Goal: Transaction & Acquisition: Purchase product/service

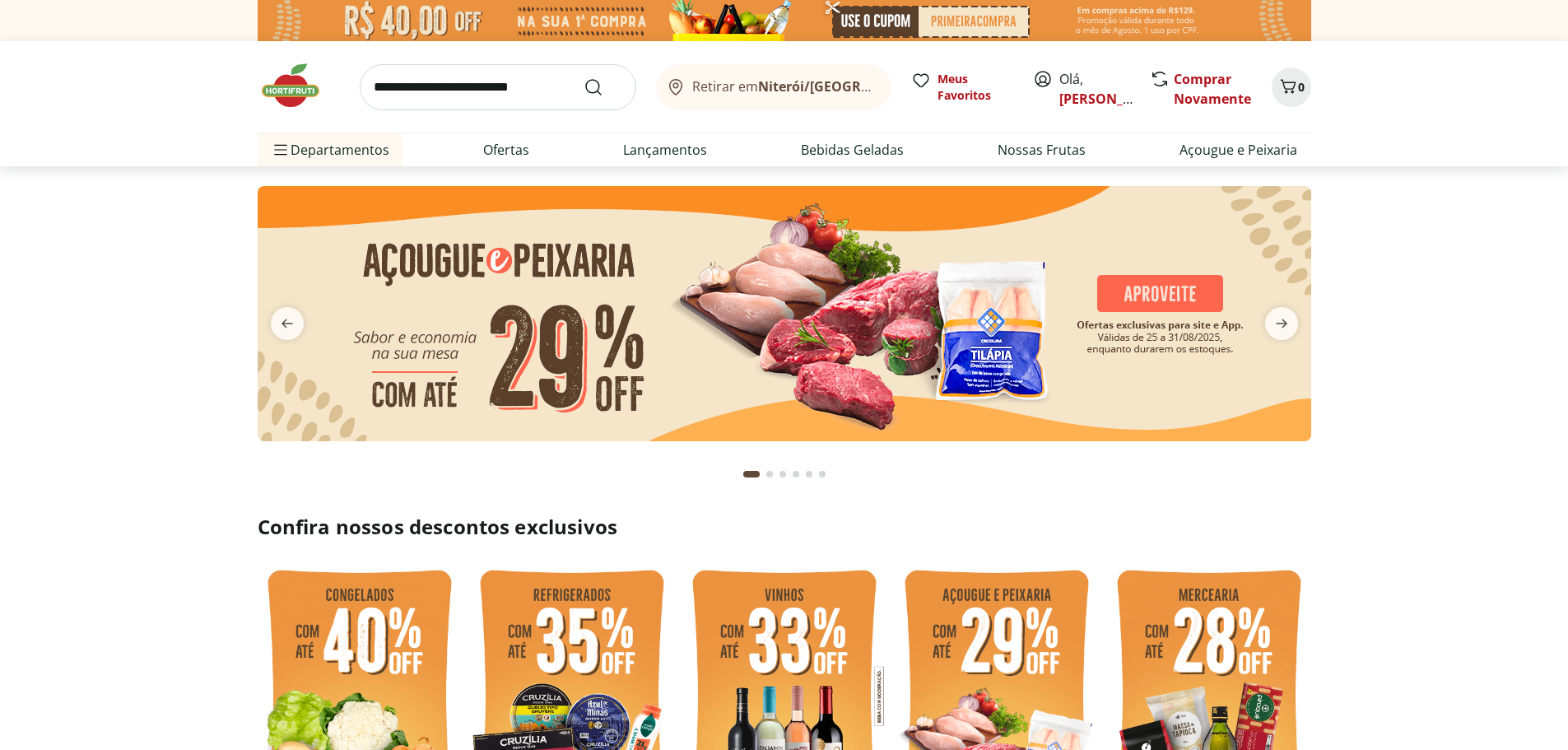
click at [437, 90] on input "search" at bounding box center [498, 88] width 277 height 46
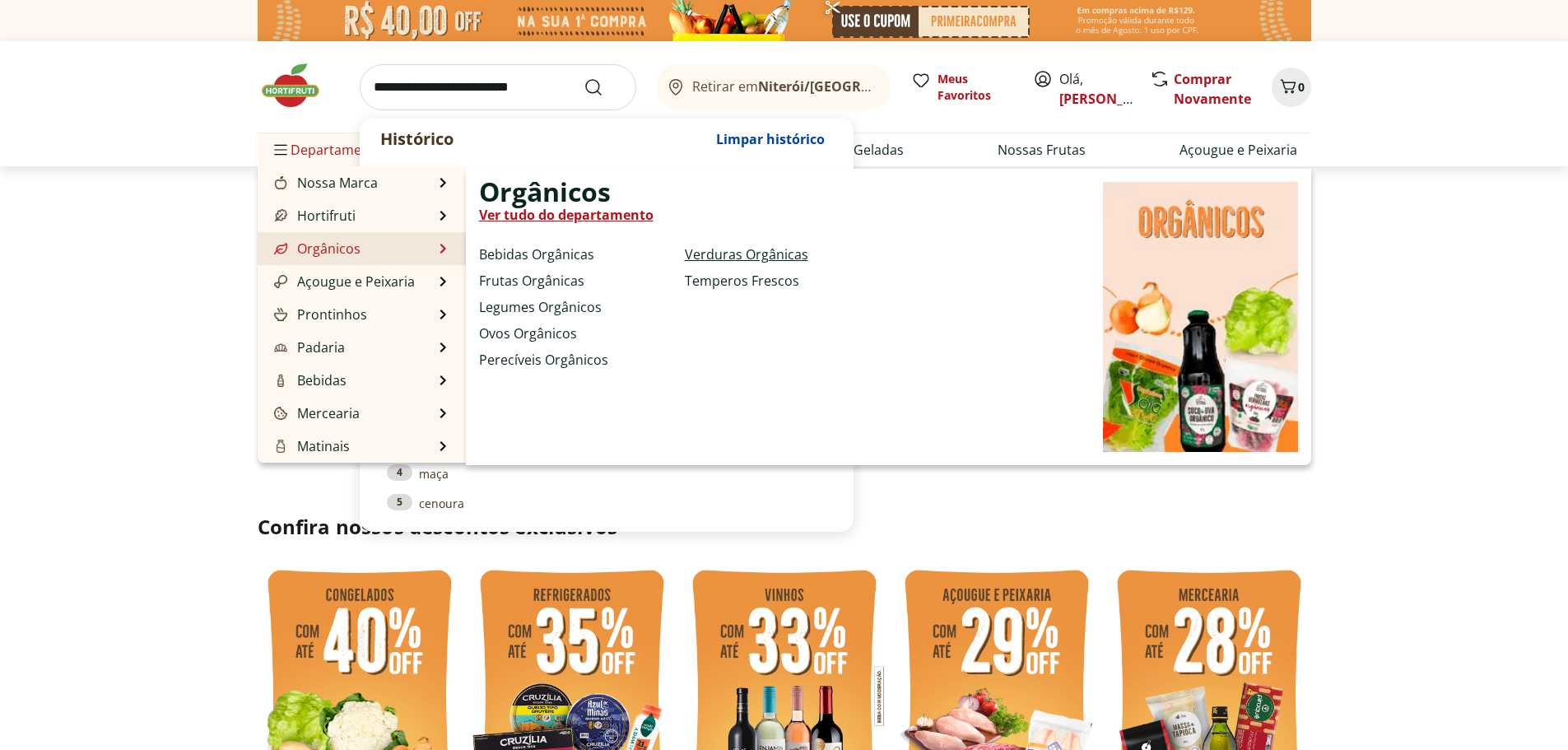
click at [709, 254] on link "Verduras Orgânicas" at bounding box center [746, 254] width 123 height 20
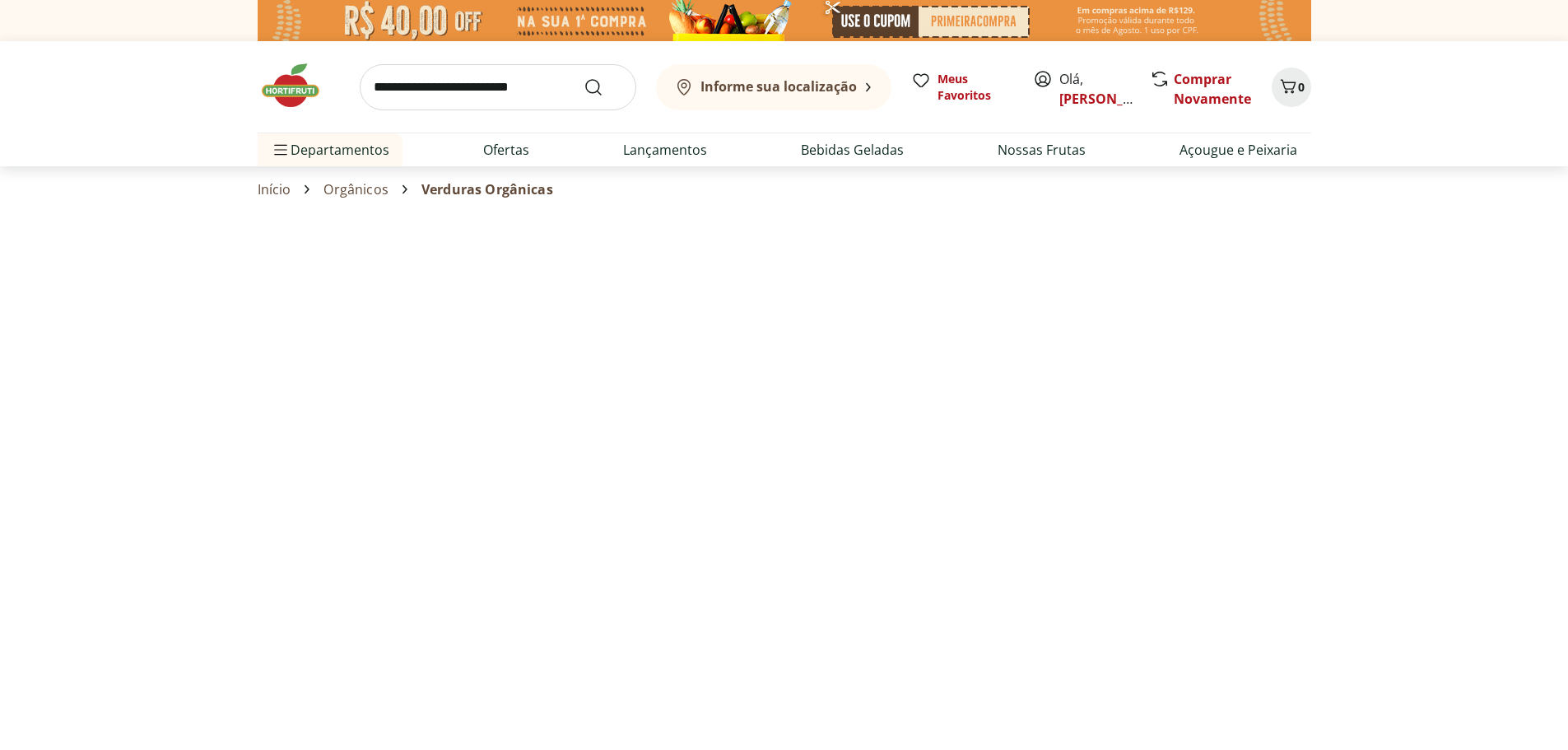
select select "**********"
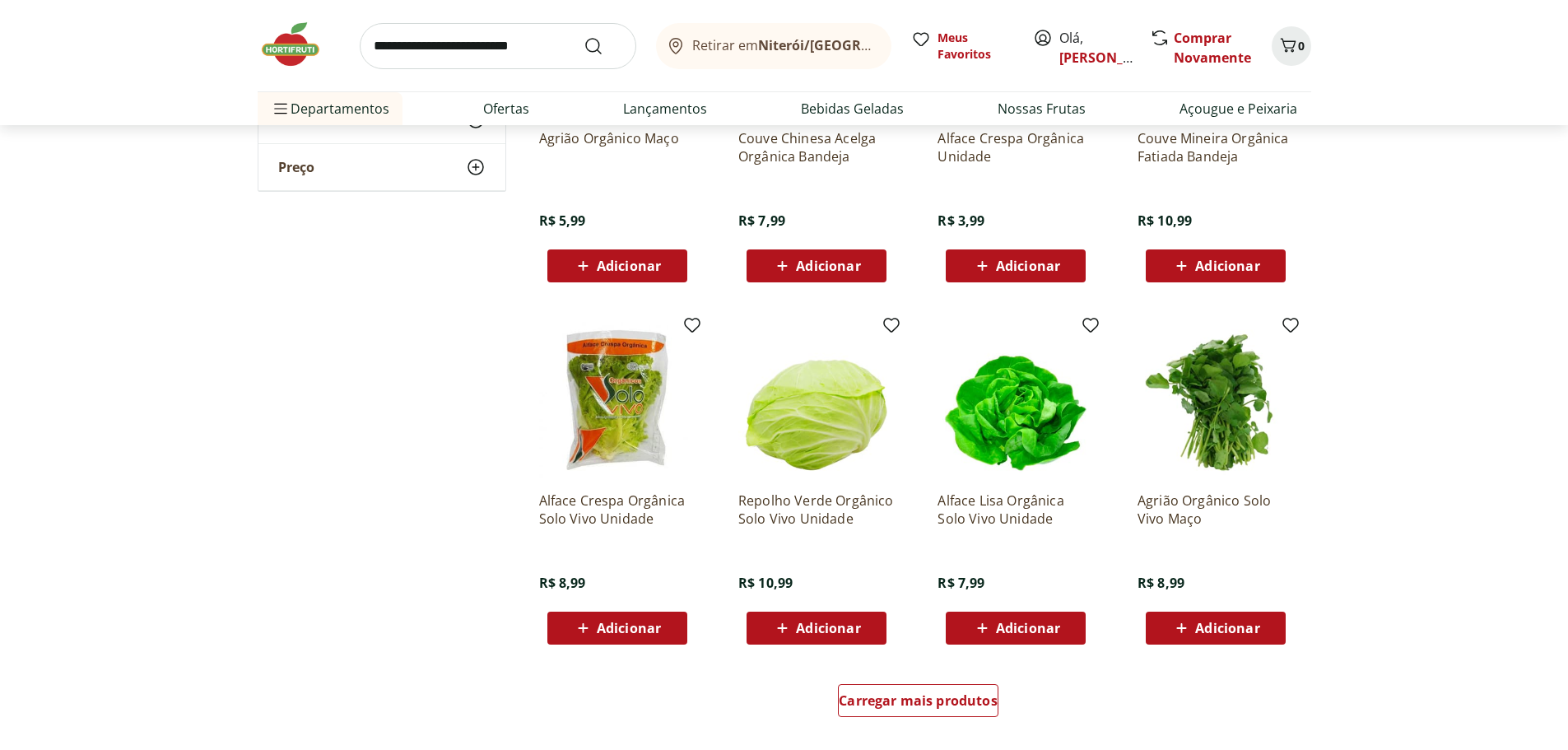
scroll to position [741, 0]
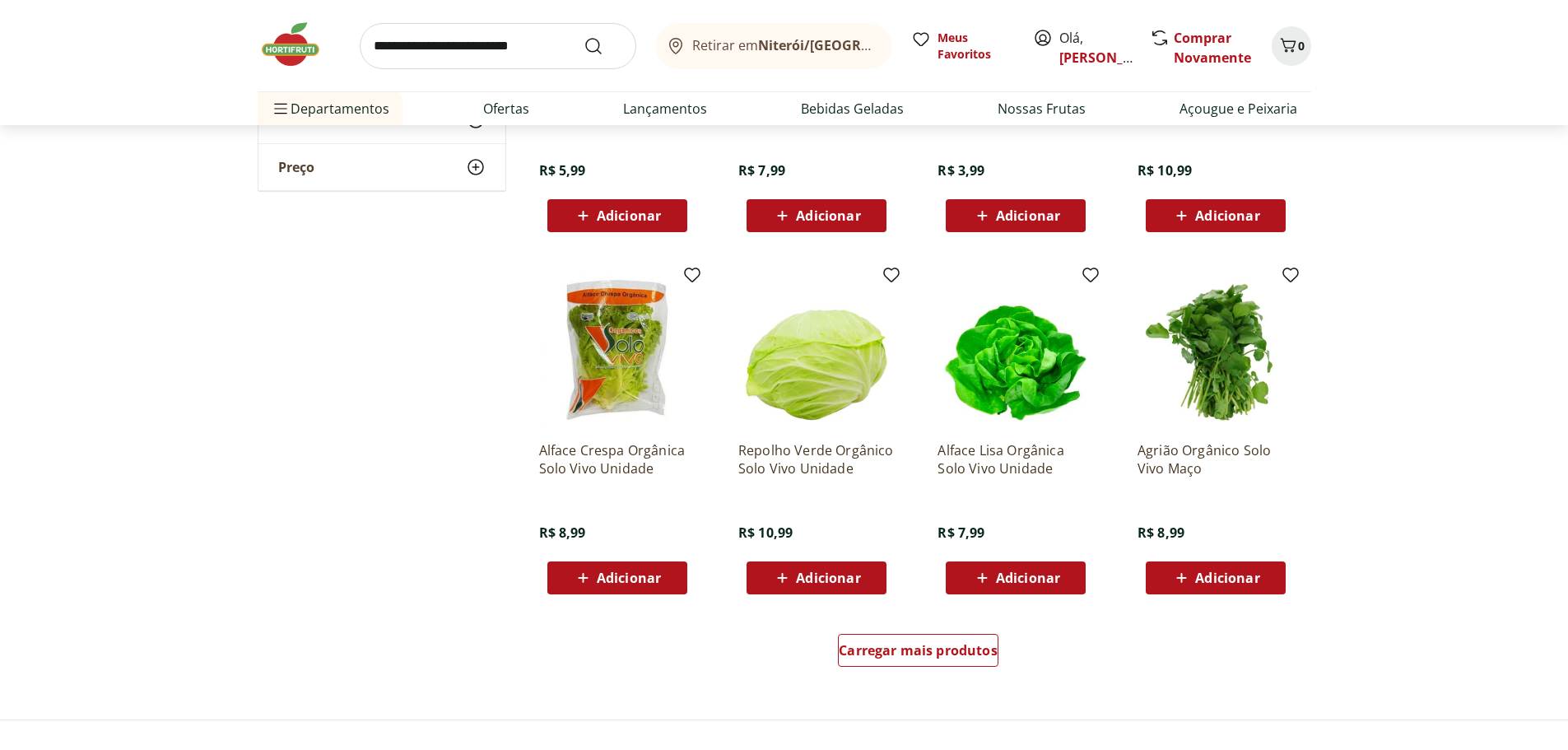
click at [604, 584] on span "Adicionar" at bounding box center [629, 578] width 64 height 13
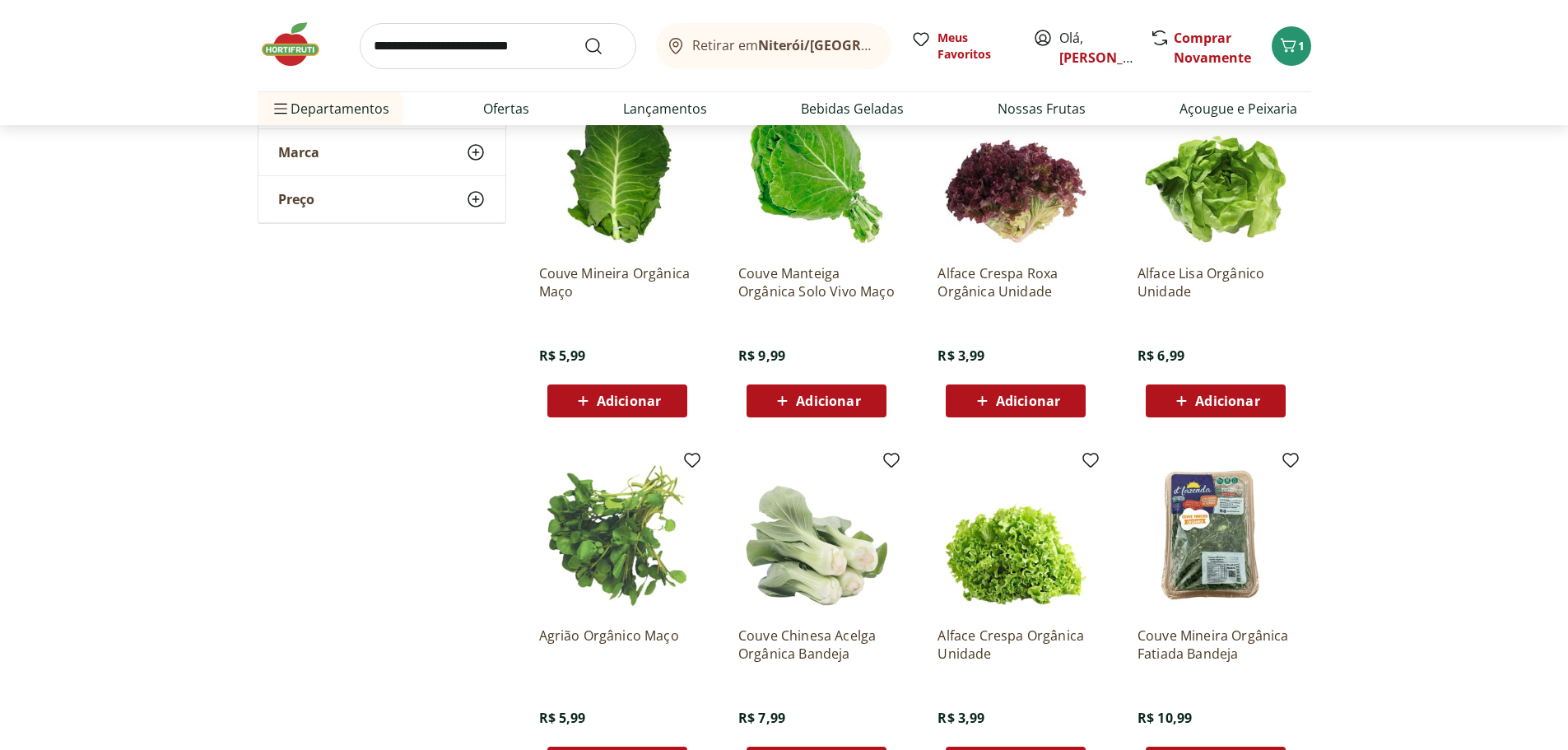
scroll to position [164, 0]
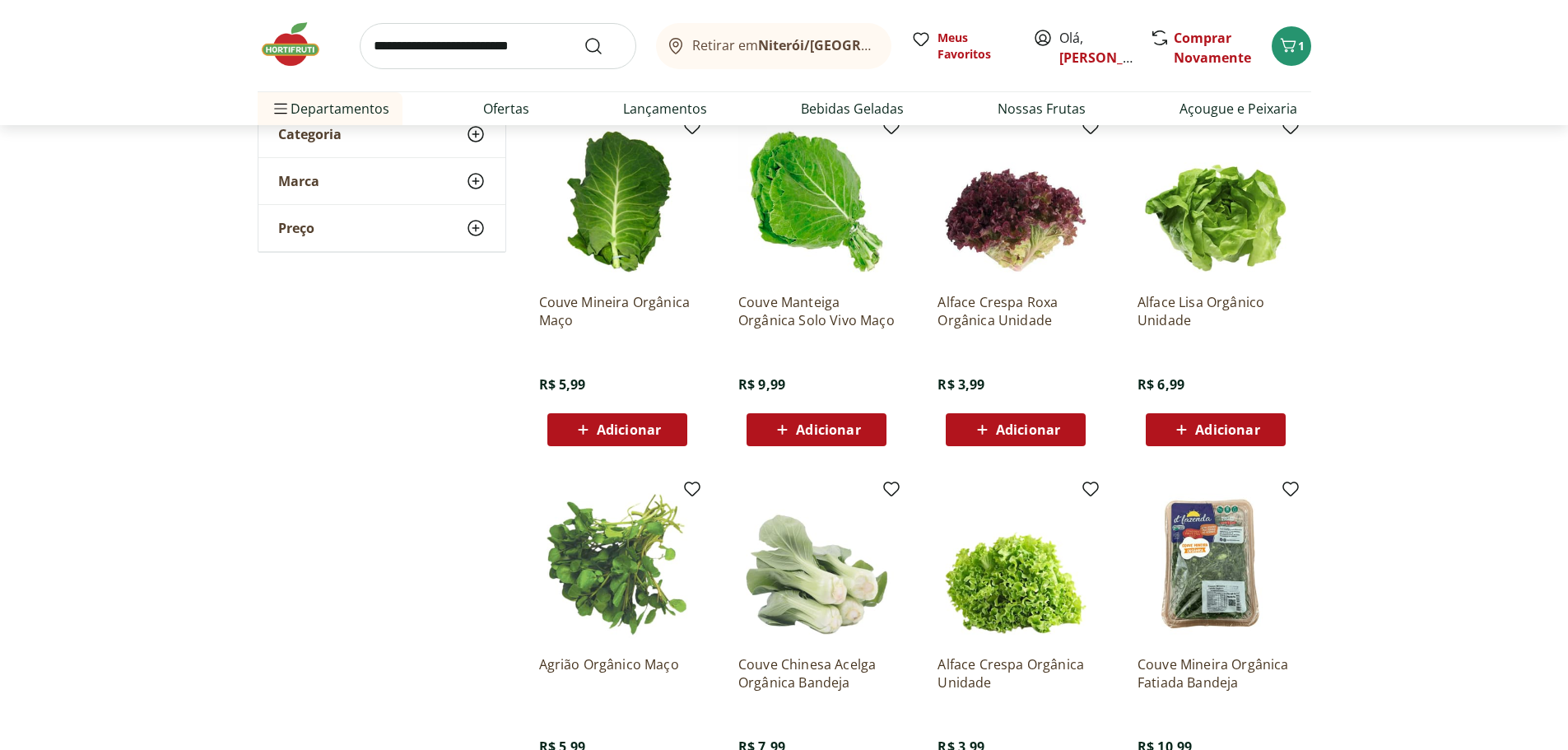
click at [1187, 437] on icon at bounding box center [1181, 429] width 21 height 20
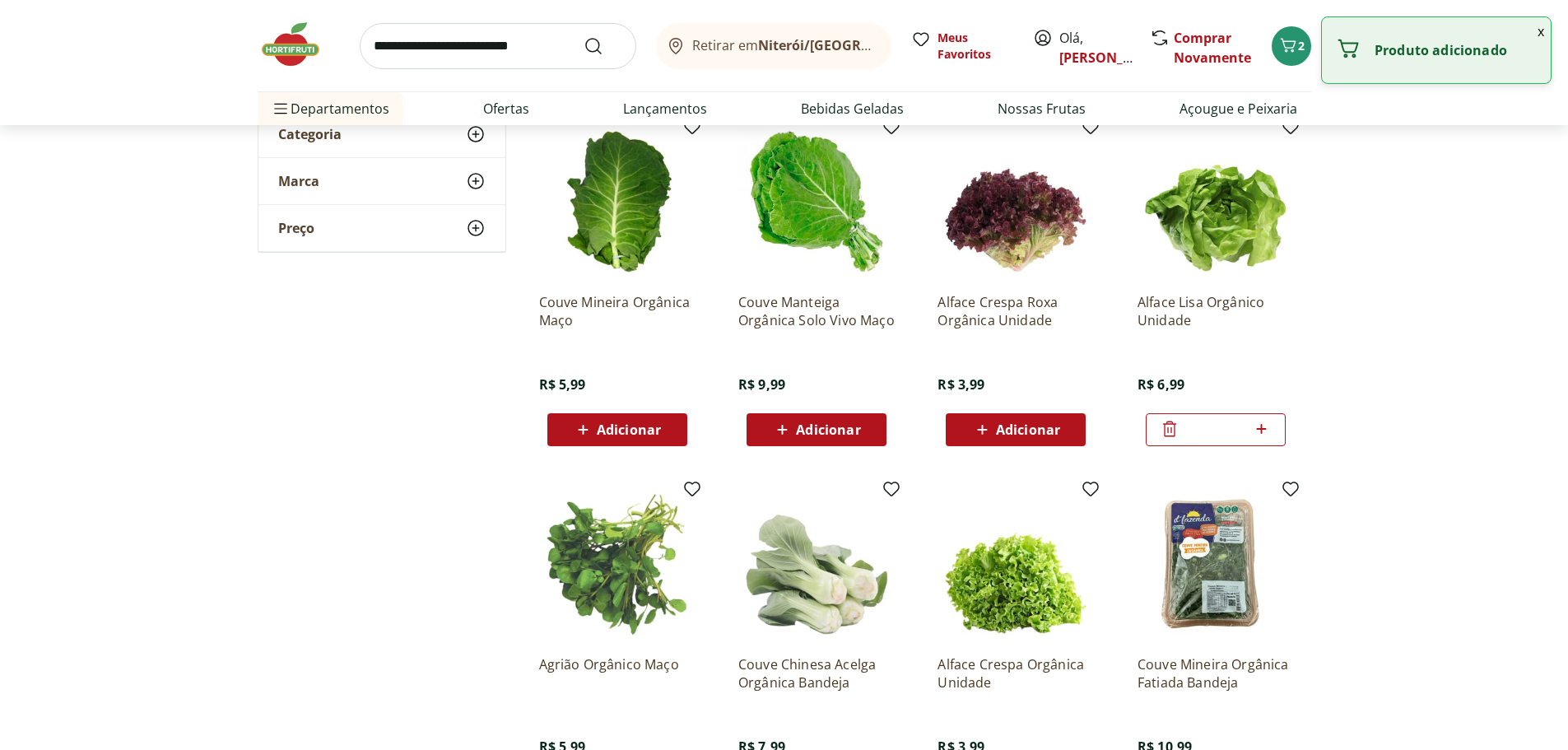
click at [1014, 436] on span "Adicionar" at bounding box center [1028, 429] width 64 height 13
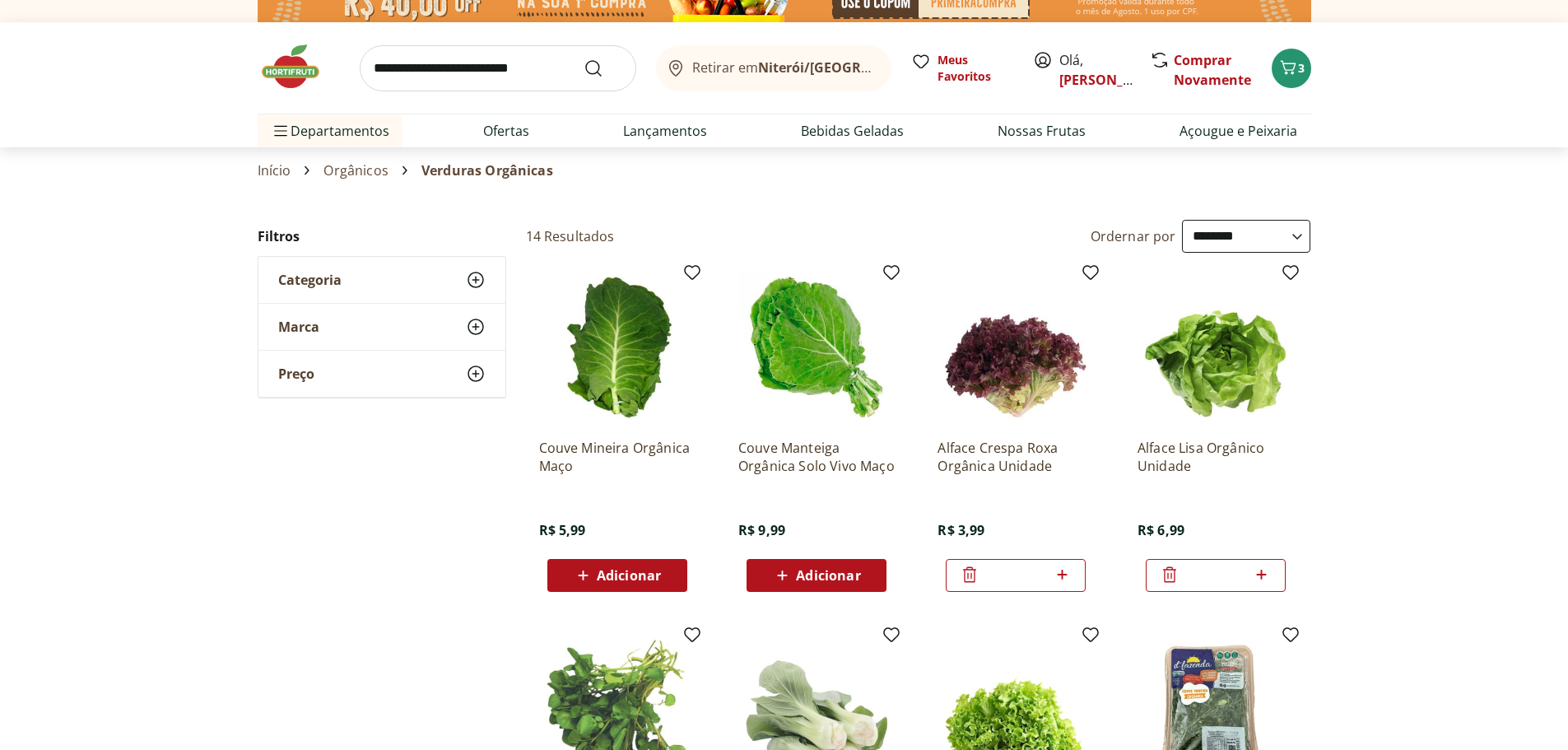
scroll to position [0, 0]
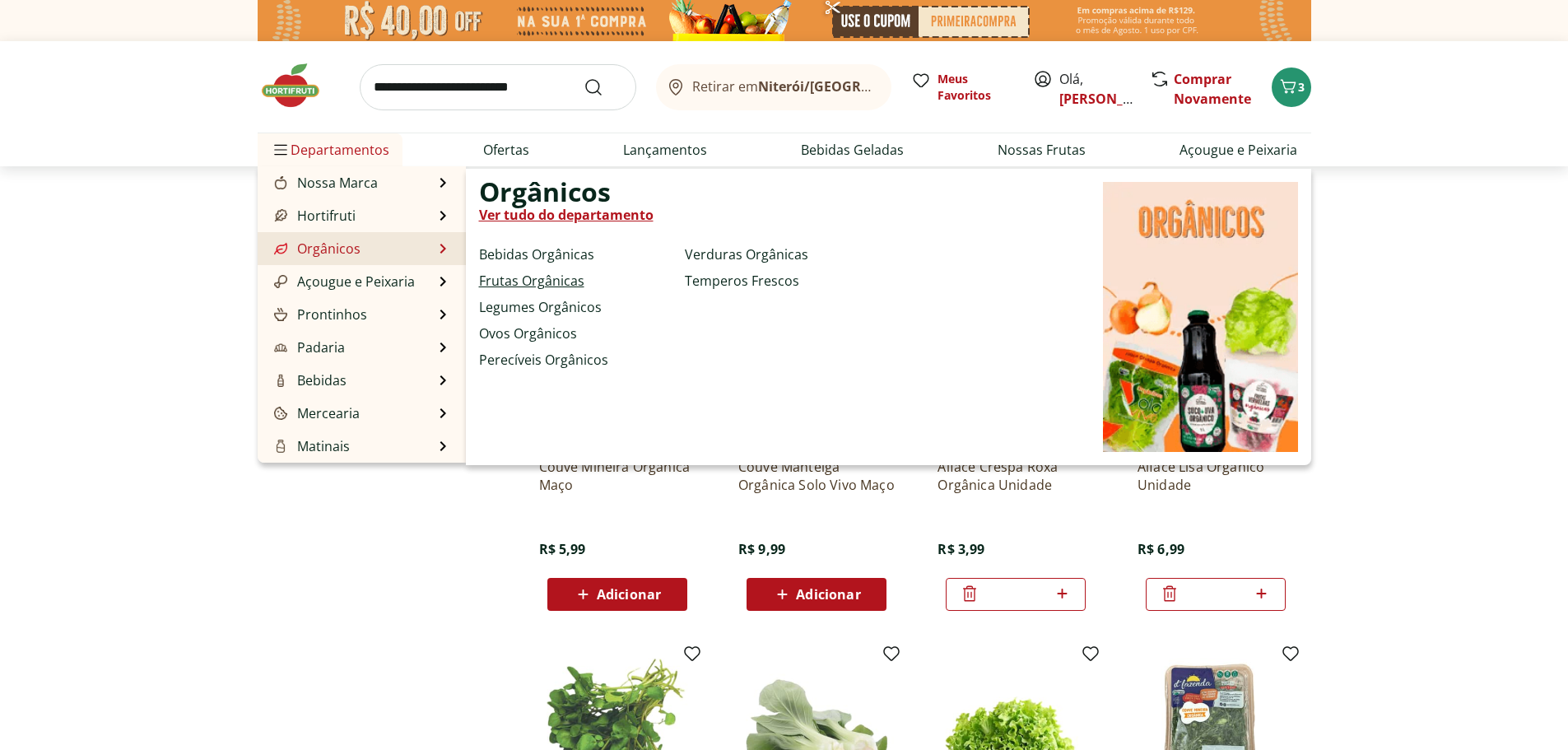
click at [563, 279] on link "Frutas Orgânicas" at bounding box center [531, 280] width 105 height 20
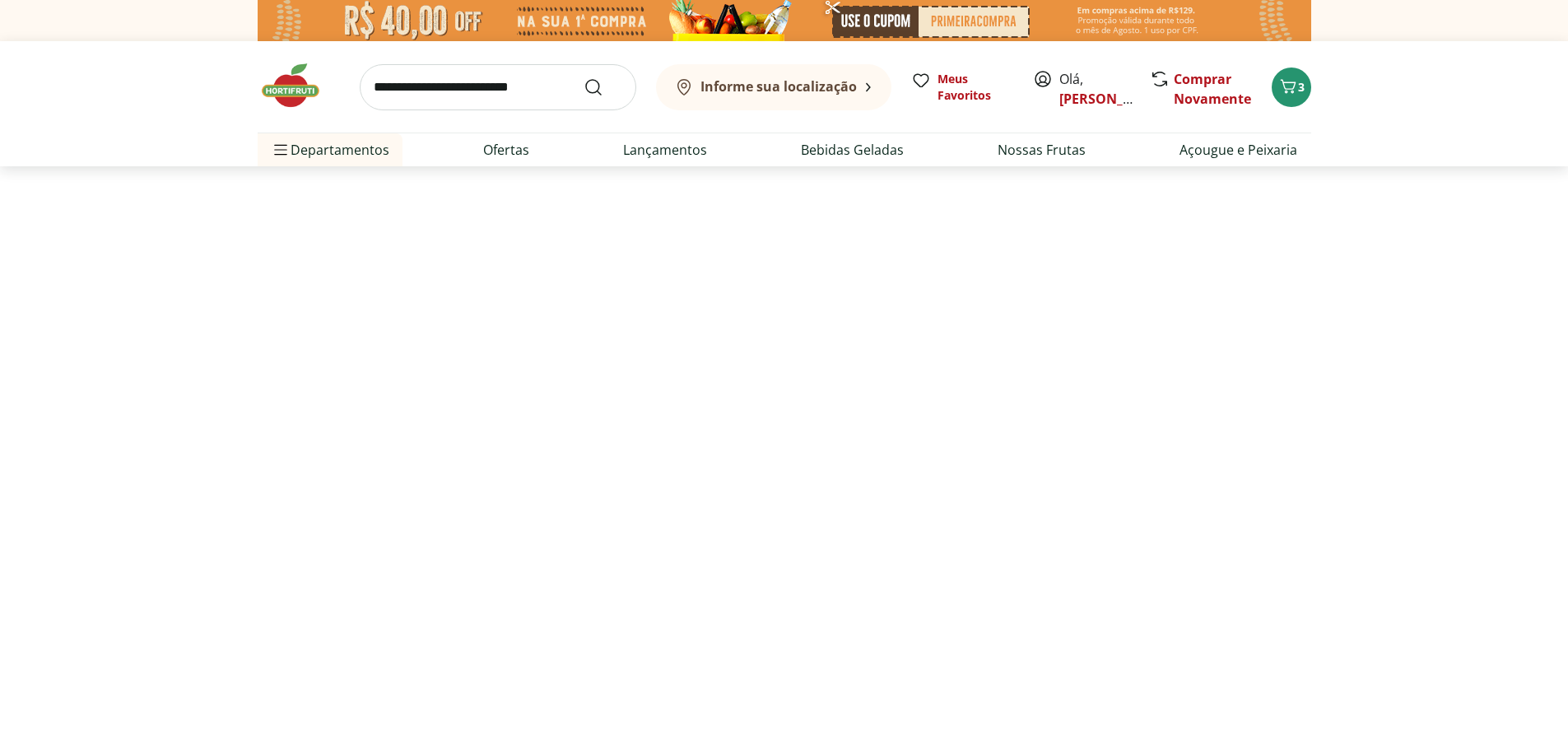
select select "**********"
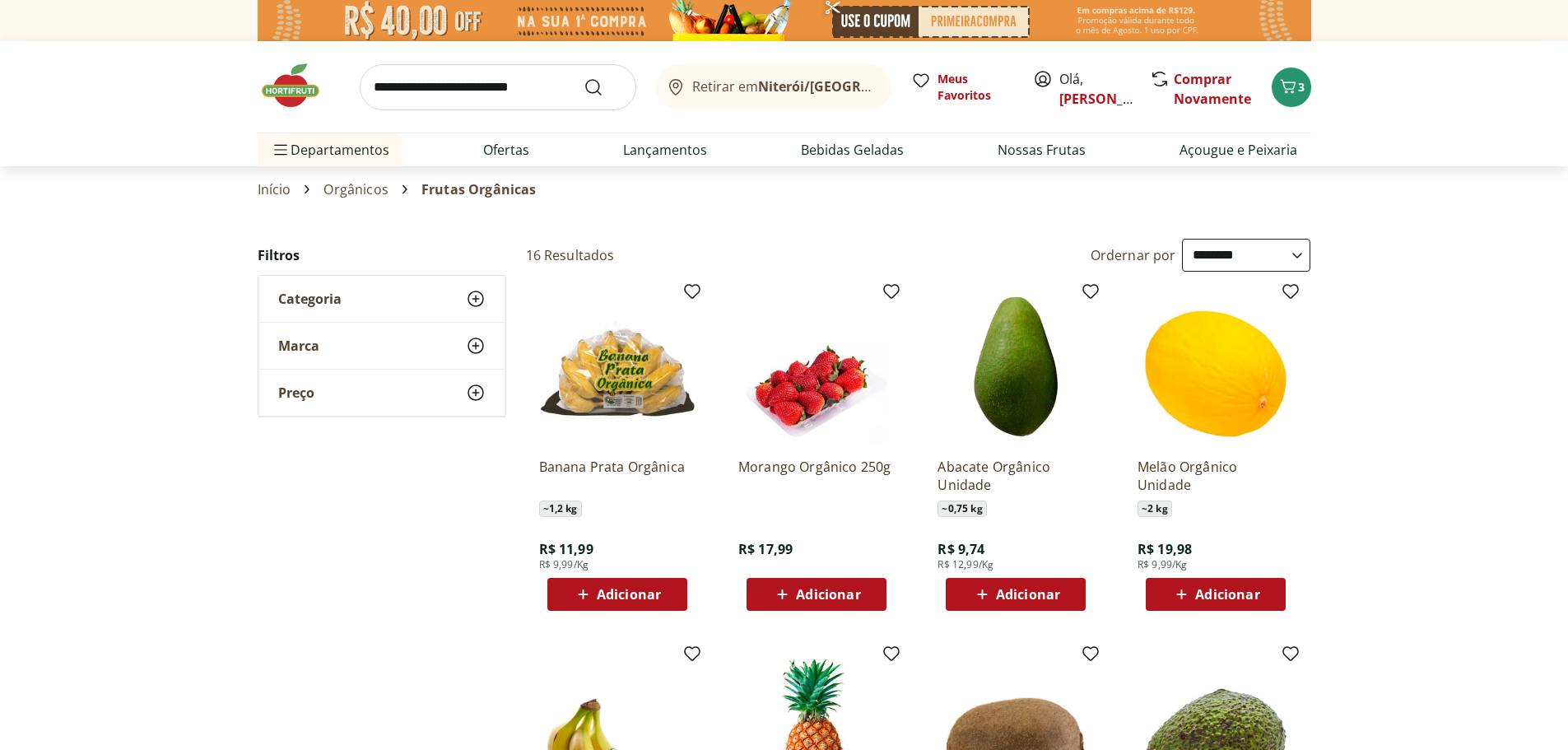
click at [807, 599] on span "Adicionar" at bounding box center [828, 594] width 64 height 13
click at [401, 88] on input "search" at bounding box center [498, 88] width 277 height 46
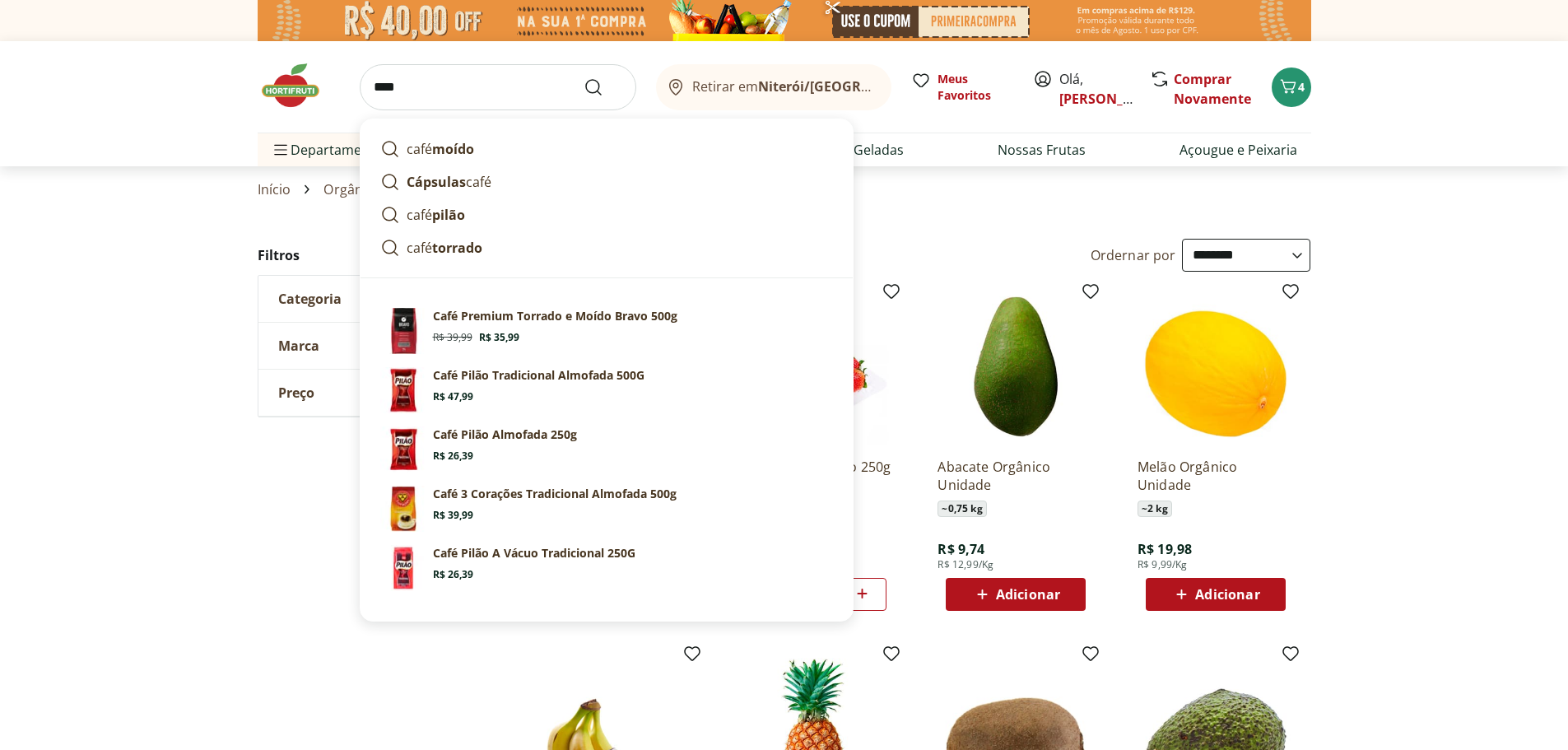
type input "****"
click at [584, 78] on button "Submit Search" at bounding box center [604, 88] width 39 height 20
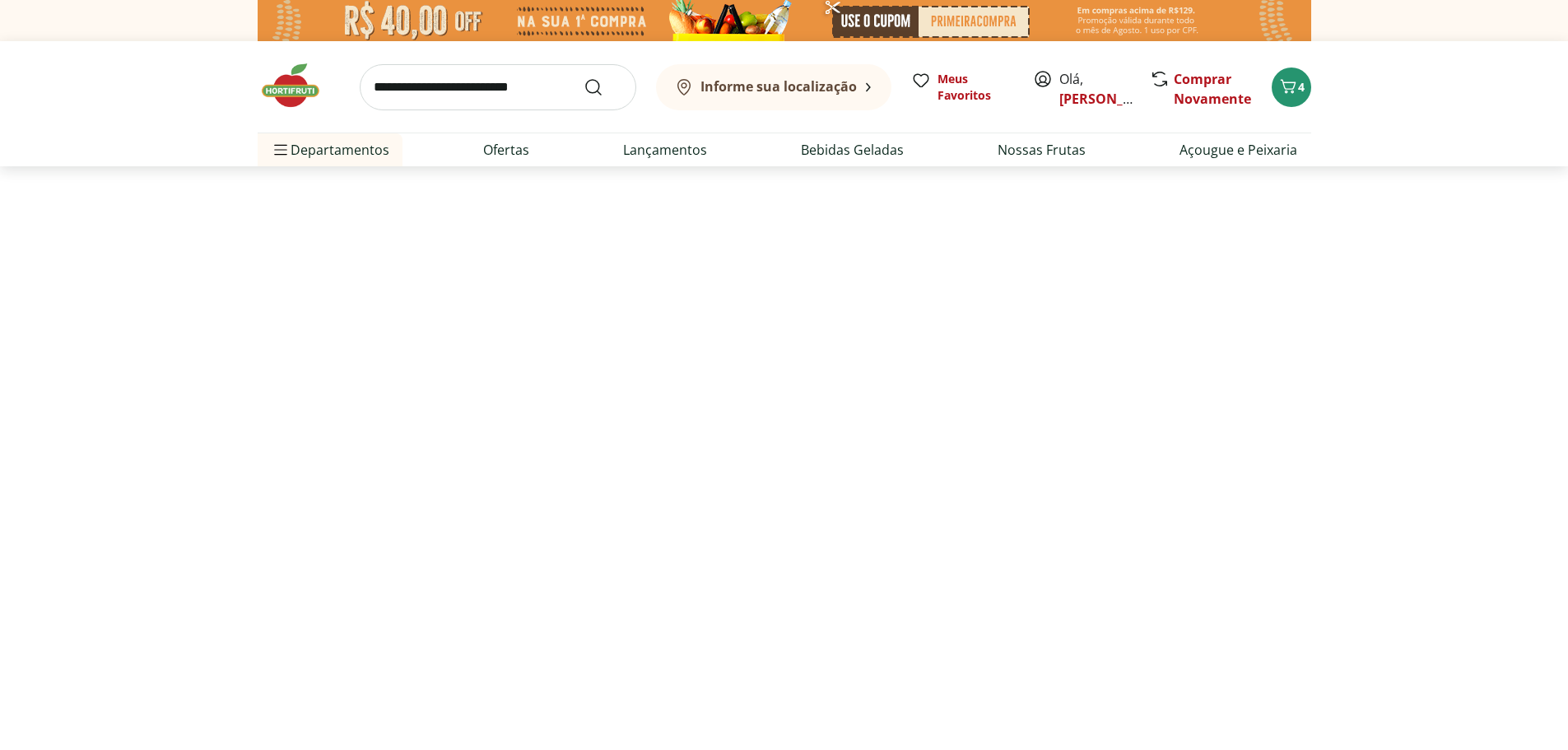
select select "**********"
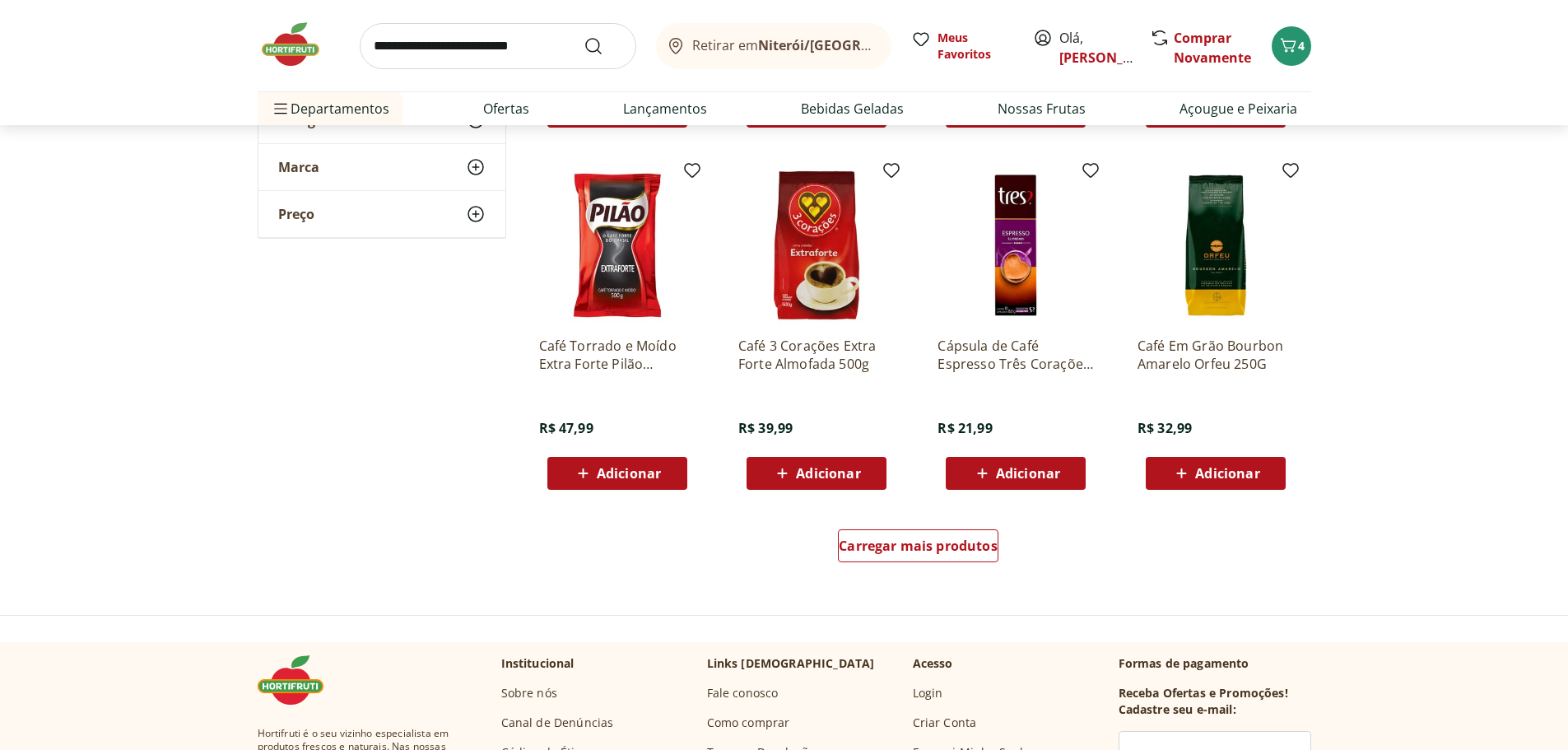
scroll to position [988, 0]
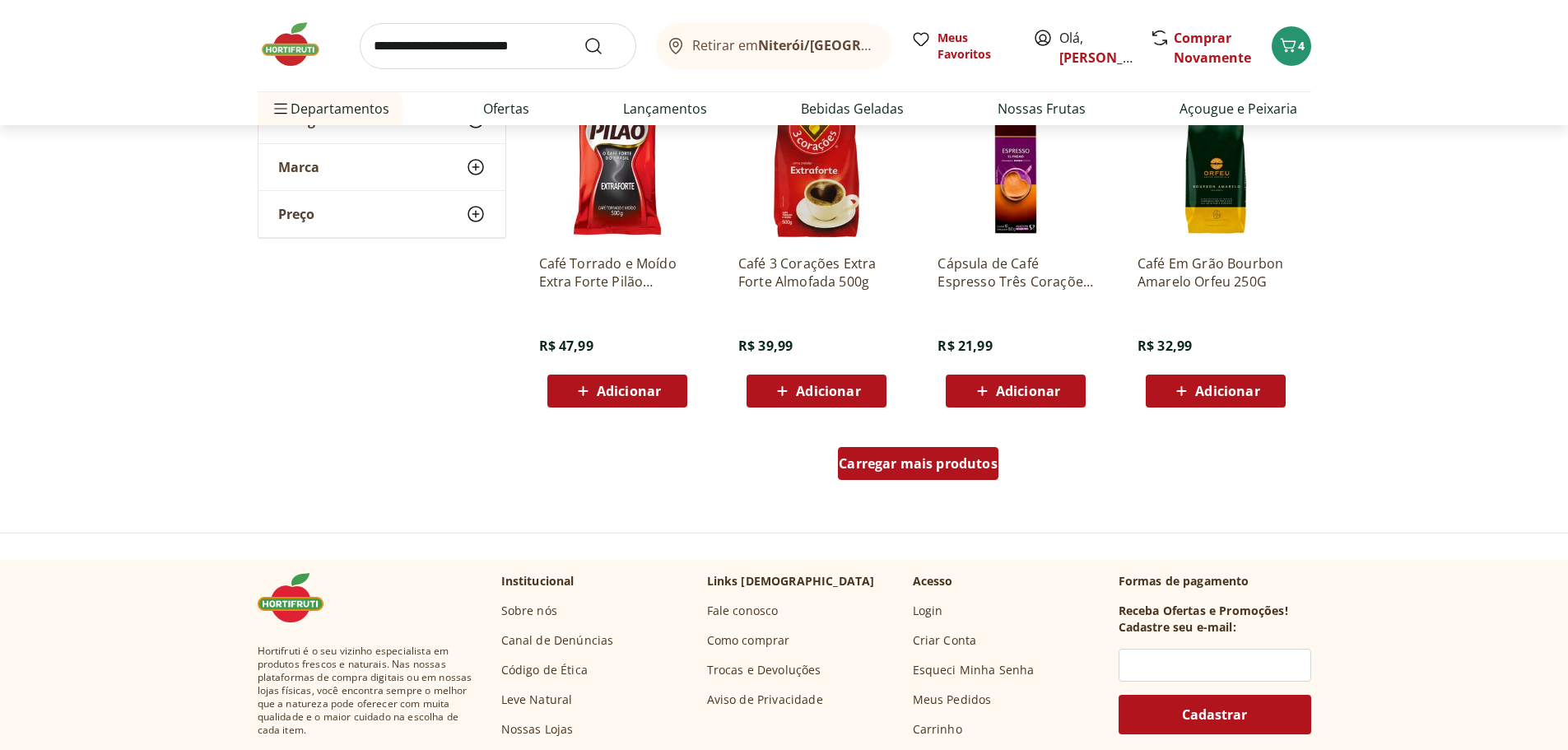
click at [897, 470] on span "Carregar mais produtos" at bounding box center [918, 463] width 159 height 13
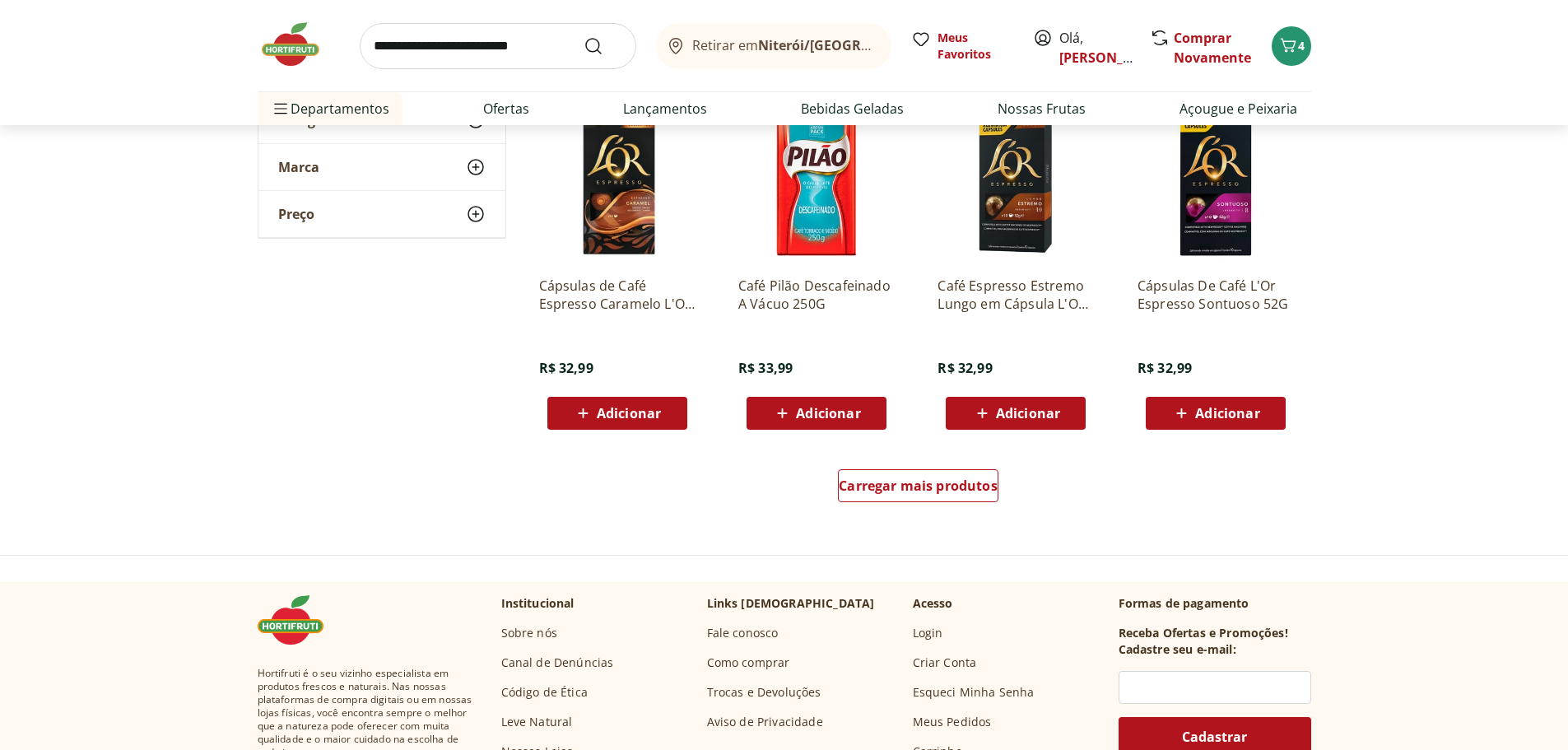
scroll to position [2140, 0]
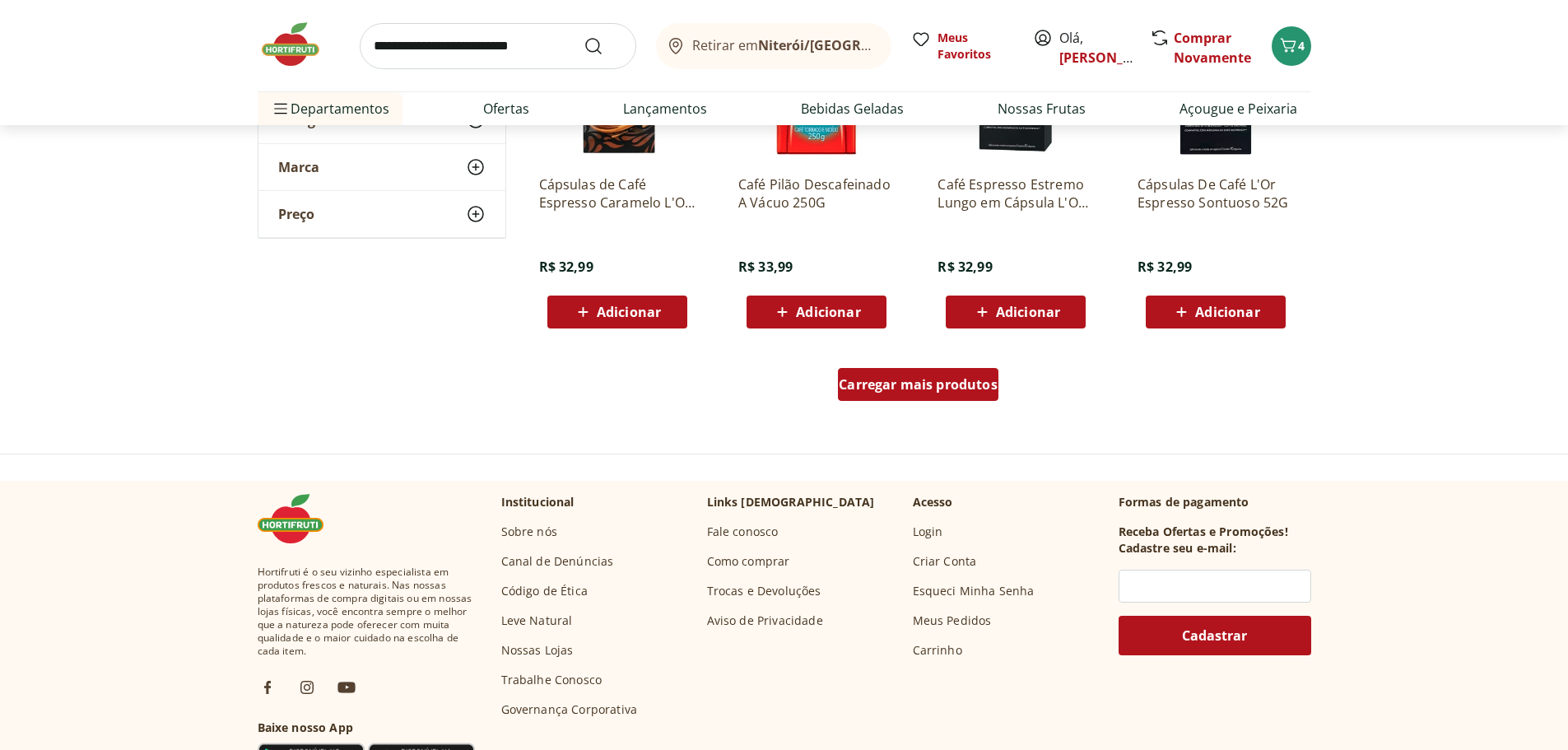
click at [928, 391] on span "Carregar mais produtos" at bounding box center [918, 384] width 159 height 13
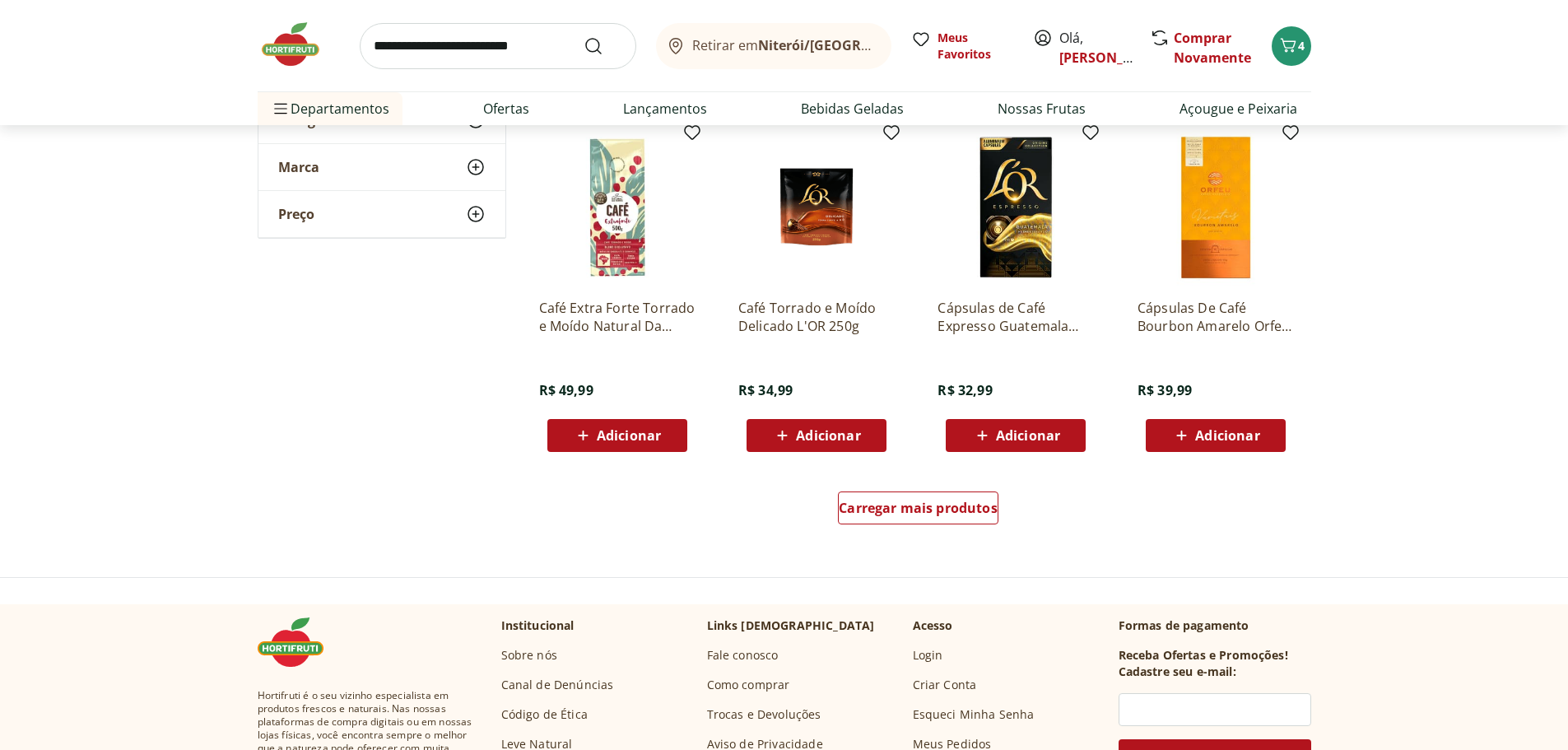
scroll to position [3128, 0]
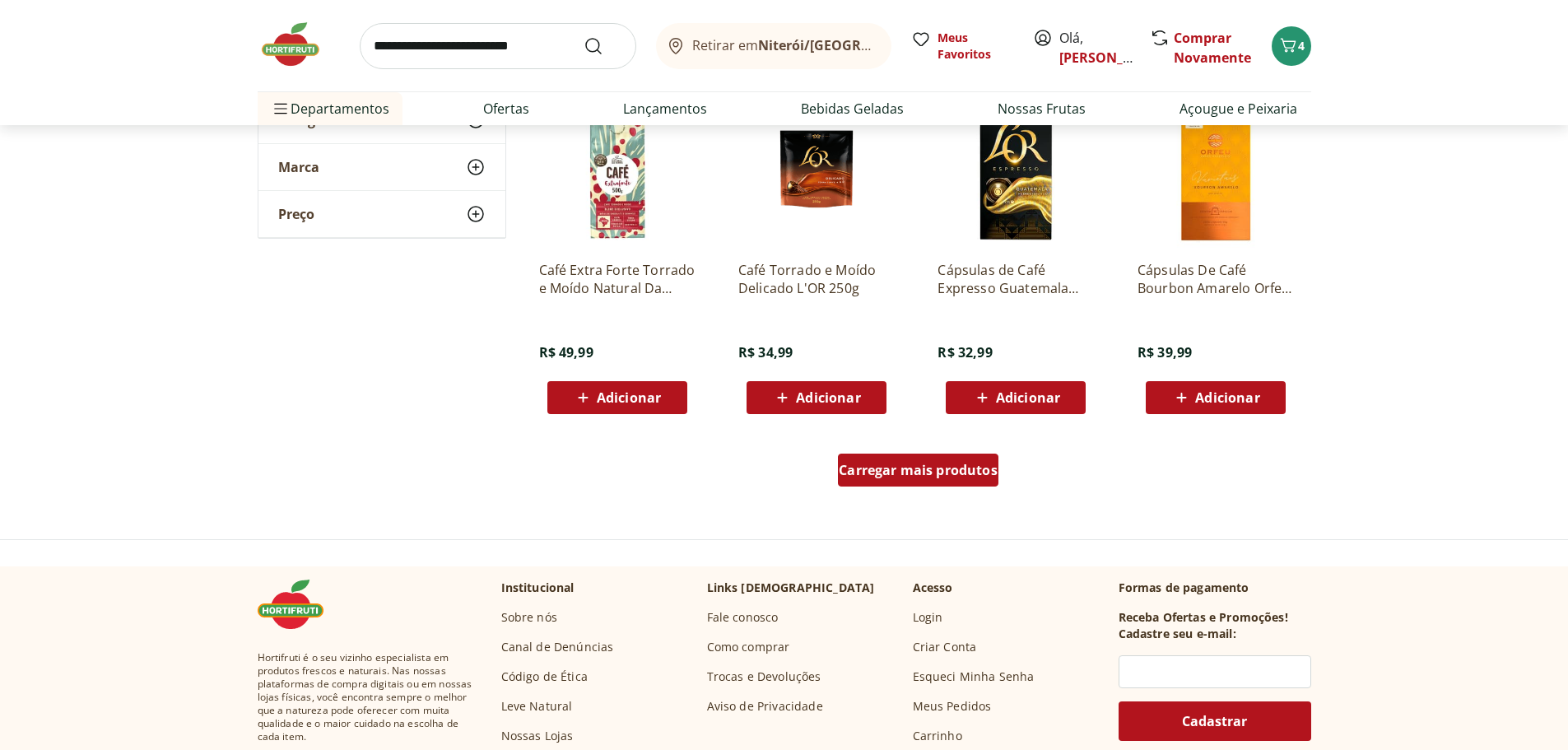
click at [971, 477] on span "Carregar mais produtos" at bounding box center [918, 470] width 159 height 13
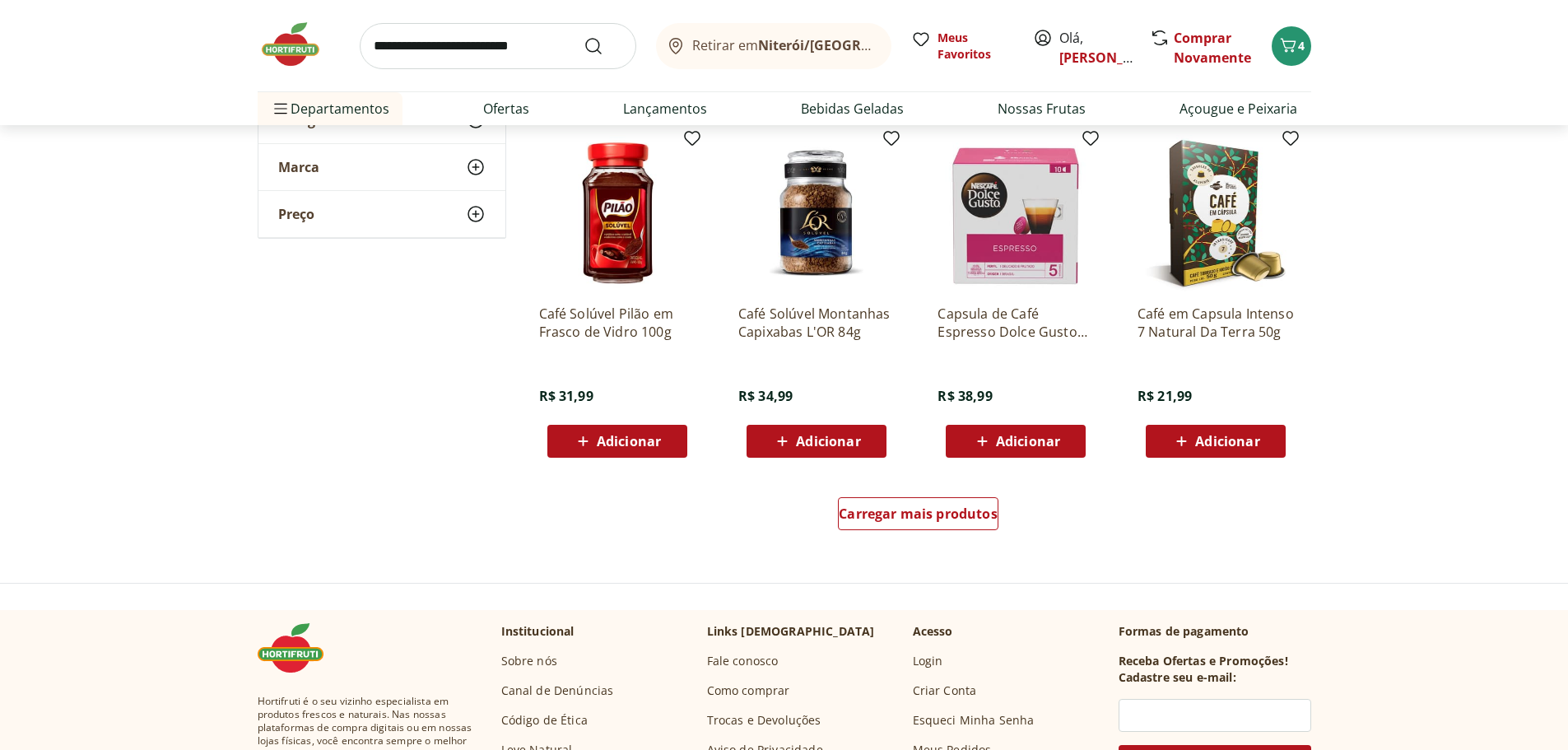
scroll to position [4197, 0]
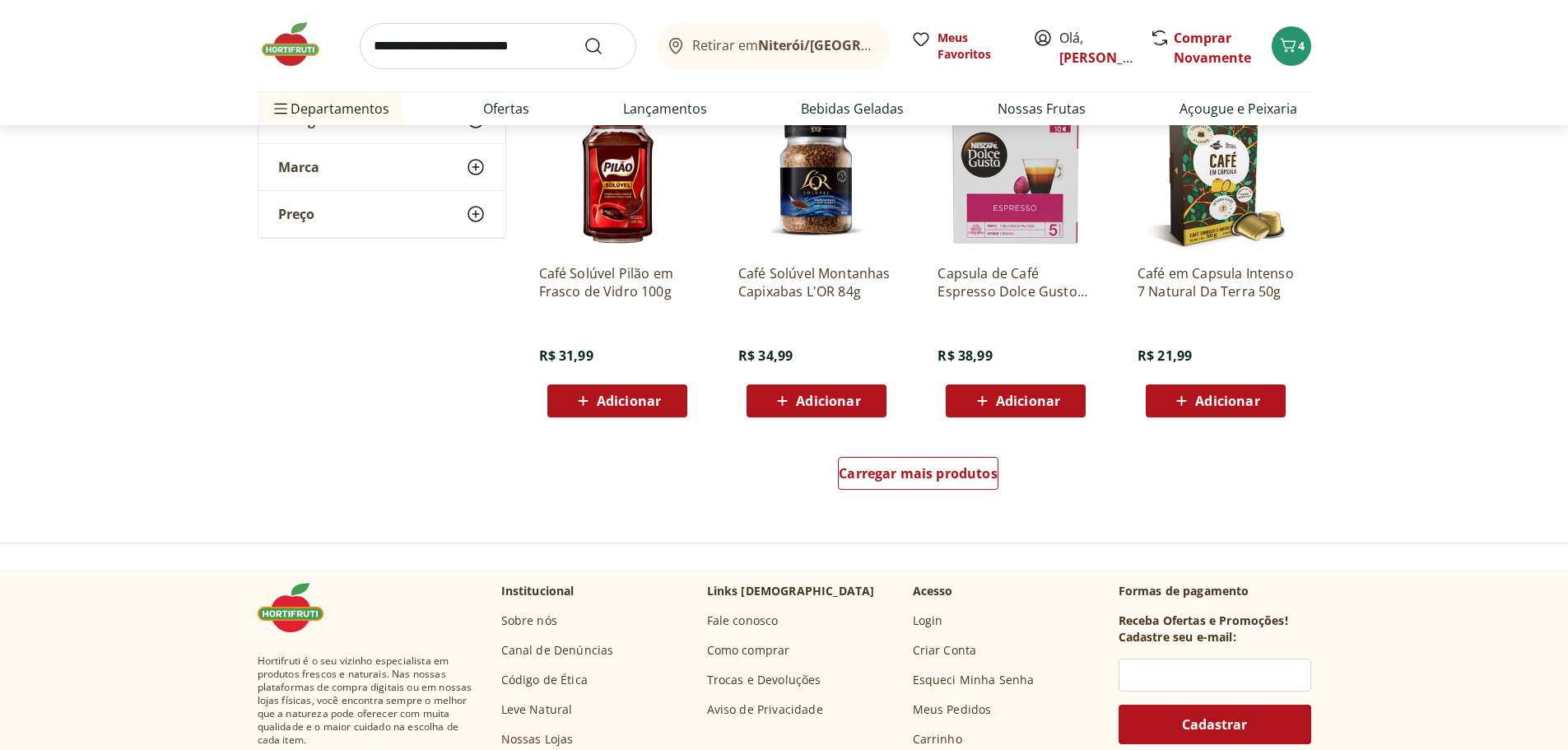
click at [428, 28] on input "search" at bounding box center [498, 46] width 277 height 46
type input "**********"
click at [584, 37] on button "Submit Search" at bounding box center [604, 46] width 39 height 20
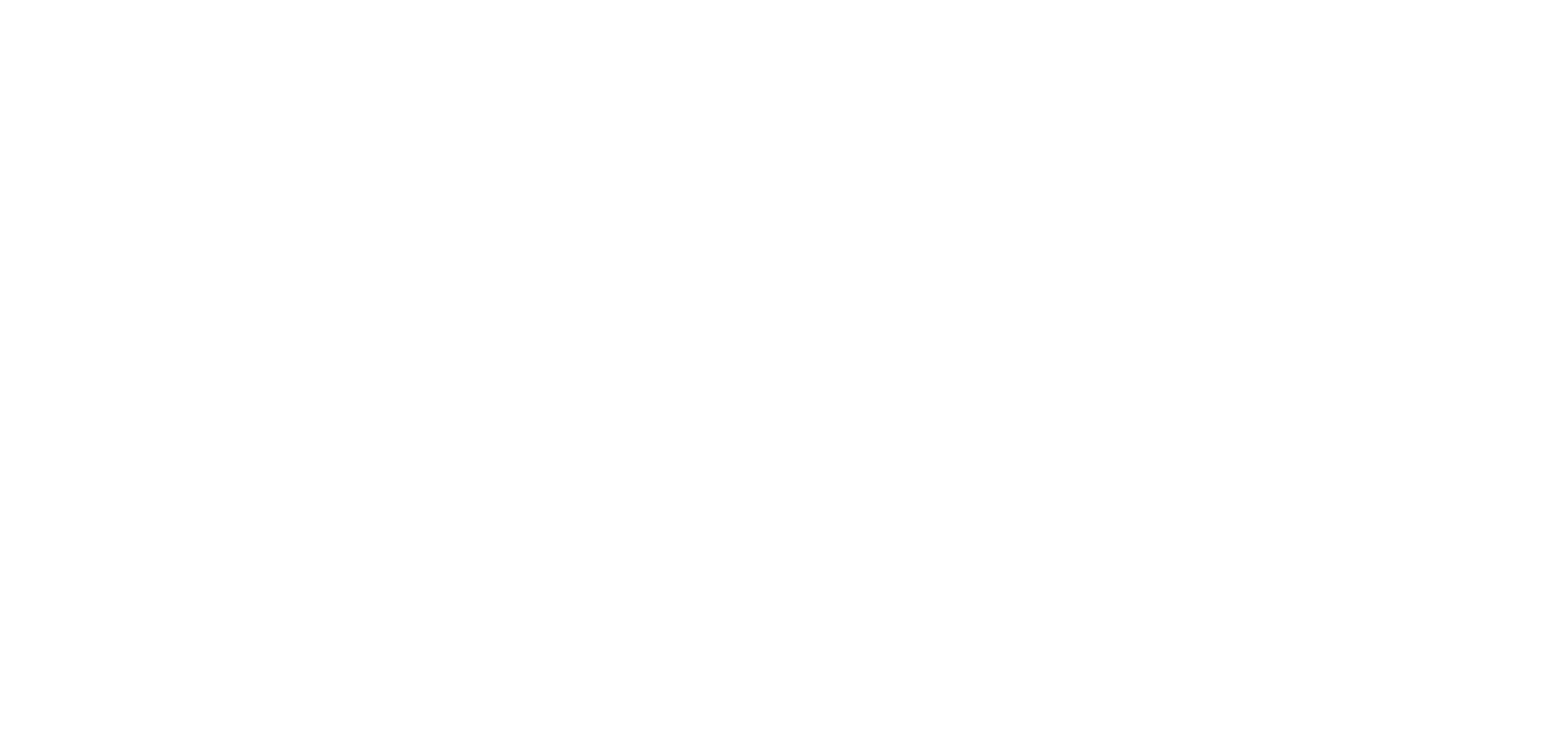
select select "**********"
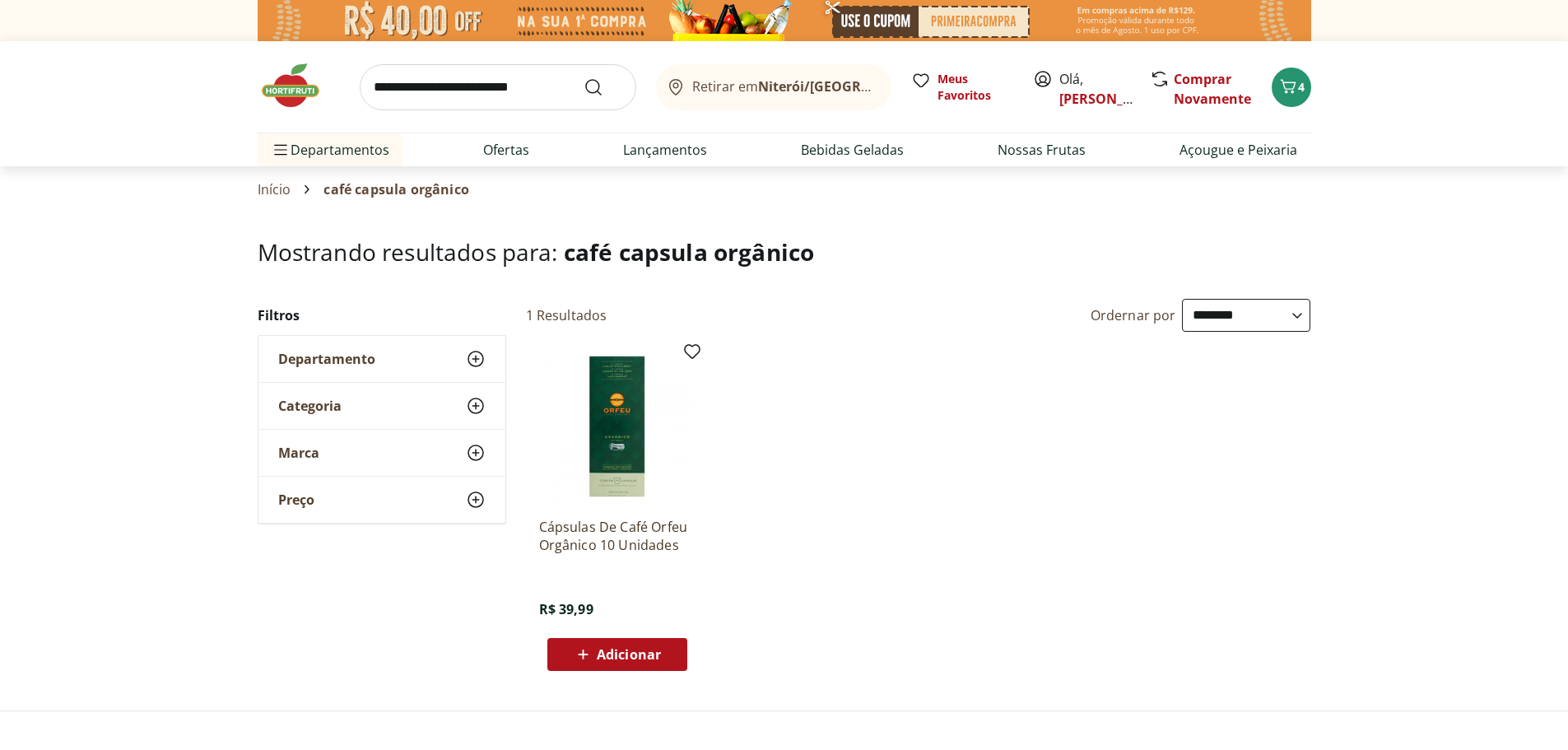
click at [620, 661] on span "Adicionar" at bounding box center [629, 654] width 64 height 13
click at [442, 84] on input "search" at bounding box center [498, 88] width 277 height 46
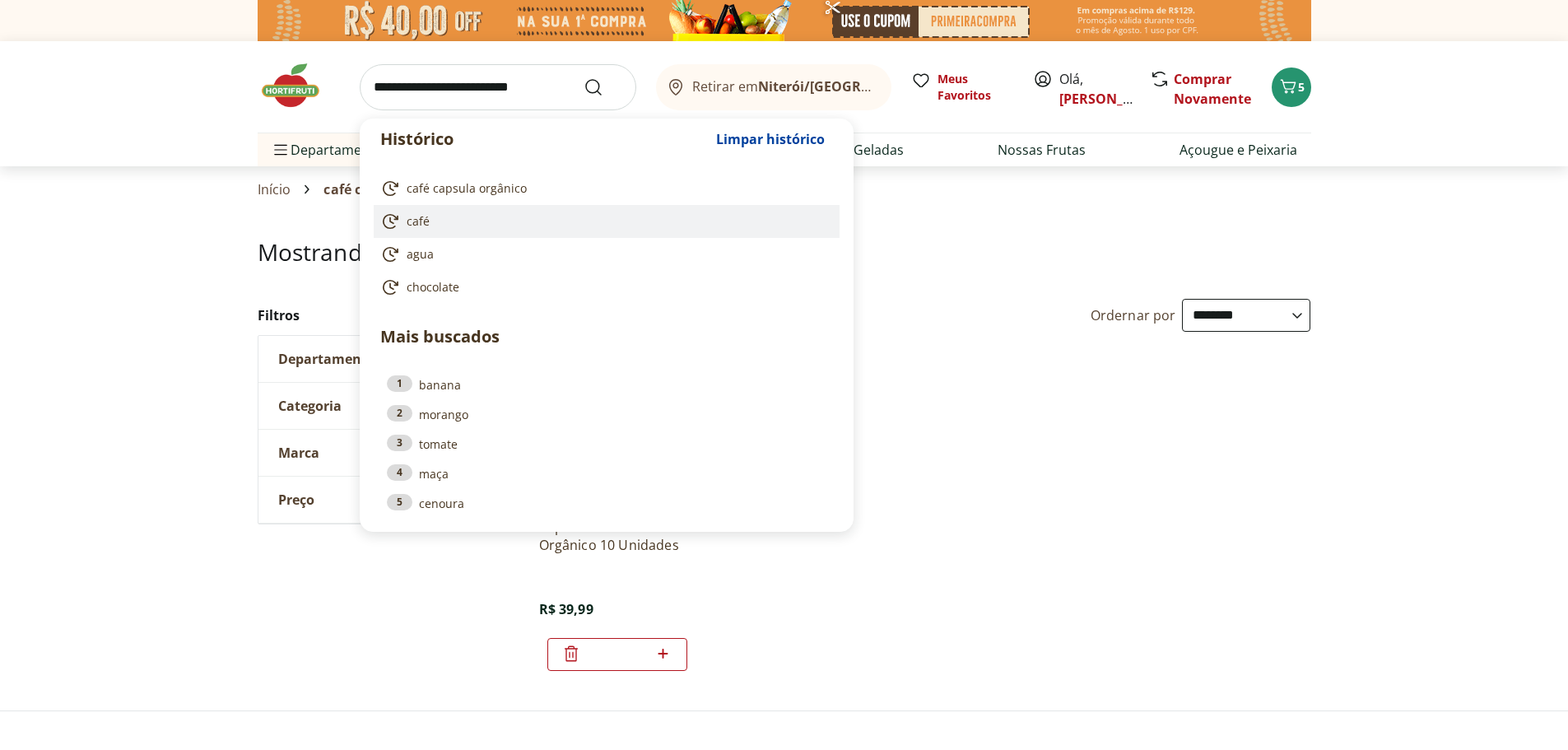
click at [414, 225] on span "café" at bounding box center [418, 221] width 23 height 16
type input "****"
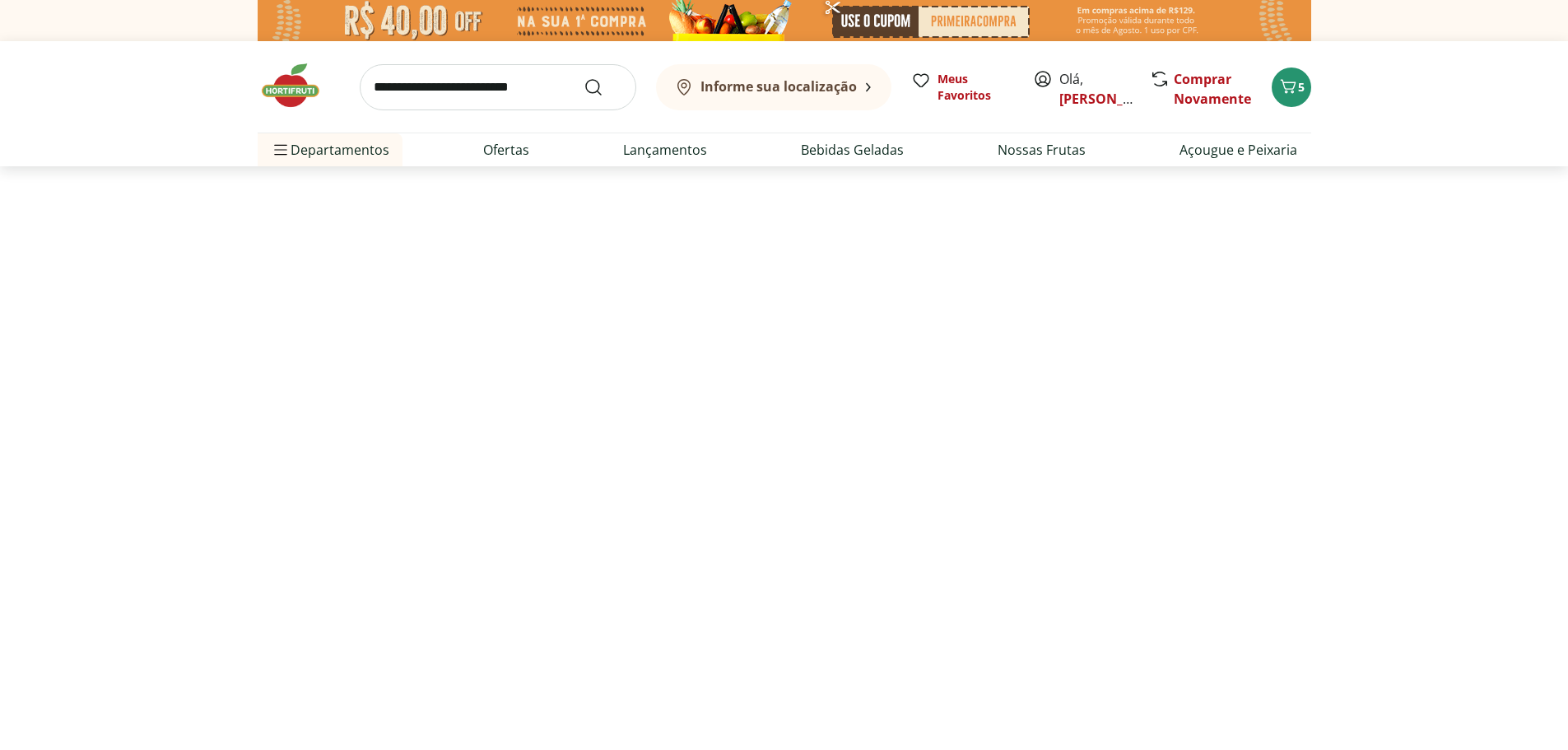
select select "**********"
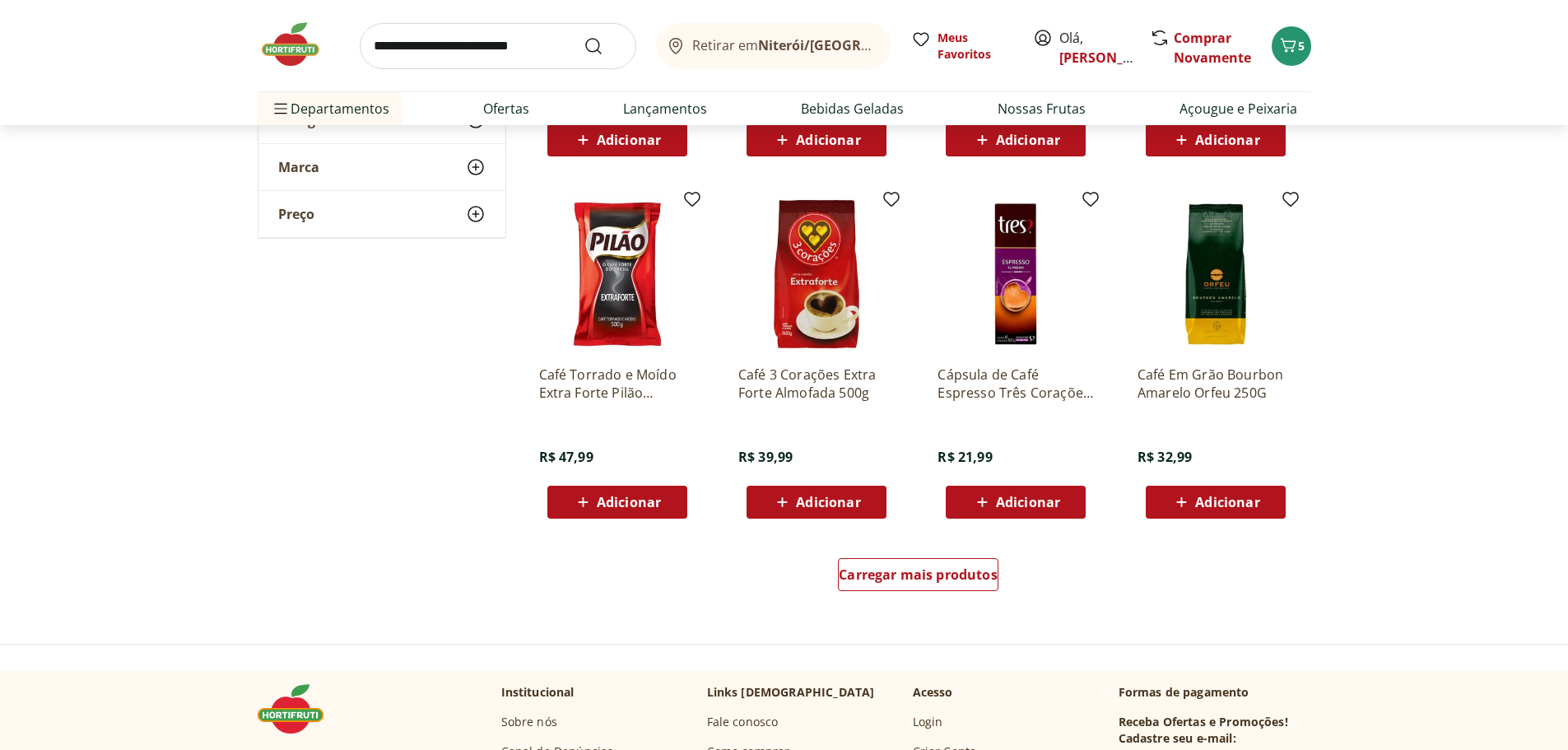
scroll to position [905, 0]
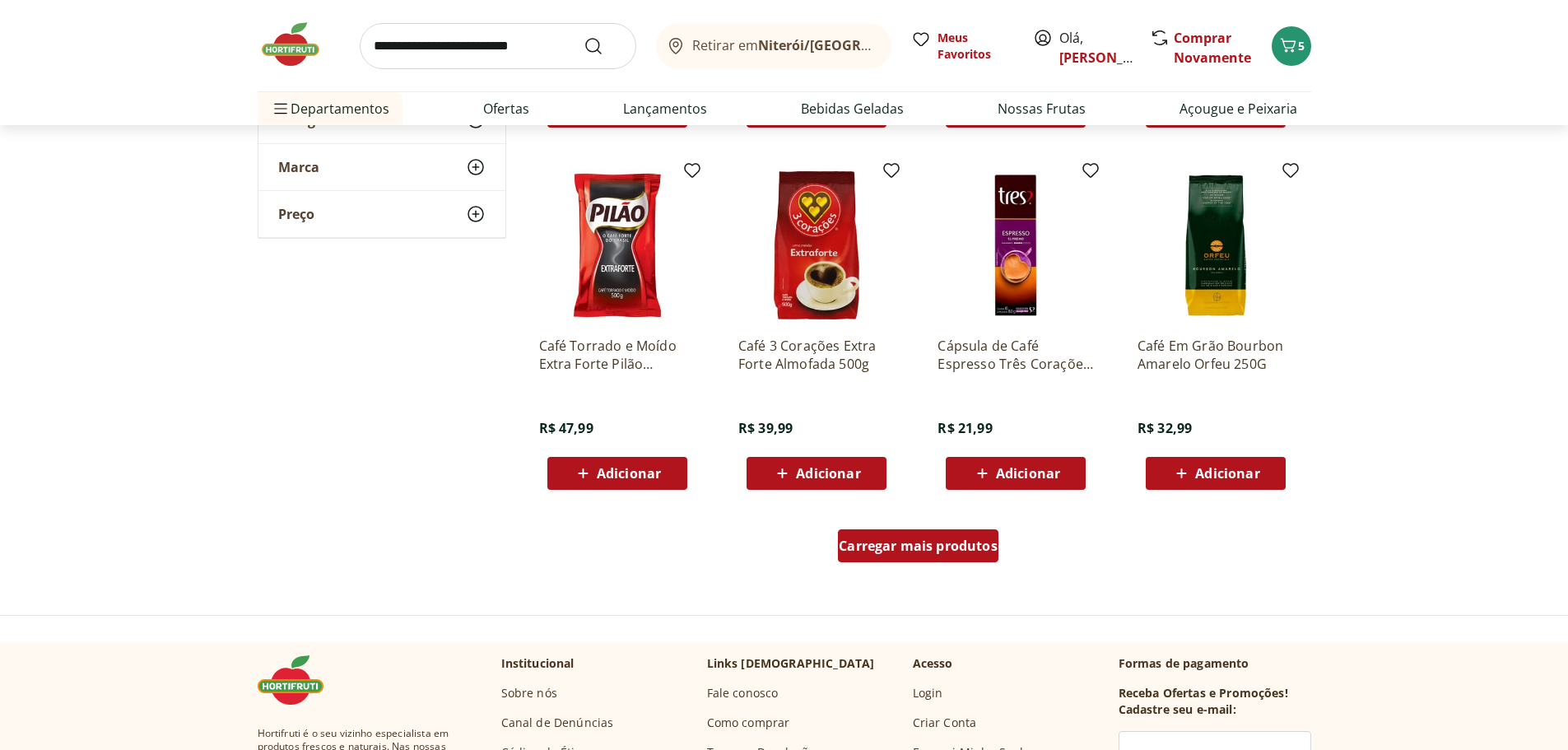
click at [897, 552] on span "Carregar mais produtos" at bounding box center [918, 546] width 159 height 13
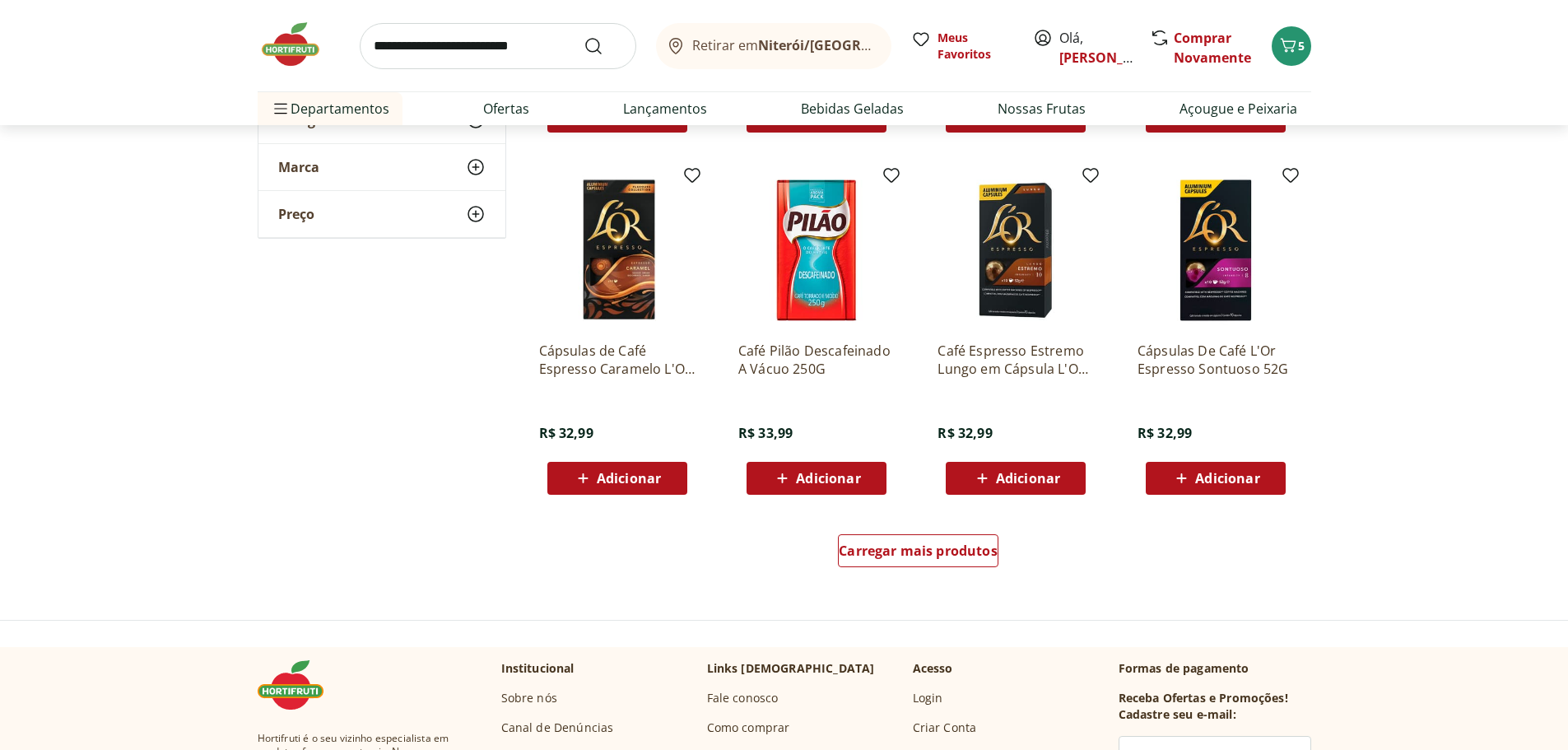
scroll to position [1975, 0]
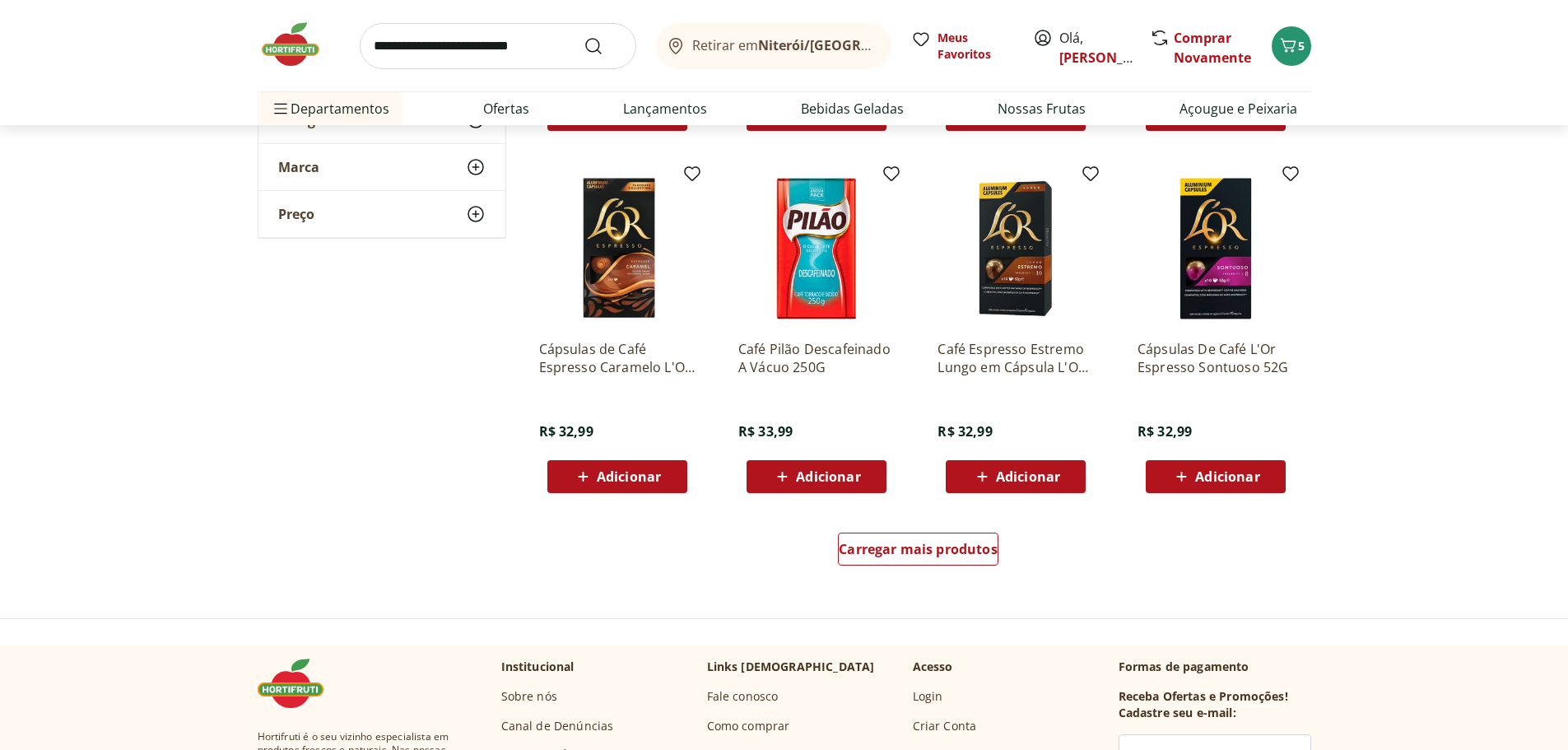
click at [406, 47] on input "search" at bounding box center [498, 46] width 277 height 46
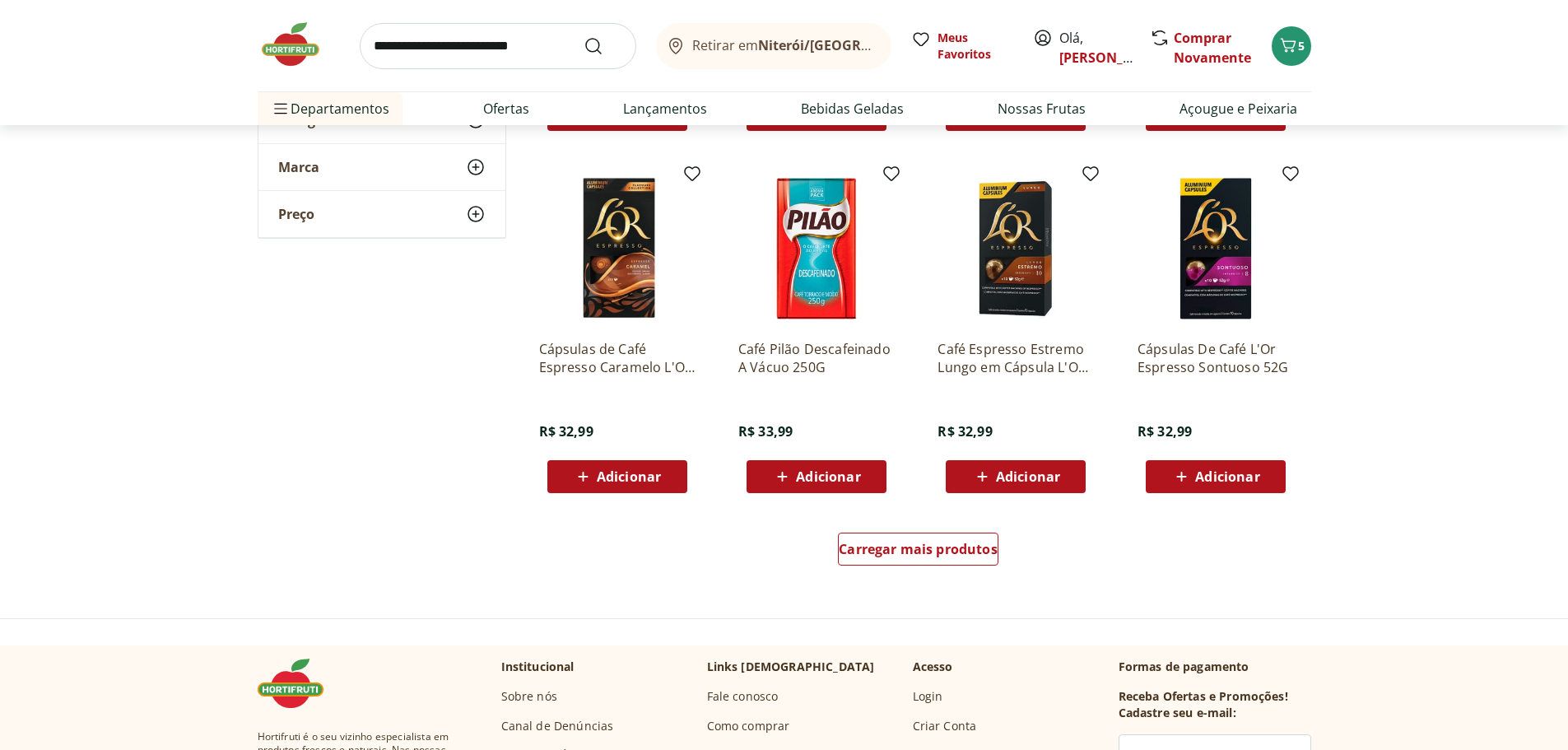
click at [430, 52] on input "search" at bounding box center [498, 46] width 277 height 46
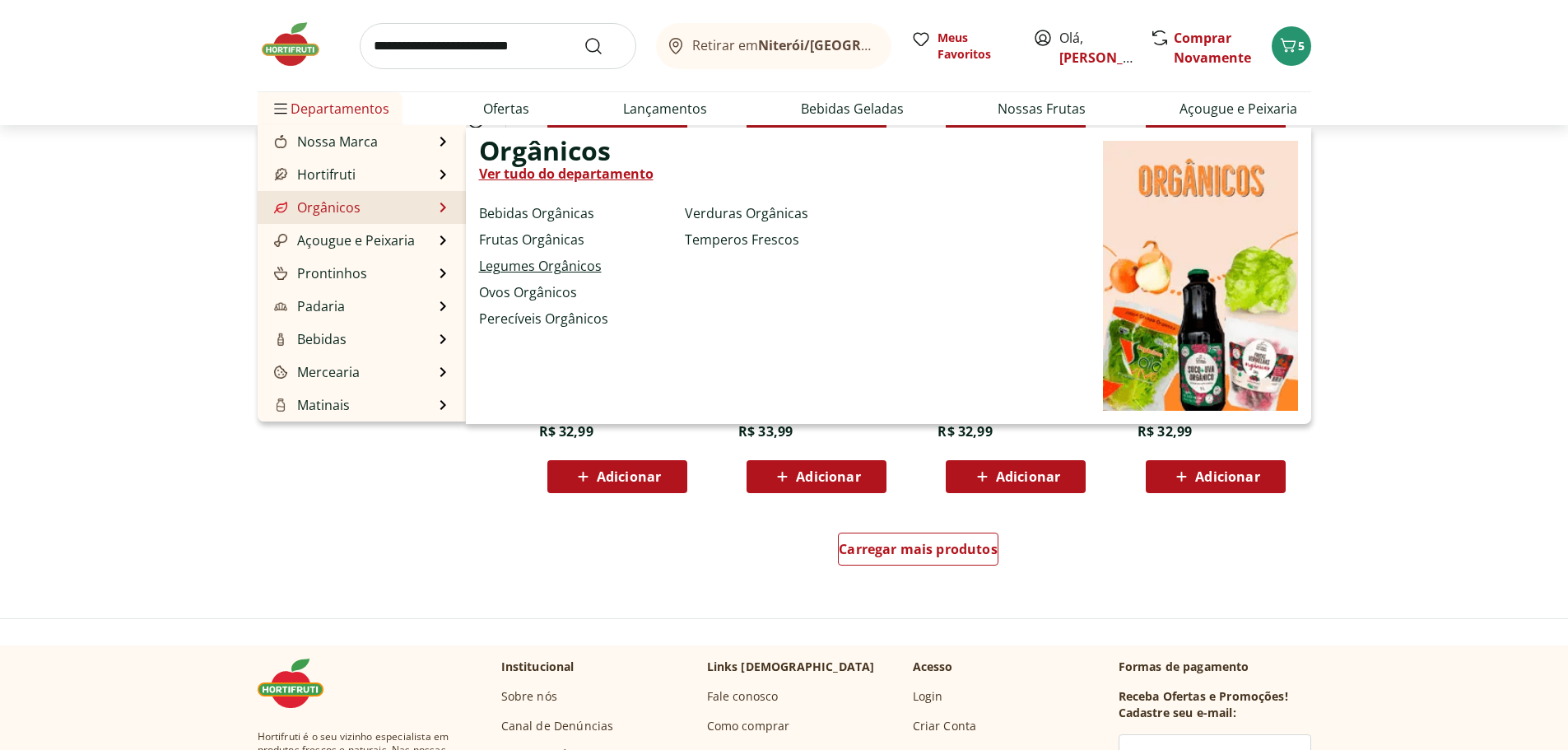
click at [515, 273] on link "Legumes Orgânicos" at bounding box center [539, 266] width 122 height 20
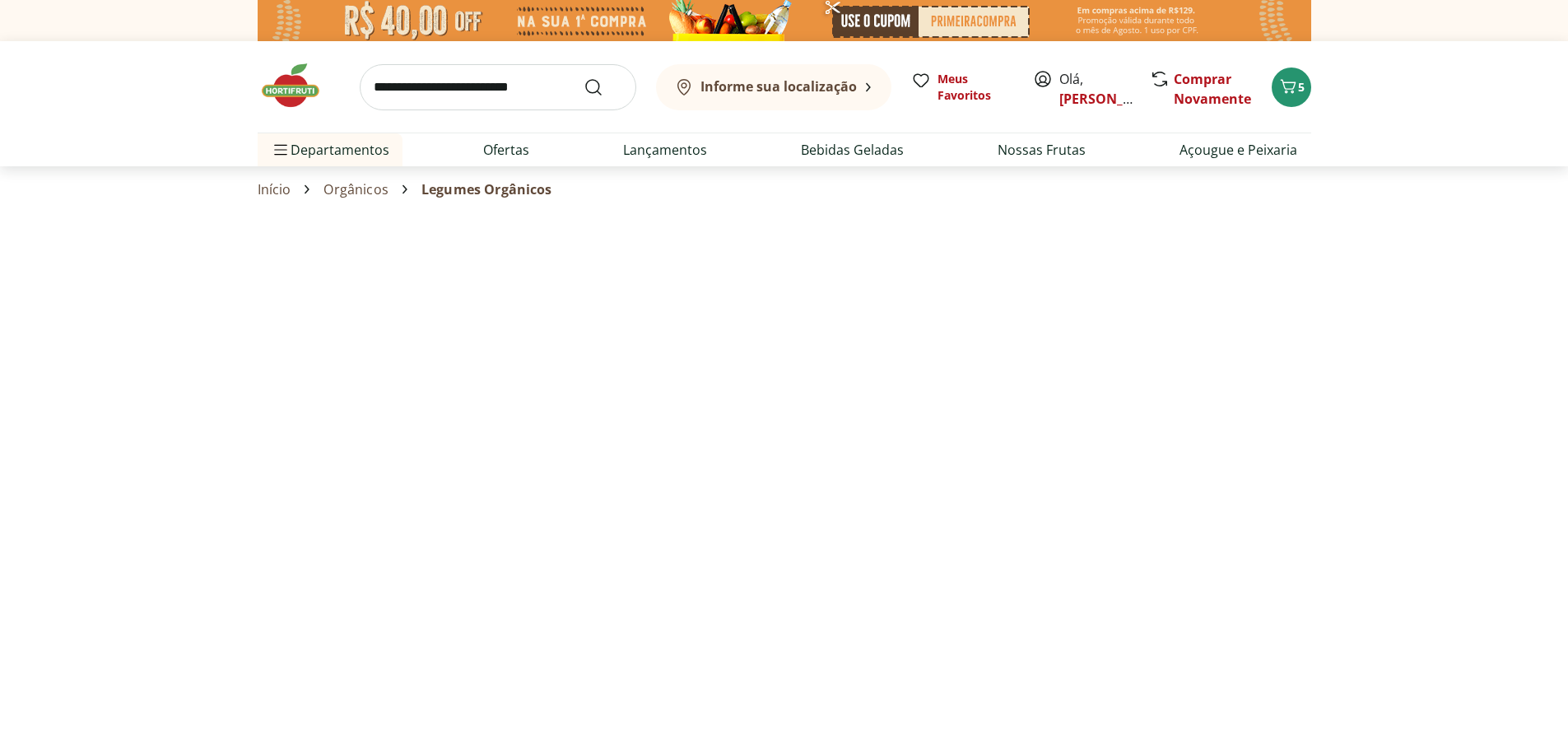
select select "**********"
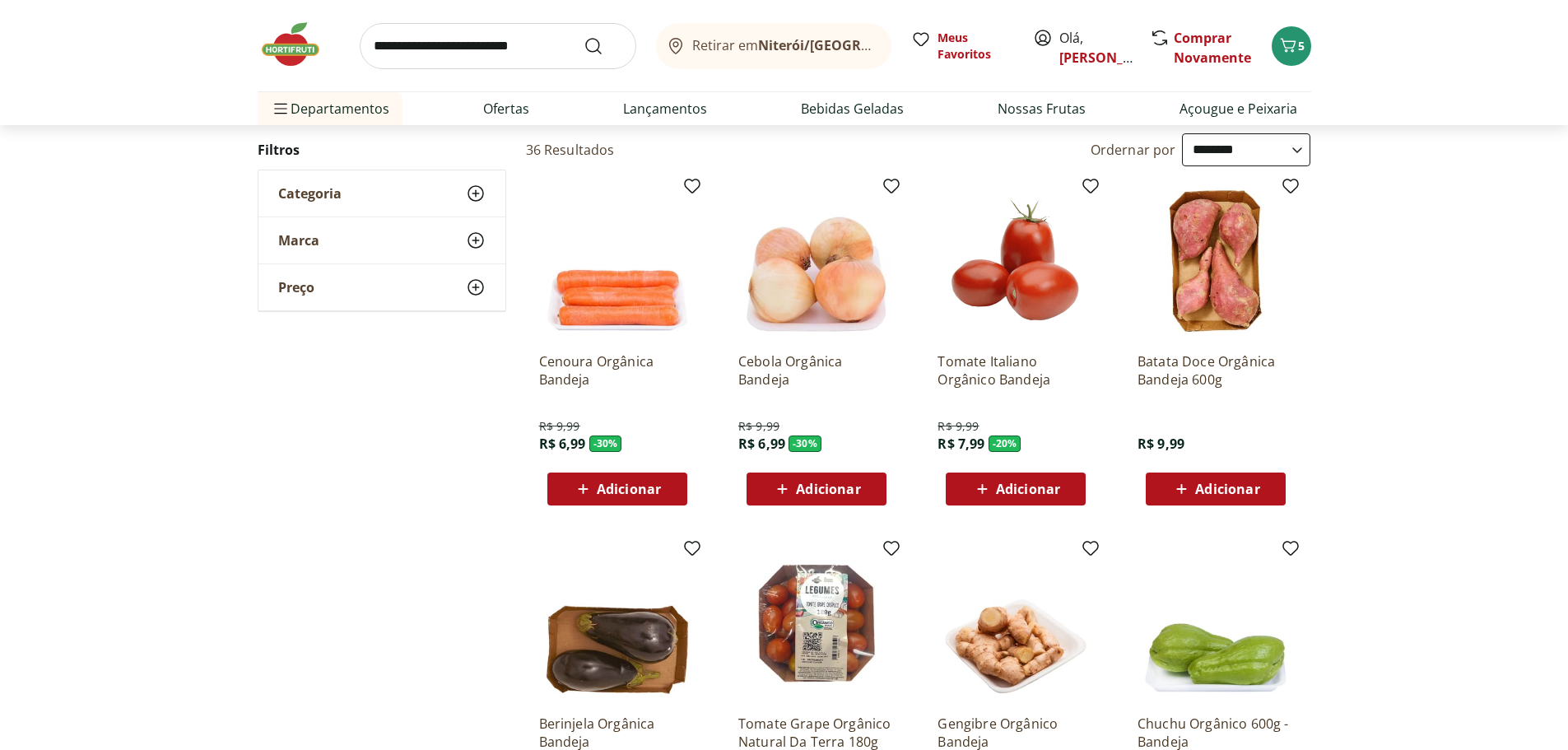
scroll to position [164, 0]
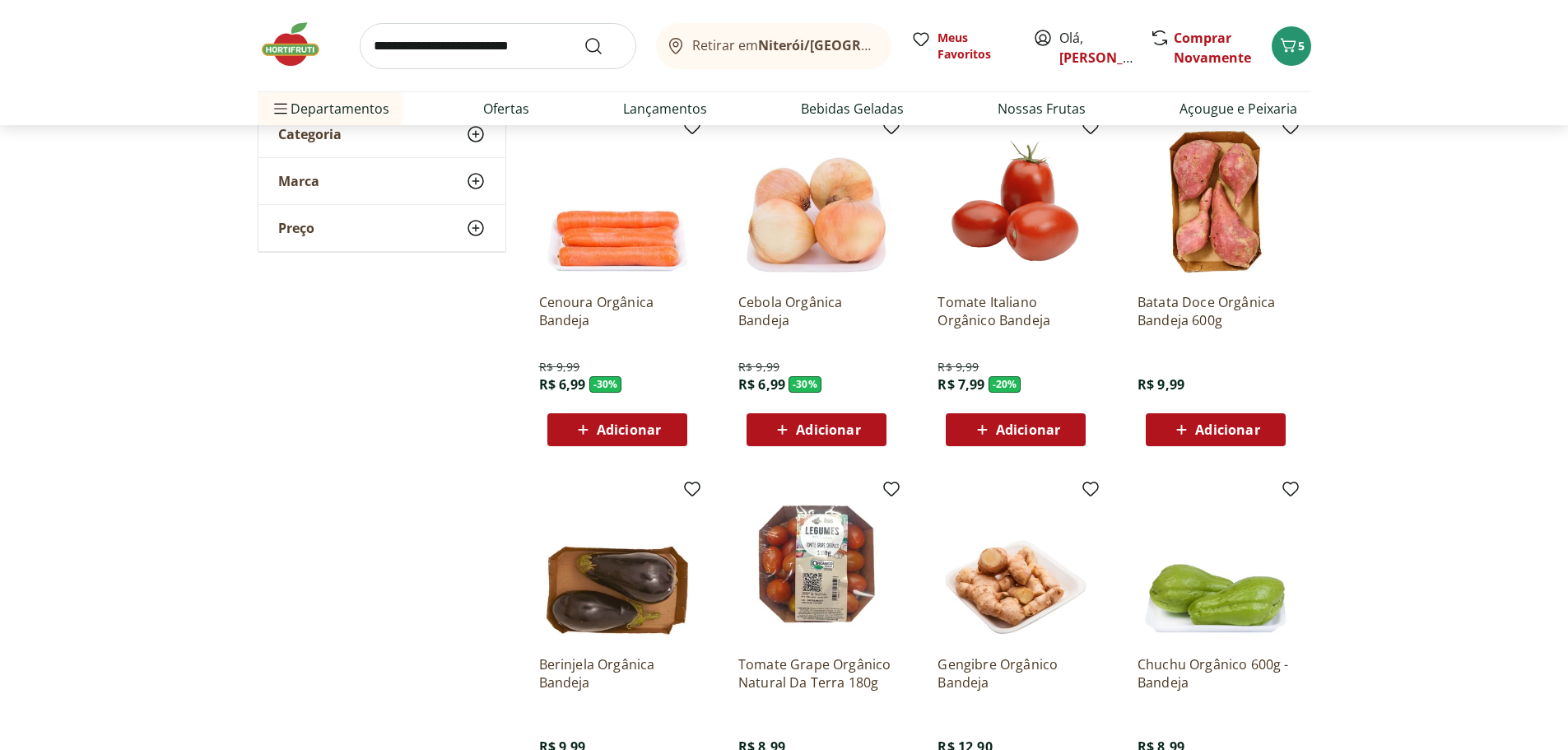
click at [637, 435] on span "Adicionar" at bounding box center [629, 429] width 64 height 13
click at [1265, 432] on div "Adicionar" at bounding box center [1215, 429] width 113 height 29
click at [797, 436] on span "Adicionar" at bounding box center [828, 429] width 64 height 13
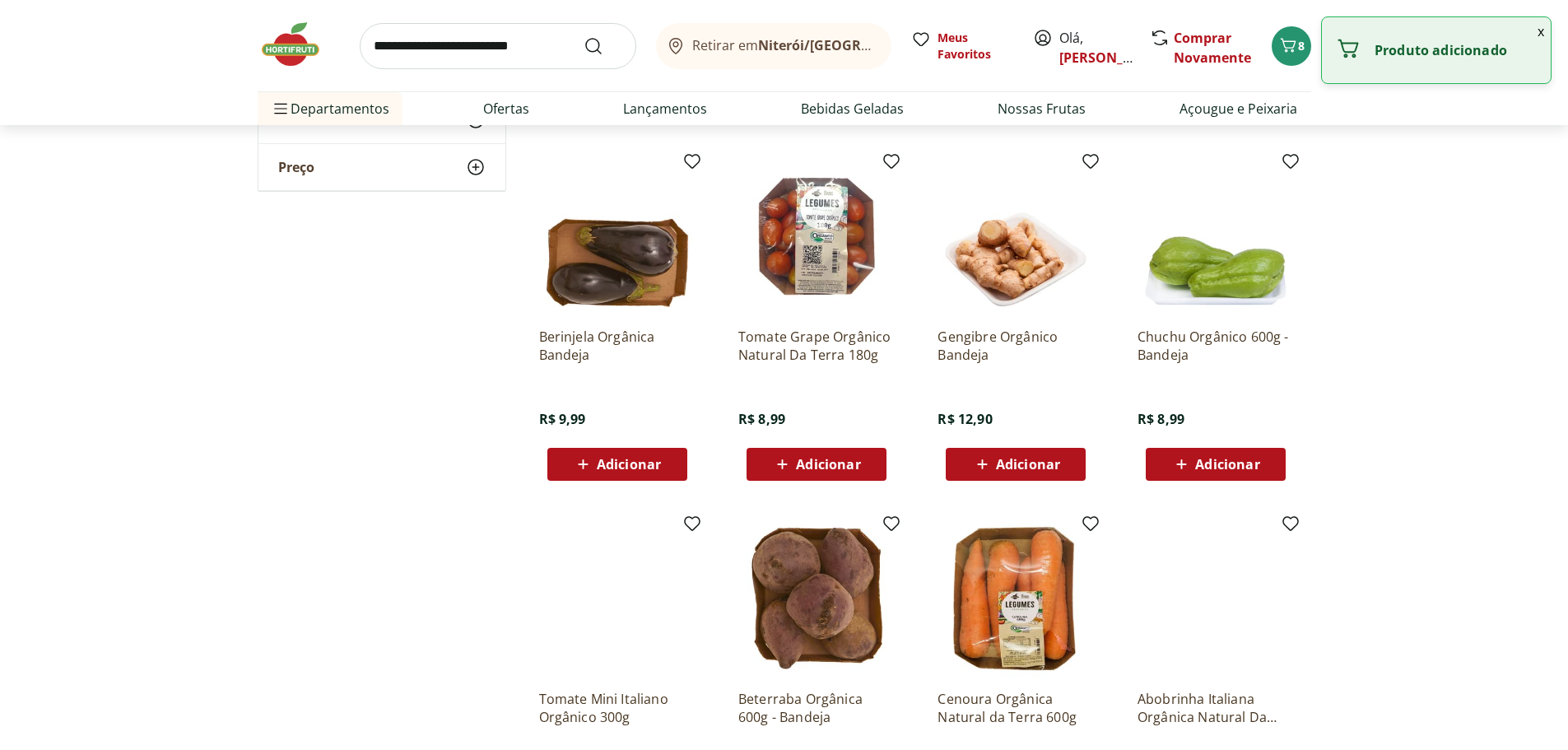
scroll to position [494, 0]
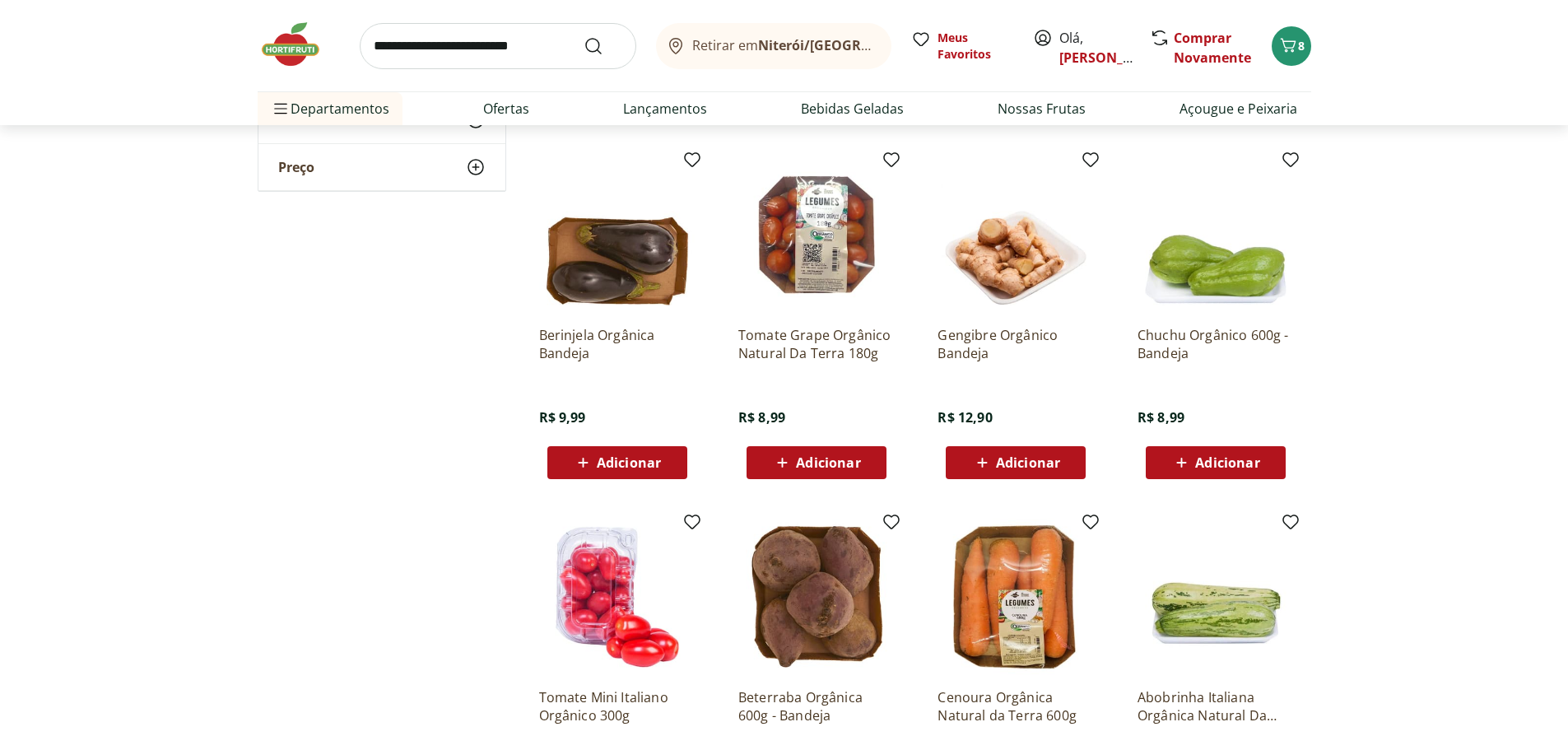
click at [638, 467] on div "Adicionar" at bounding box center [617, 462] width 113 height 29
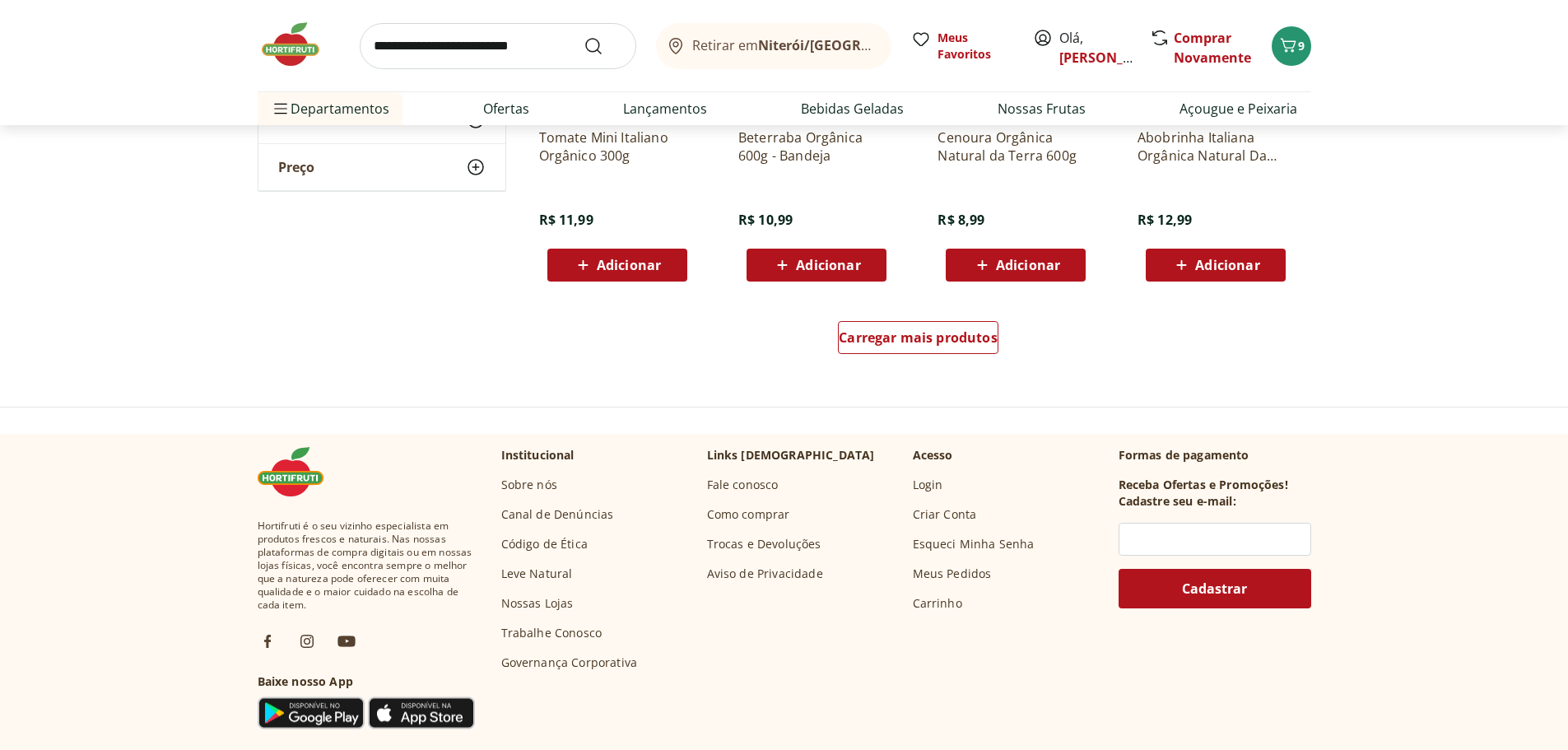
scroll to position [1070, 0]
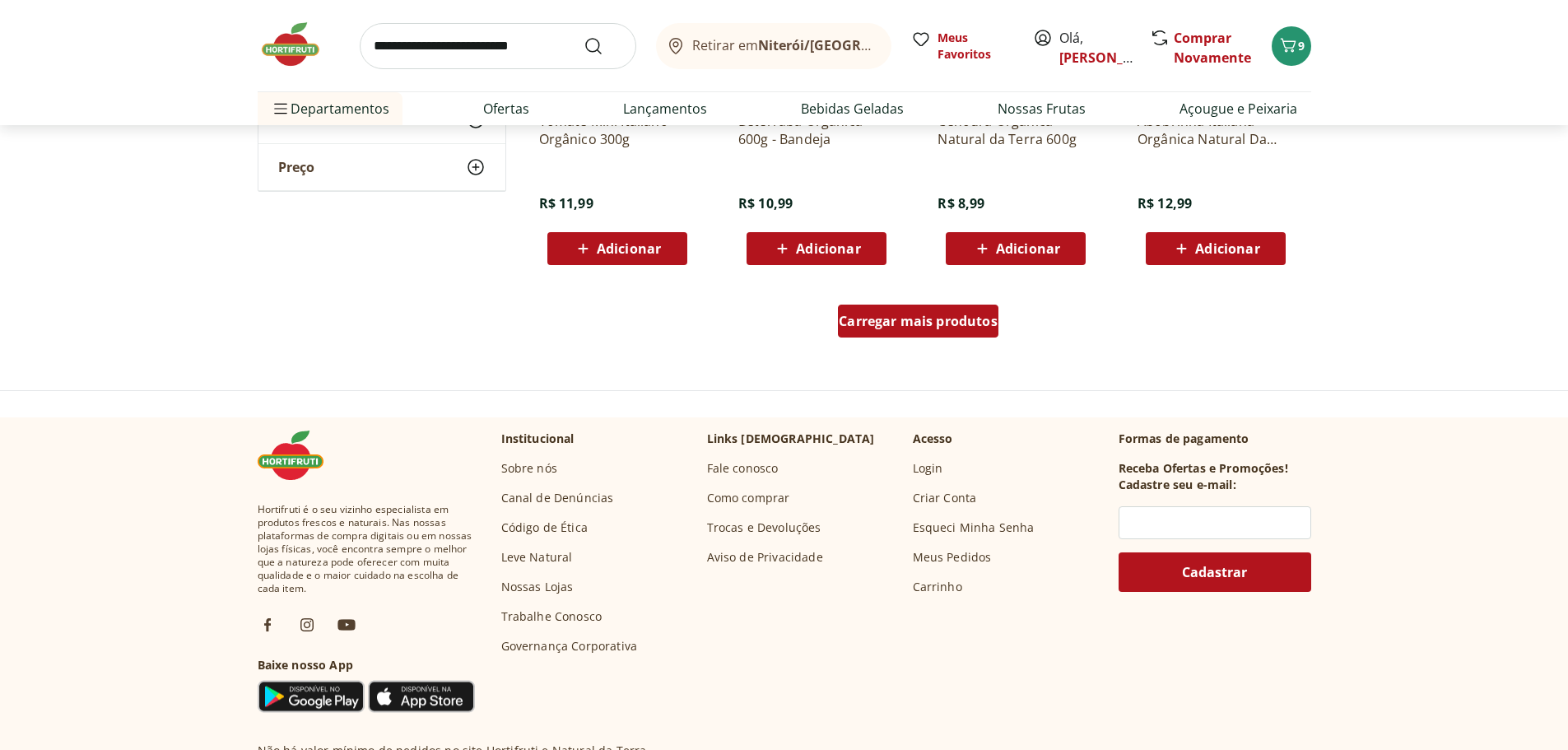
click at [886, 328] on span "Carregar mais produtos" at bounding box center [918, 321] width 159 height 13
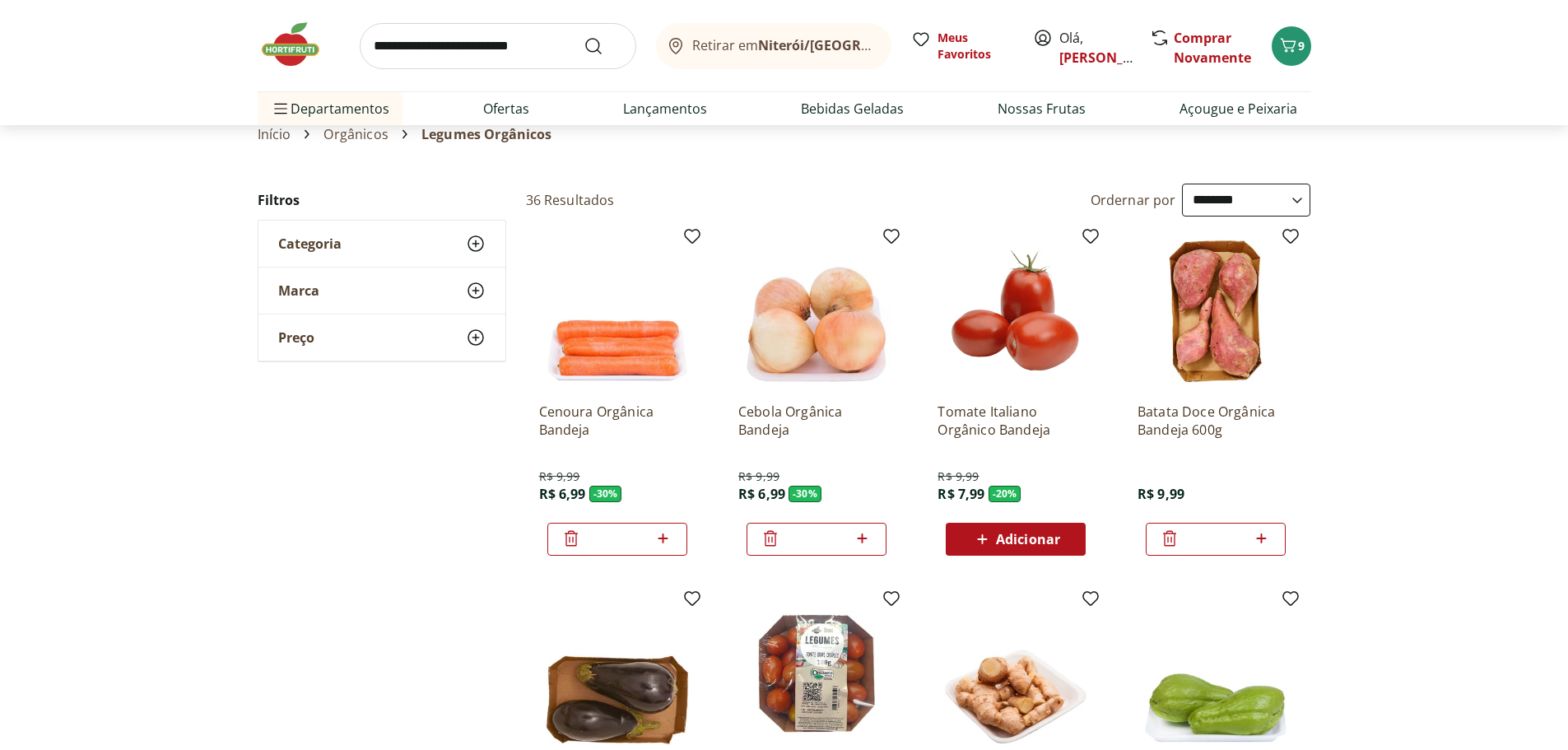
scroll to position [0, 0]
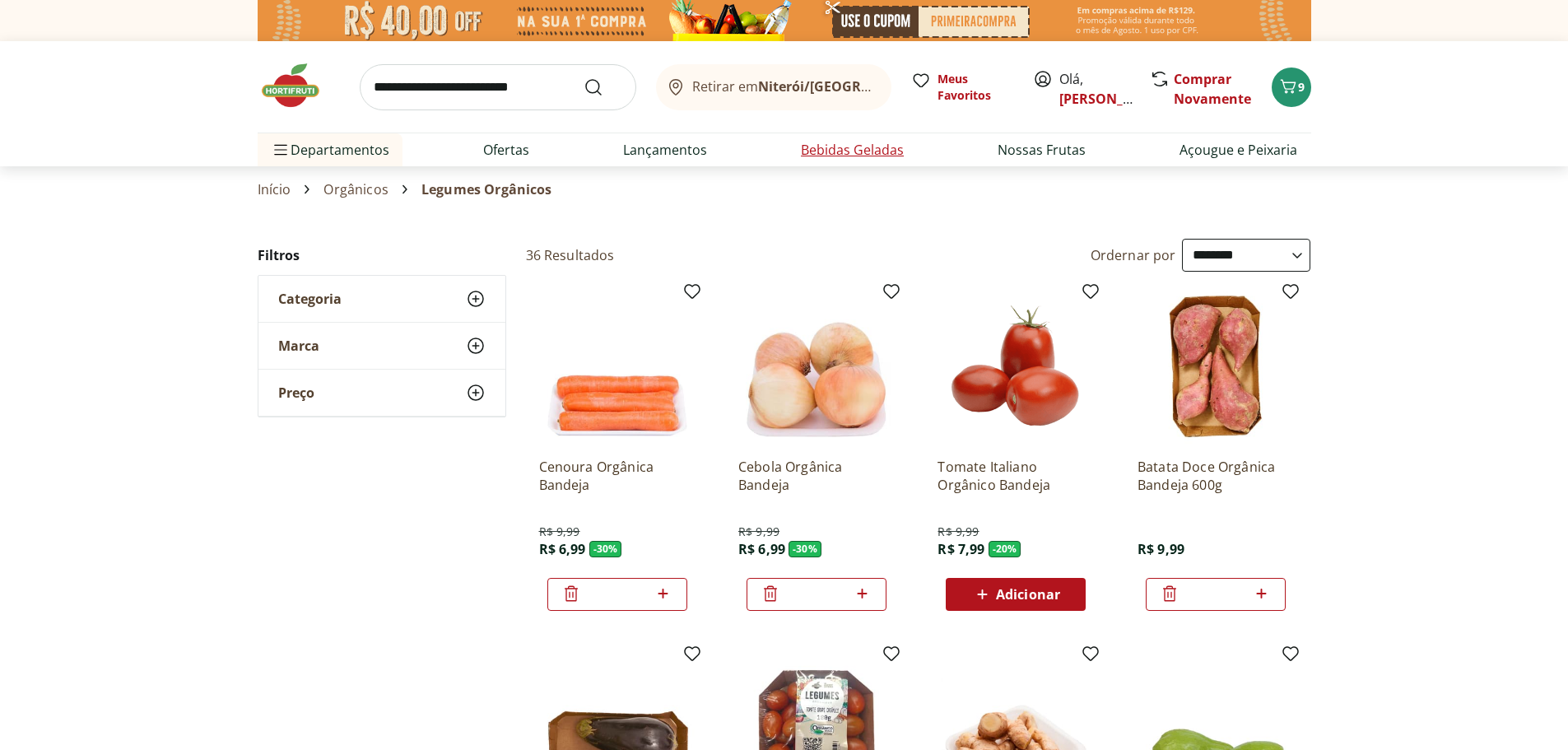
click at [827, 146] on link "Bebidas Geladas" at bounding box center [852, 150] width 103 height 20
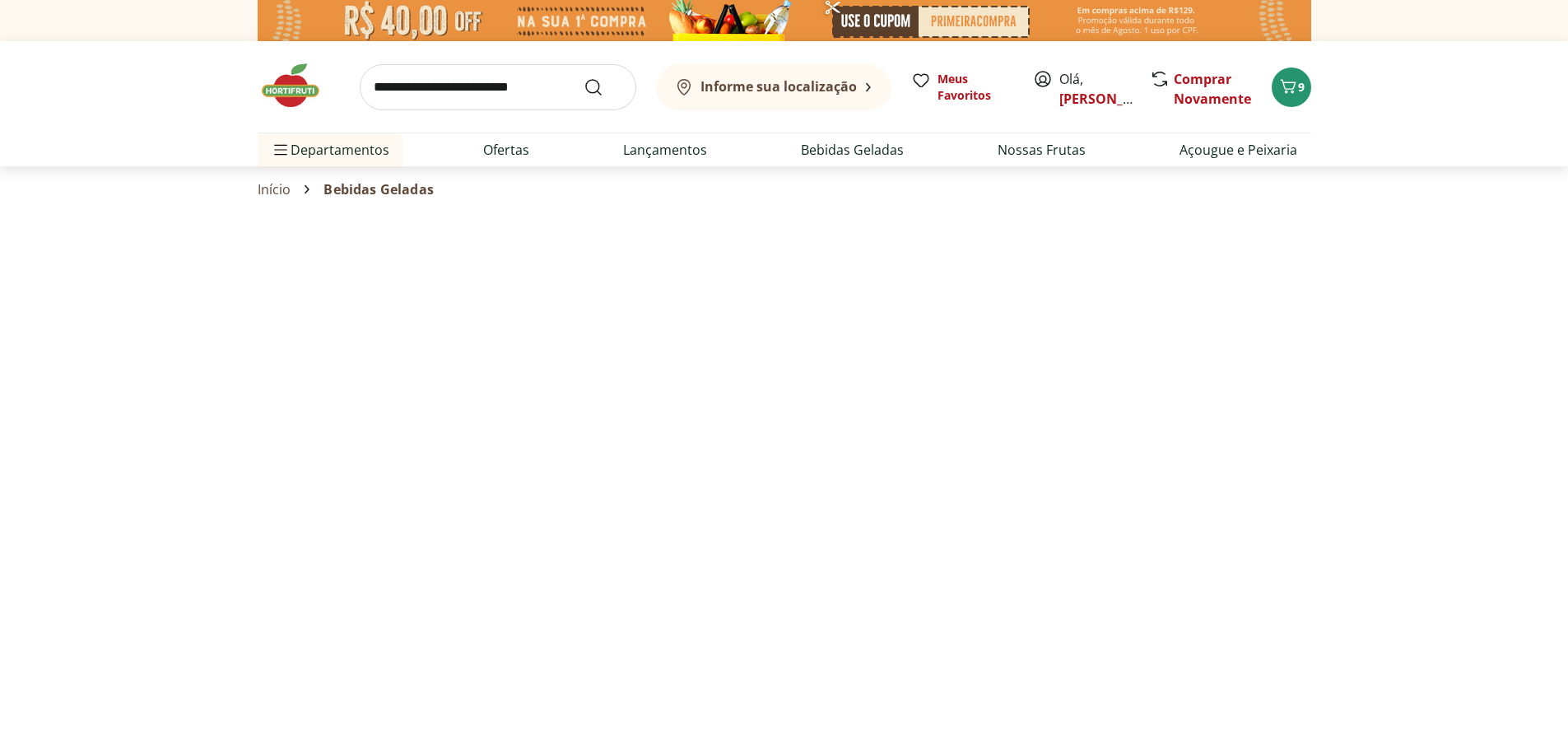
select select "**********"
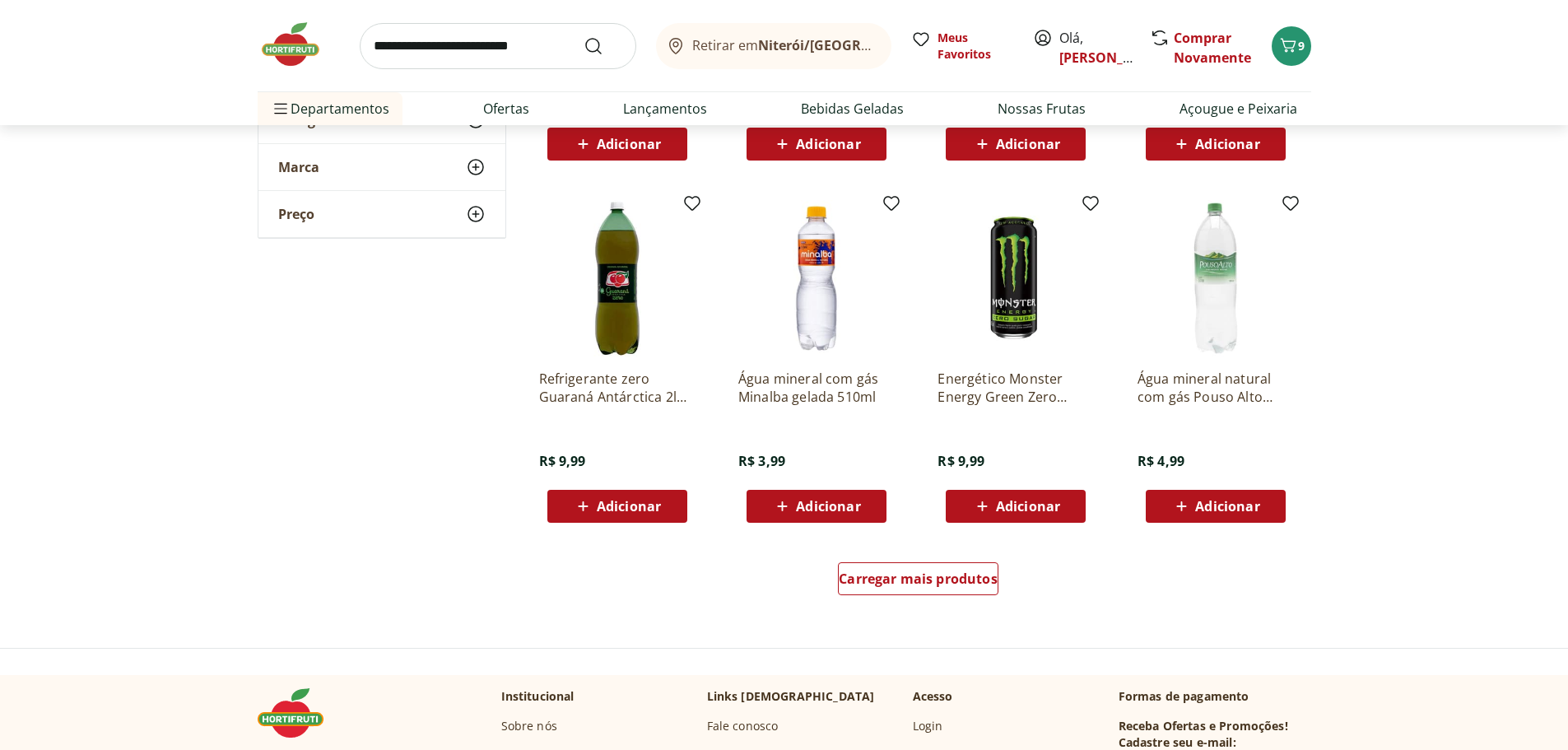
scroll to position [823, 0]
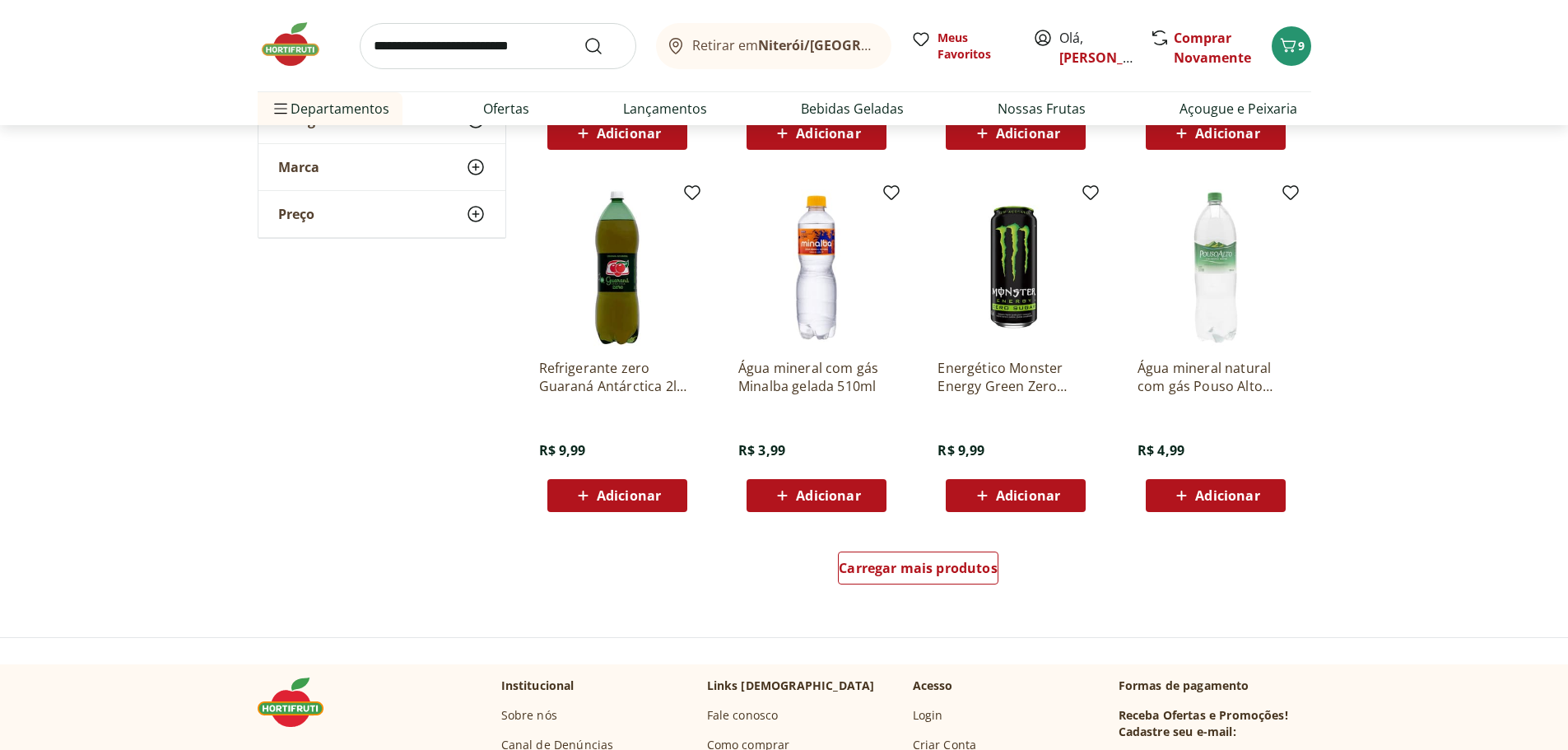
click at [811, 502] on span "Adicionar" at bounding box center [828, 496] width 64 height 13
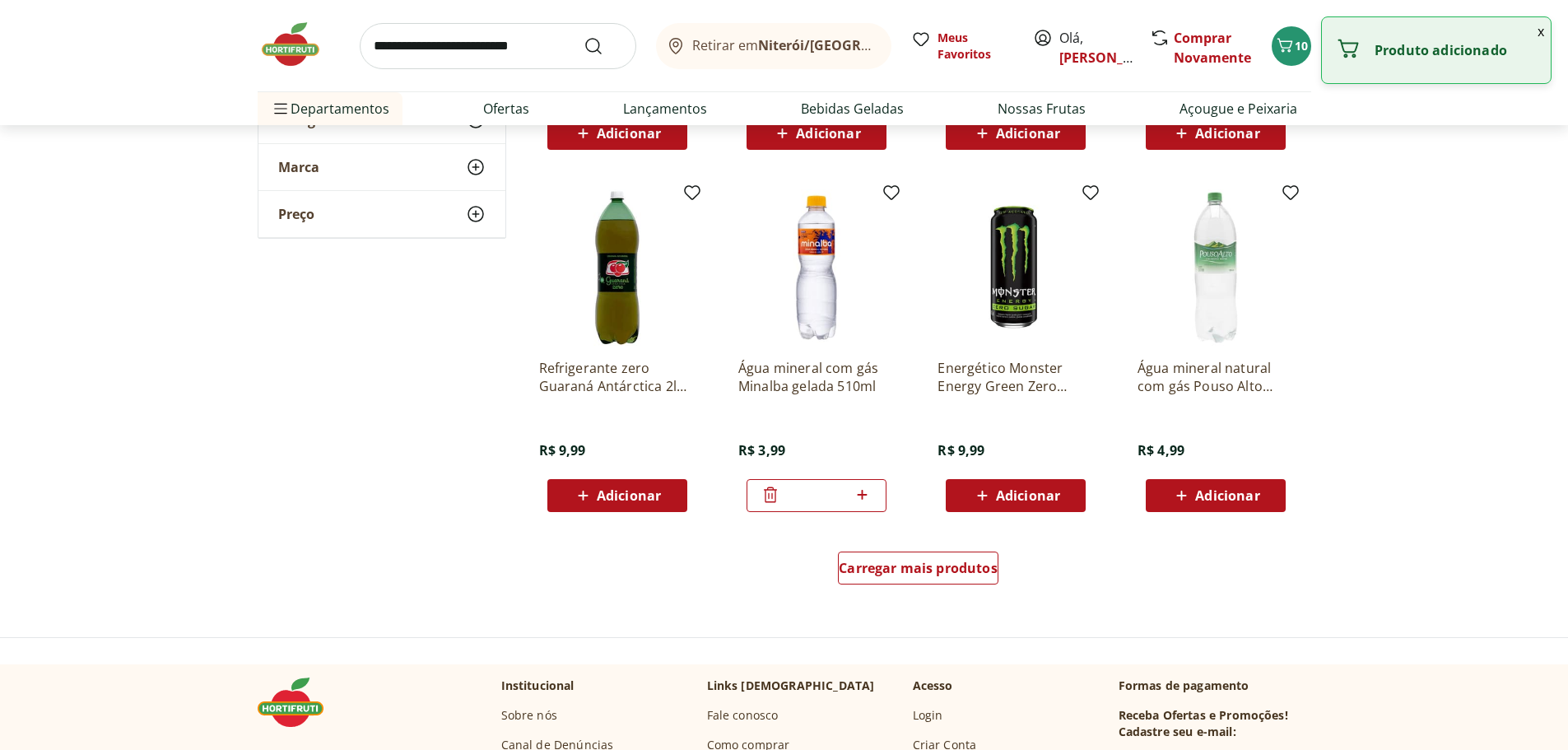
click at [765, 504] on icon at bounding box center [771, 495] width 20 height 20
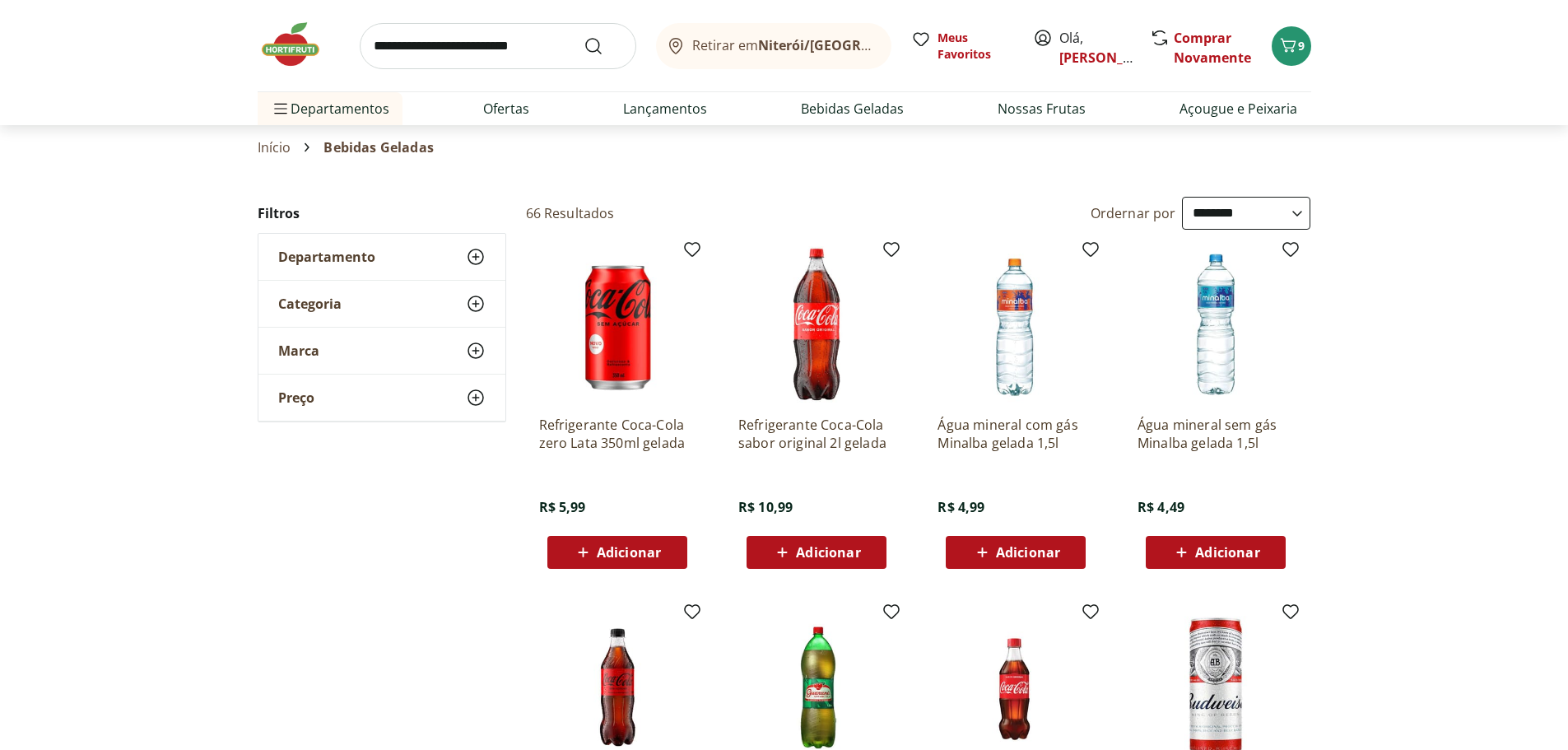
scroll to position [0, 0]
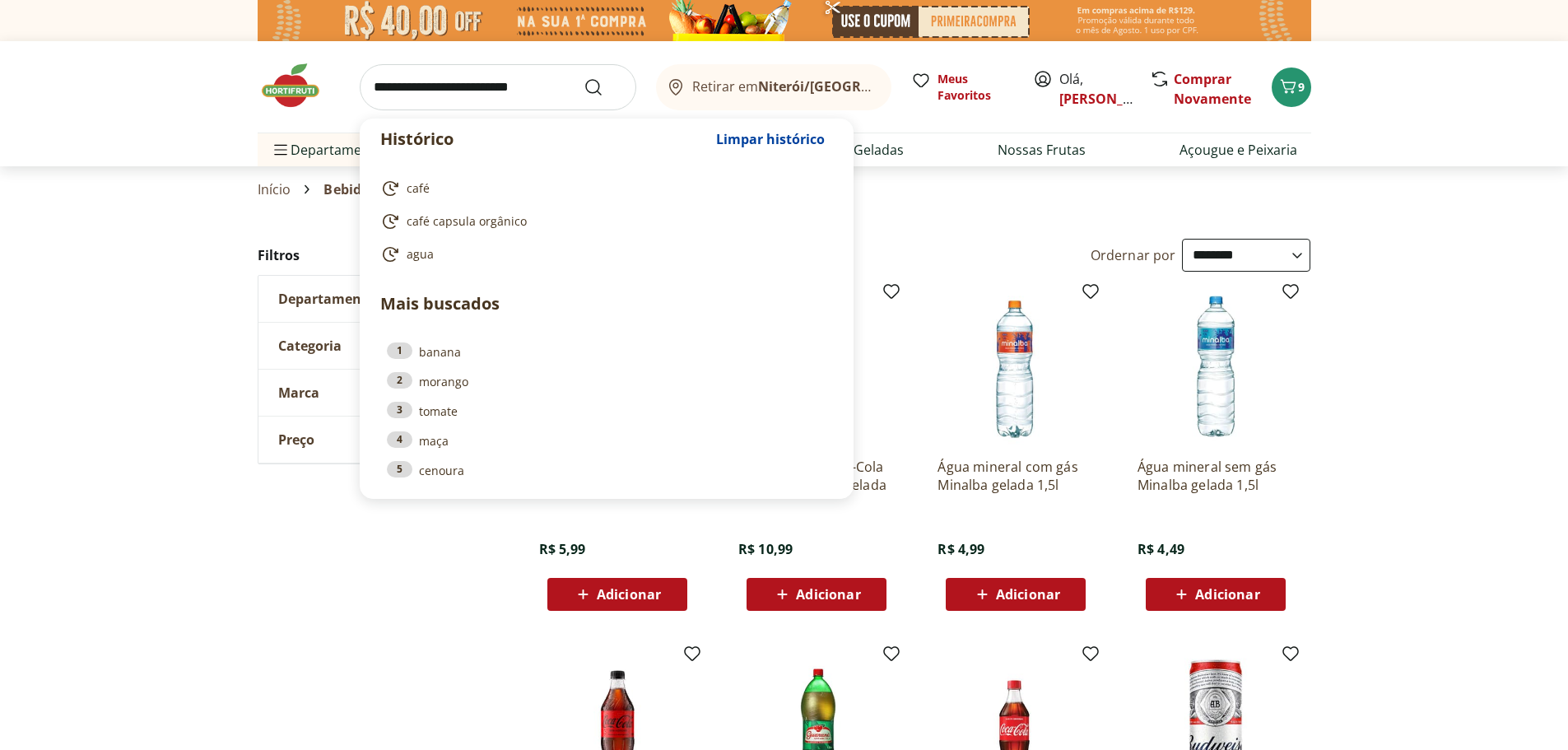
click at [414, 96] on input "search" at bounding box center [498, 88] width 277 height 46
click at [980, 252] on div "**********" at bounding box center [1007, 254] width 606 height 33
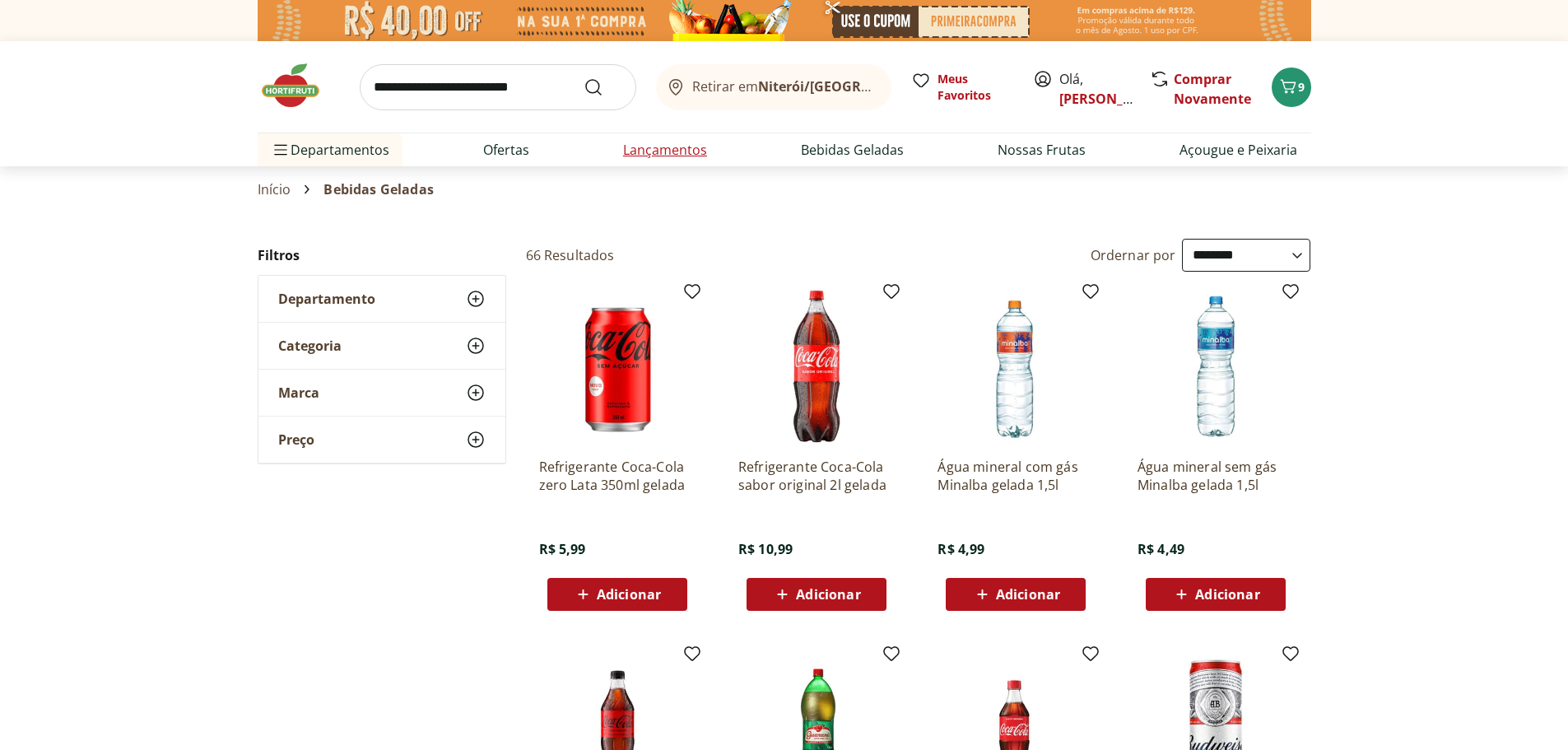
click at [680, 141] on li "Lançamentos" at bounding box center [665, 149] width 111 height 33
click at [688, 159] on link "Lançamentos" at bounding box center [665, 150] width 84 height 20
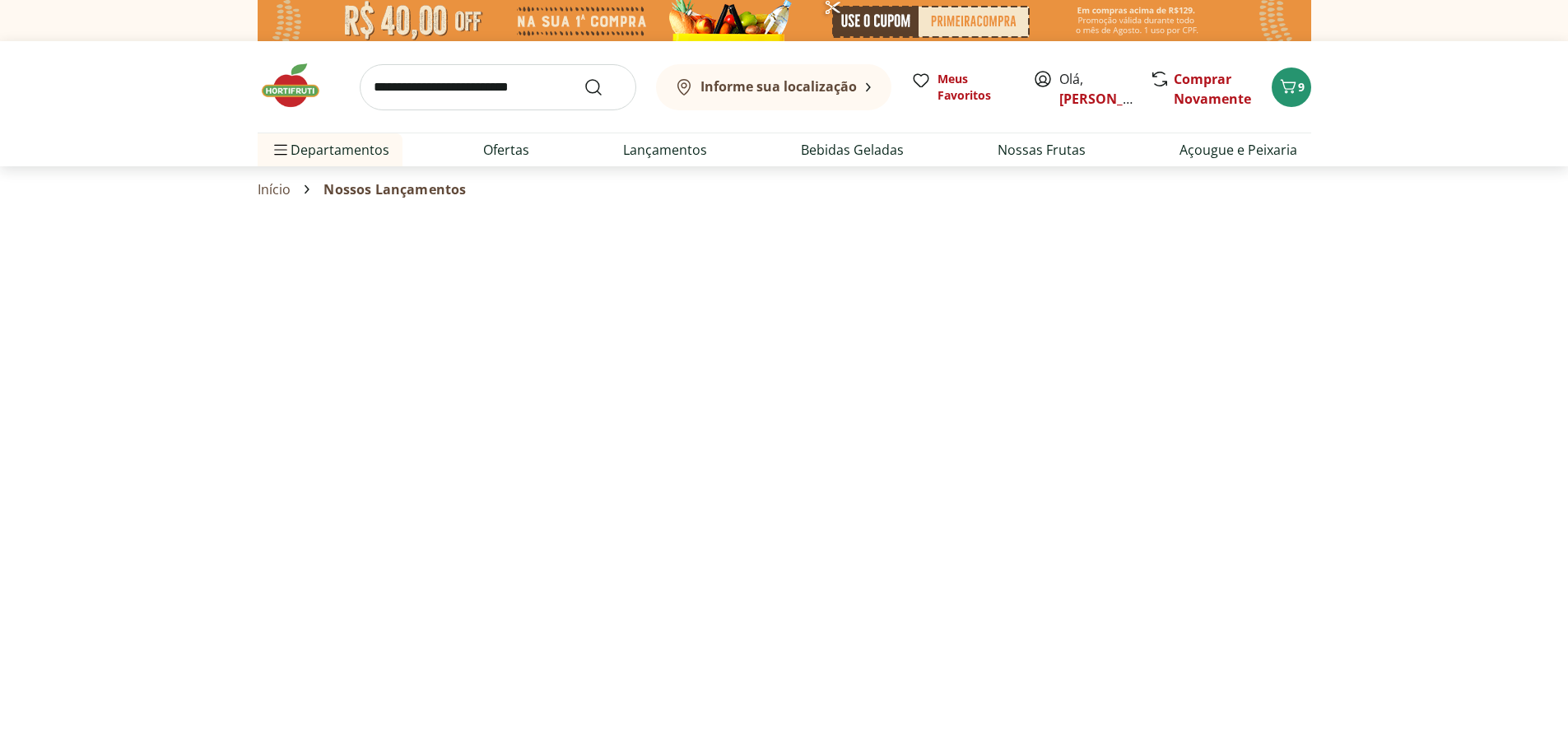
select select "**********"
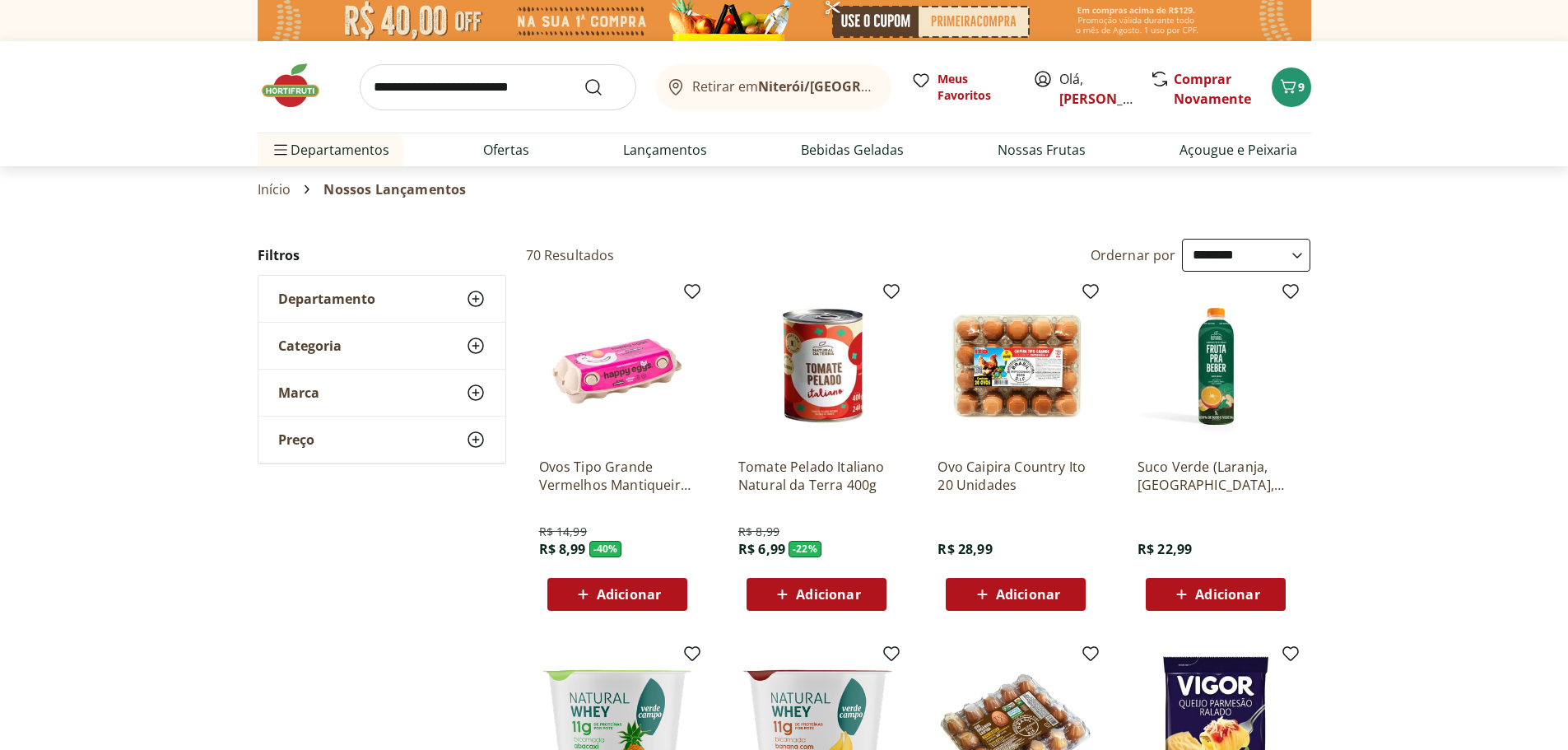
click at [598, 601] on span "Adicionar" at bounding box center [629, 594] width 64 height 13
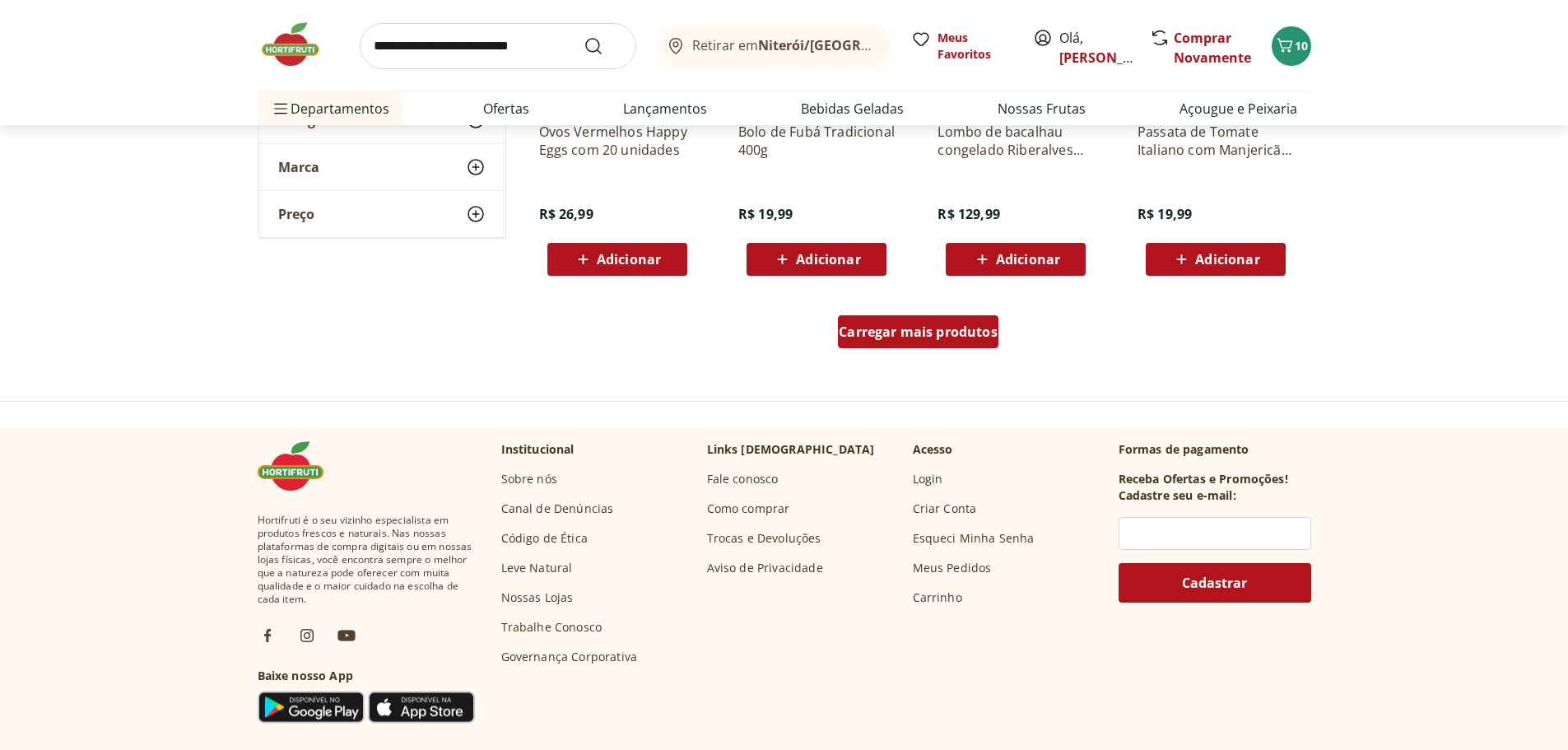
scroll to position [1070, 0]
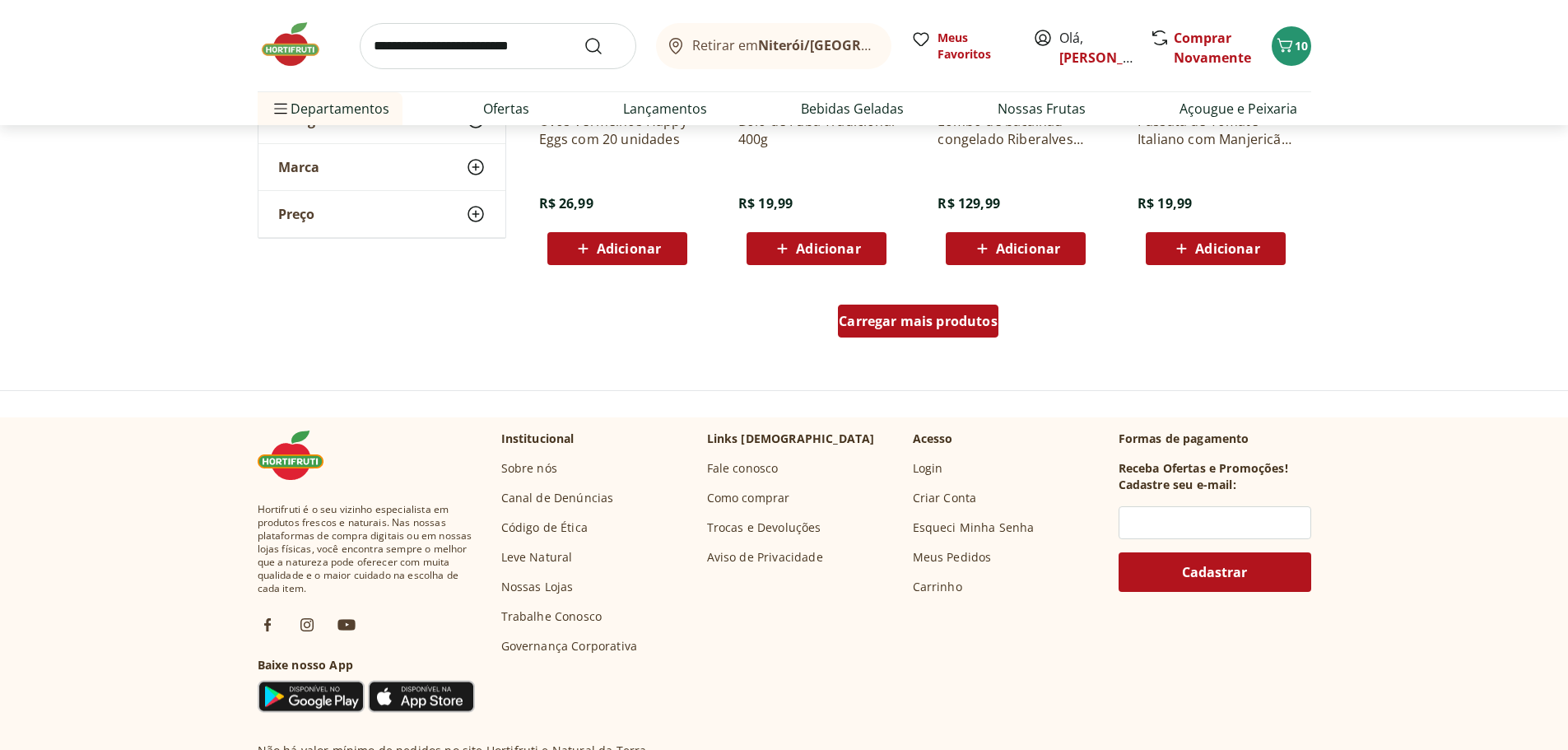
click at [933, 328] on span "Carregar mais produtos" at bounding box center [918, 321] width 159 height 13
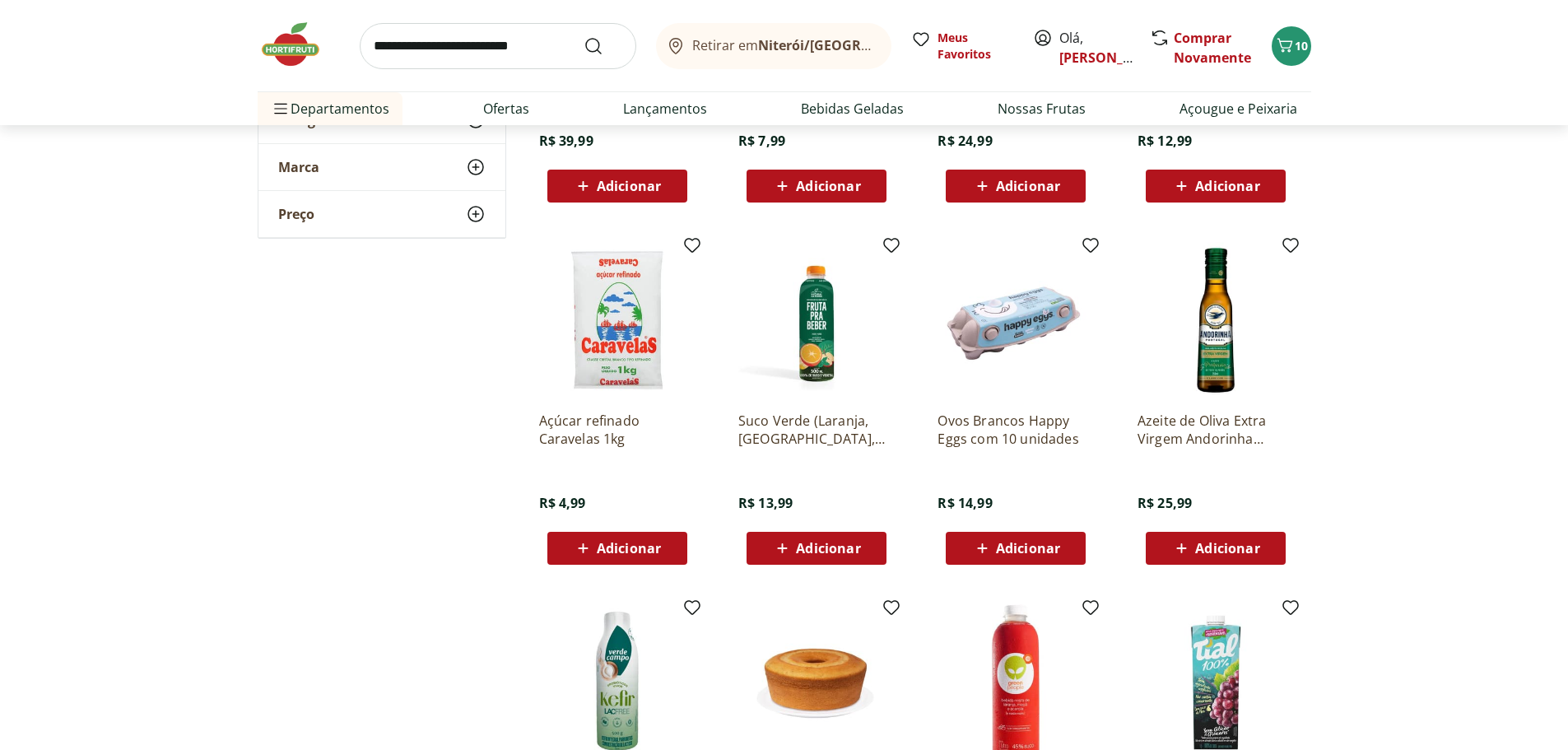
scroll to position [1399, 0]
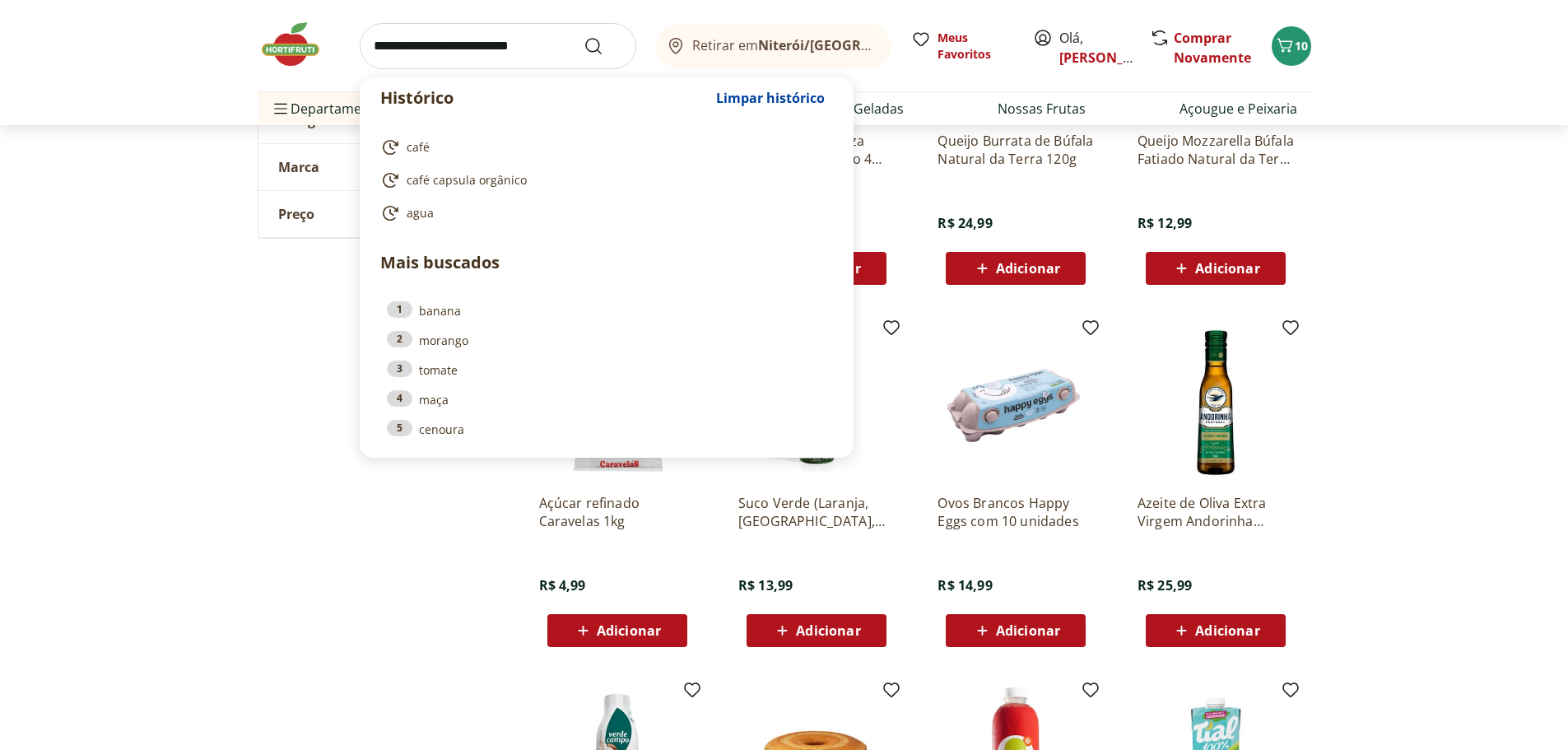
click at [526, 39] on input "search" at bounding box center [498, 46] width 277 height 46
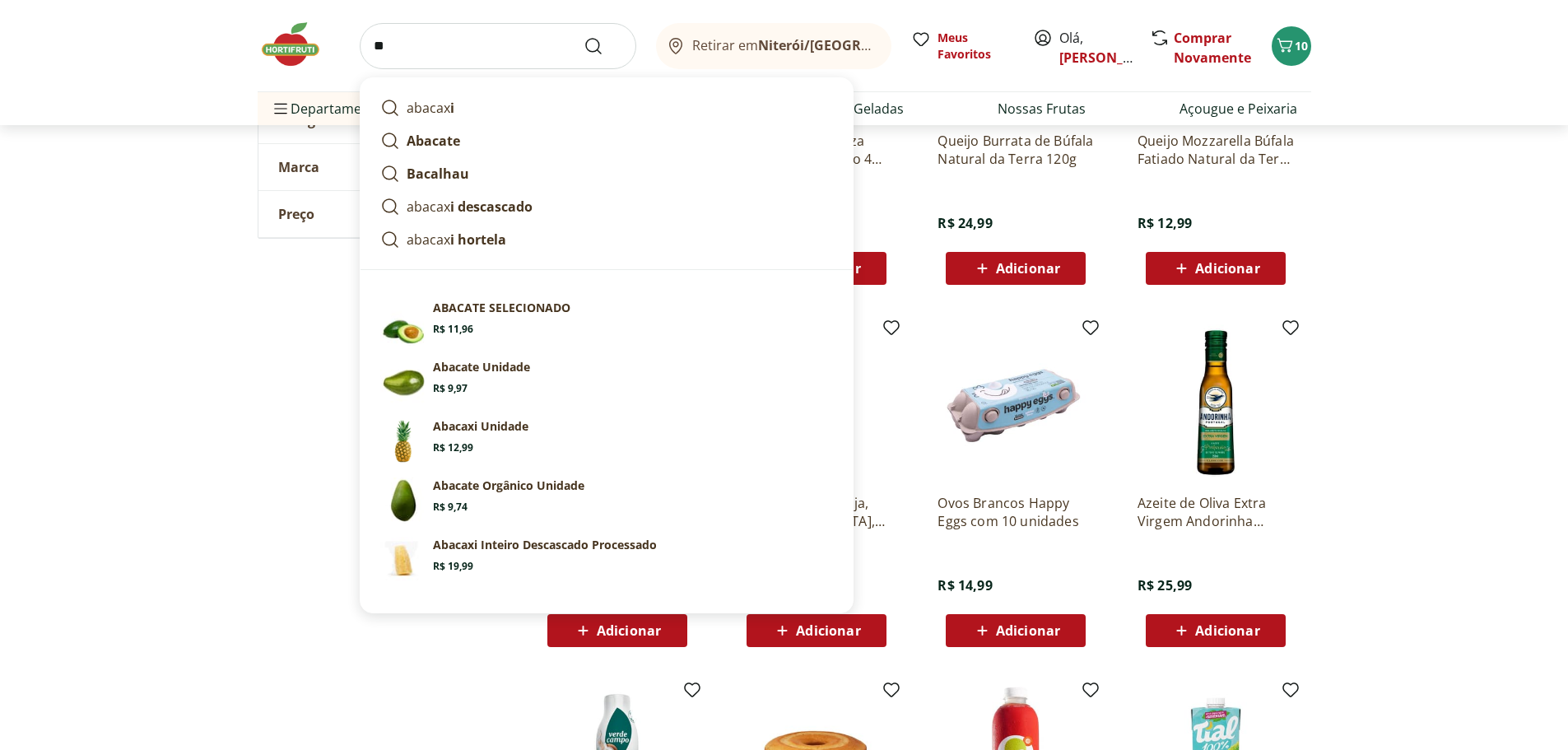
type input "*"
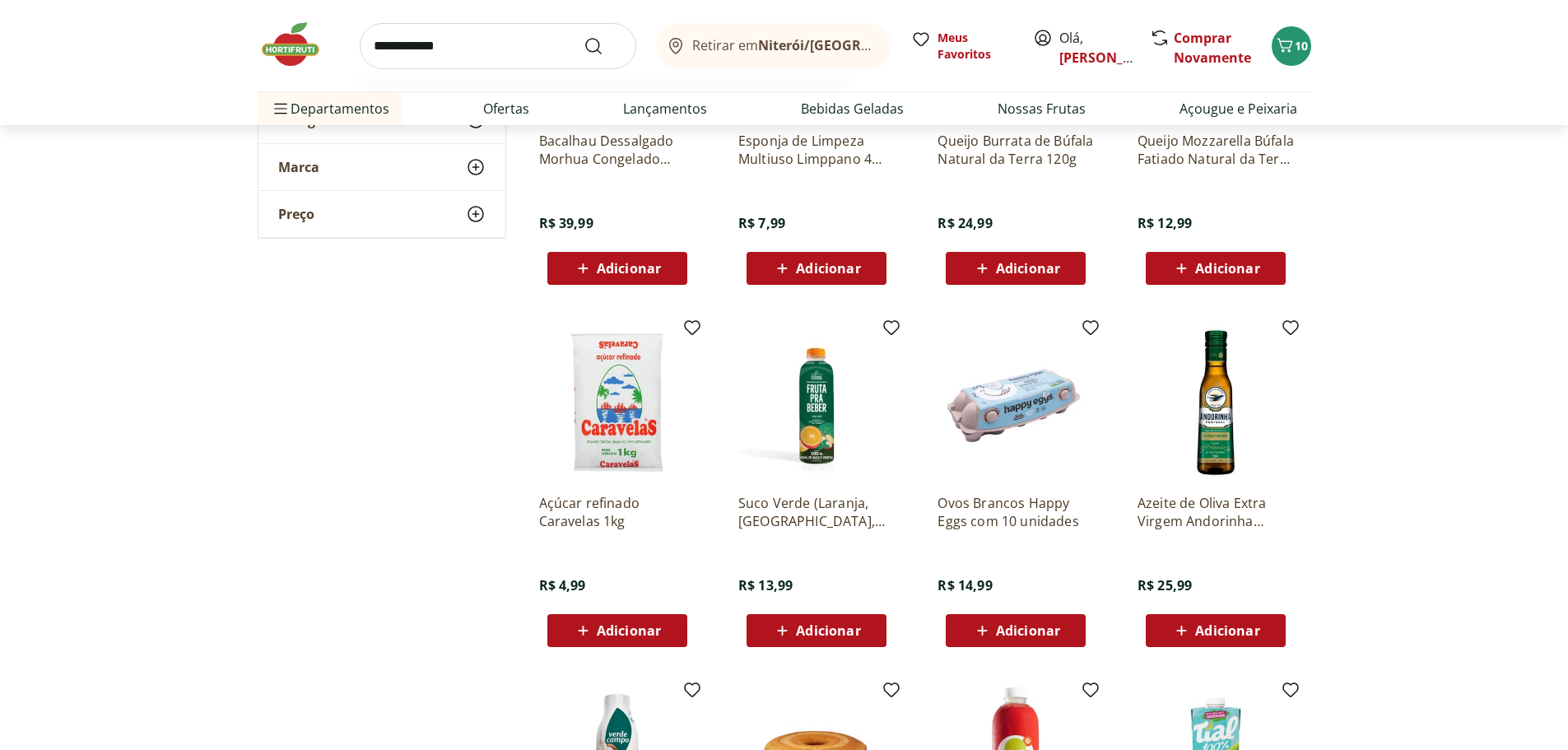
click at [584, 37] on button "Submit Search" at bounding box center [604, 46] width 39 height 20
type input "**********"
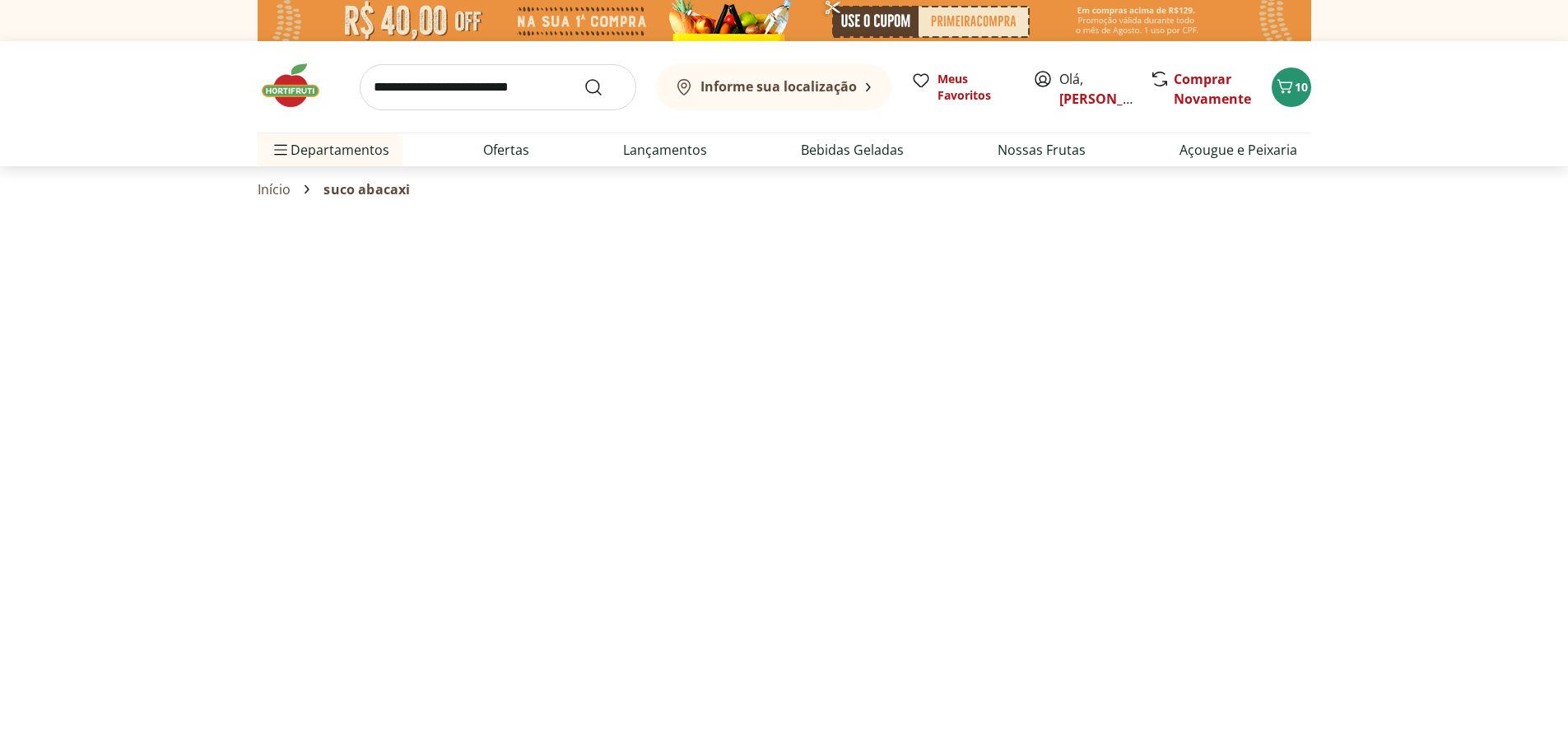
select select "**********"
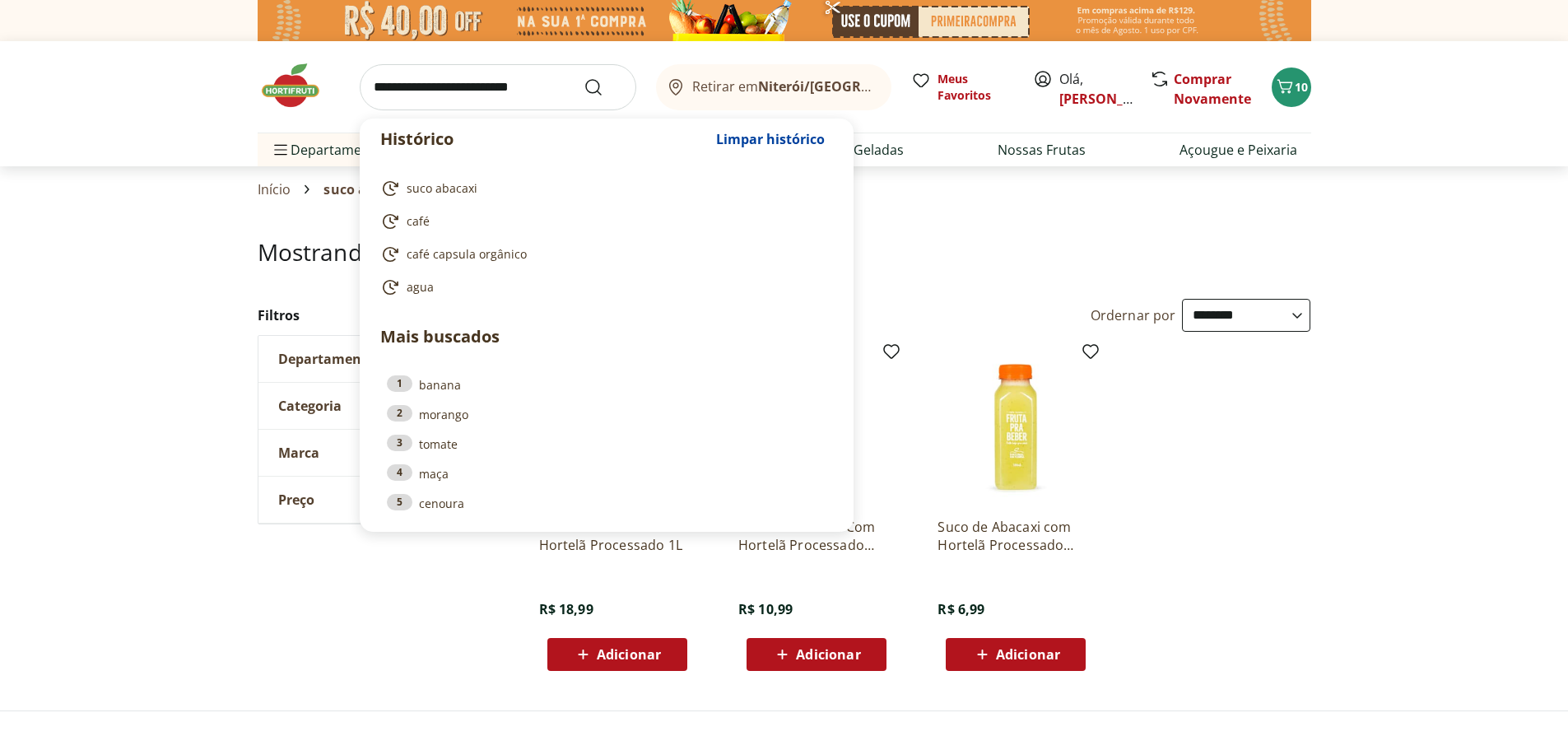
click at [434, 79] on input "search" at bounding box center [498, 88] width 277 height 46
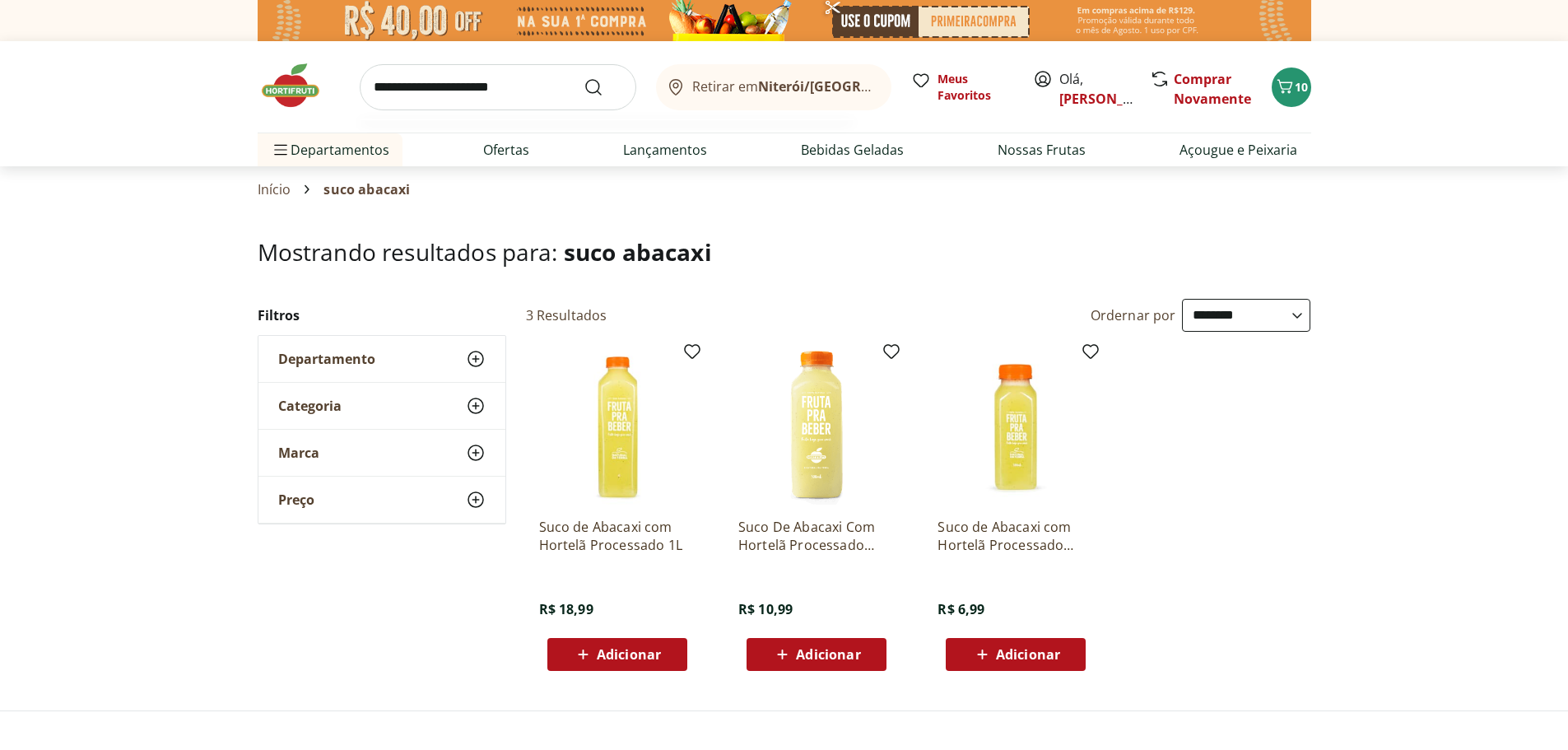
type input "**********"
click at [584, 78] on button "Submit Search" at bounding box center [604, 88] width 39 height 20
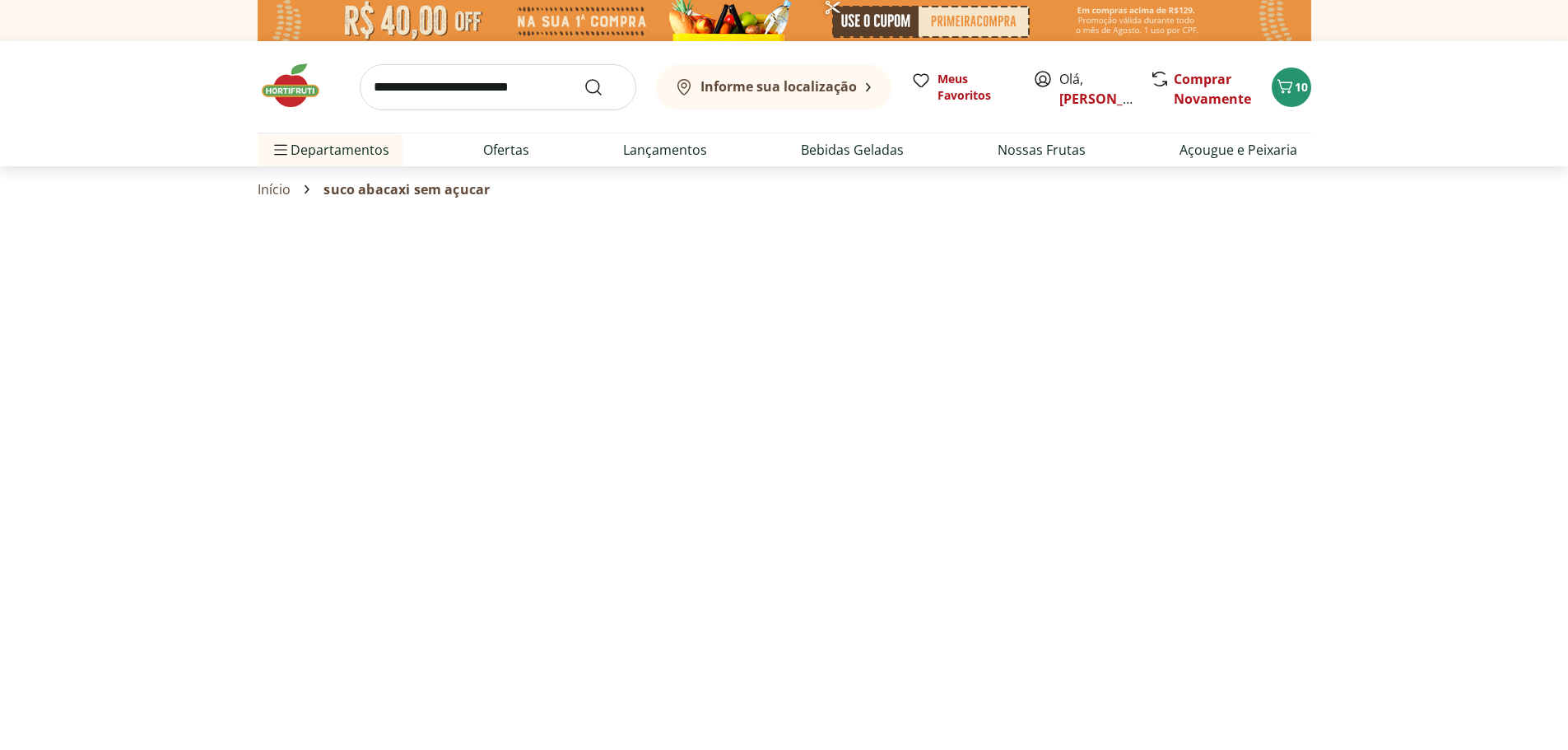
select select "**********"
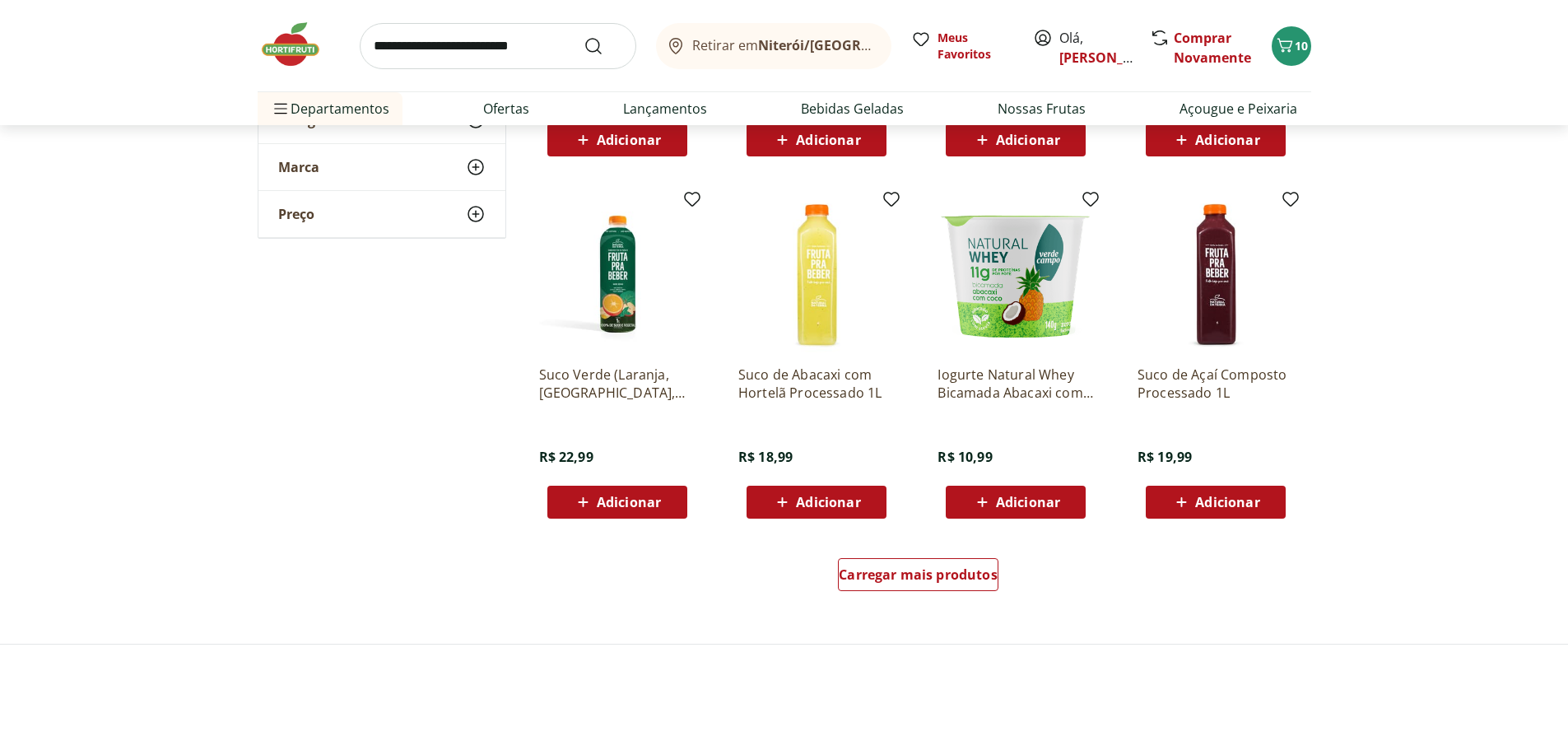
scroll to position [1070, 0]
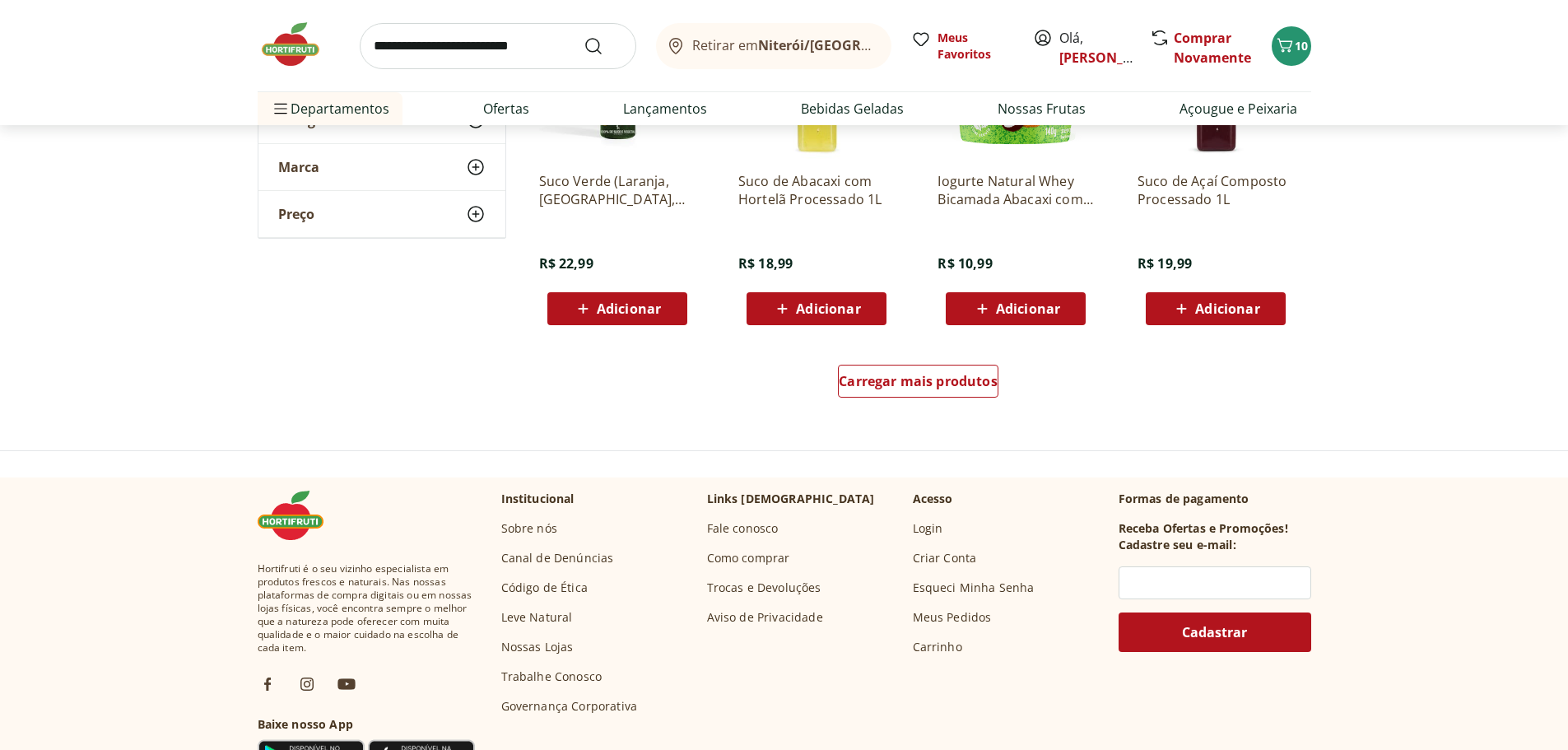
click at [453, 47] on input "search" at bounding box center [498, 46] width 277 height 46
type input "**********"
click at [584, 37] on button "Submit Search" at bounding box center [604, 46] width 39 height 20
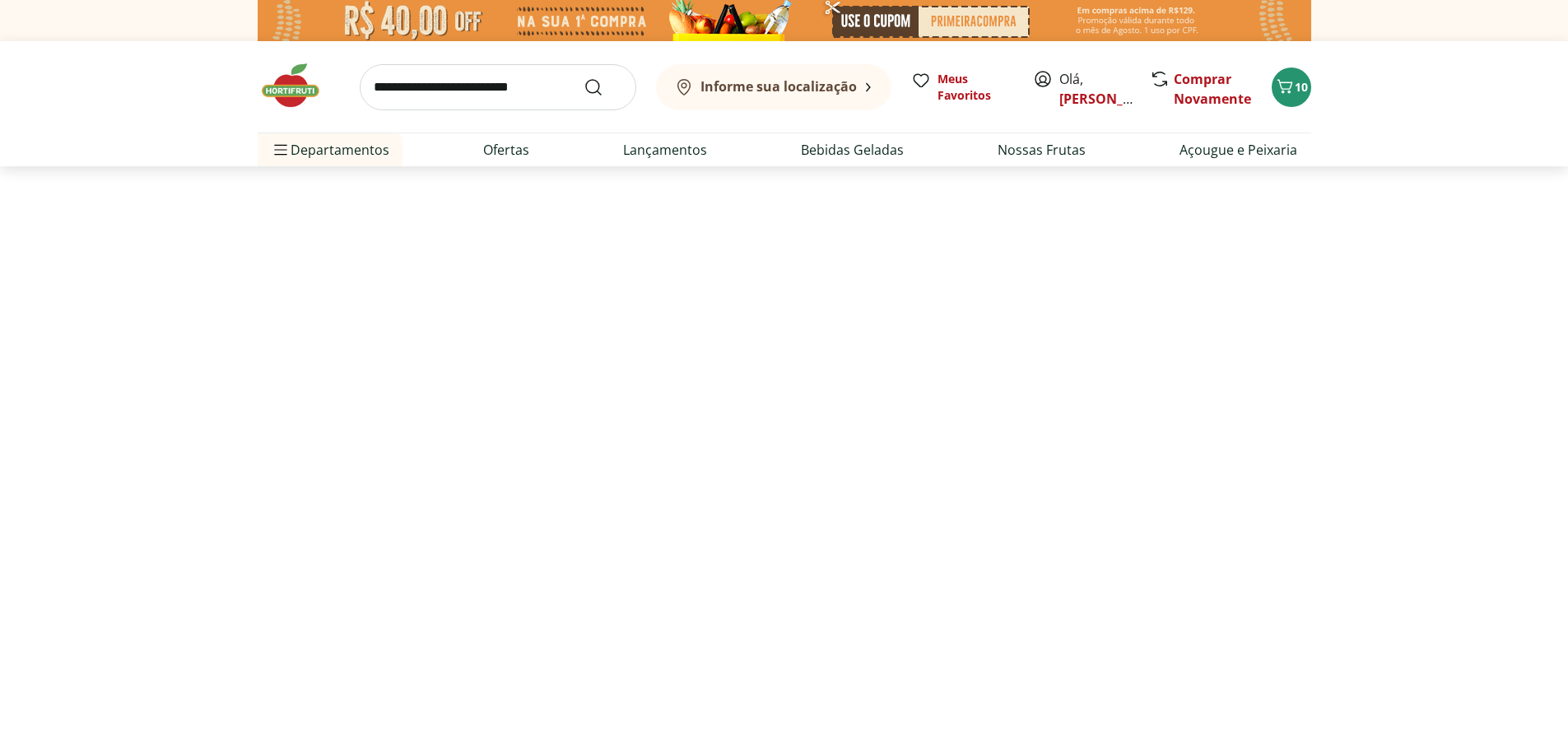
select select "**********"
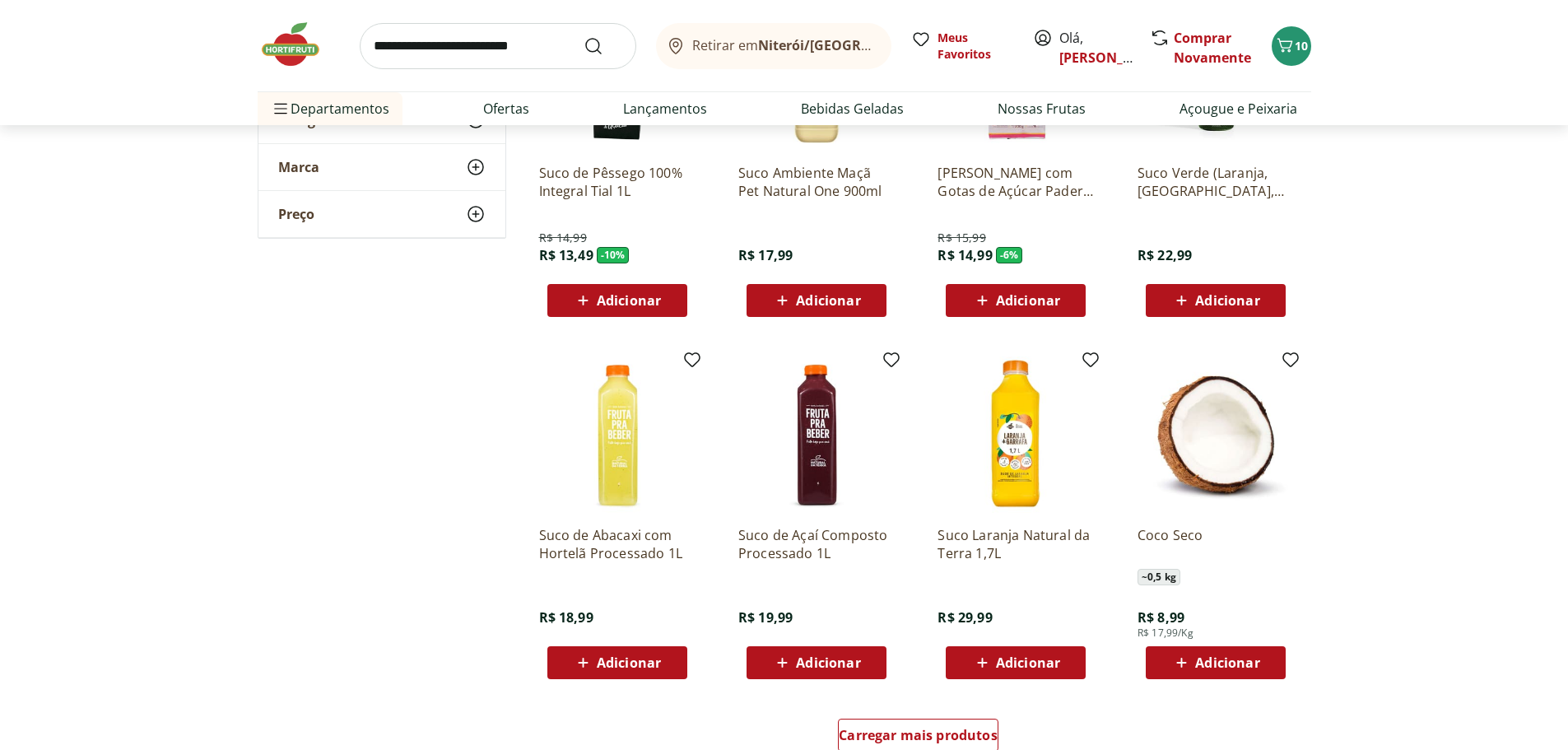
scroll to position [823, 0]
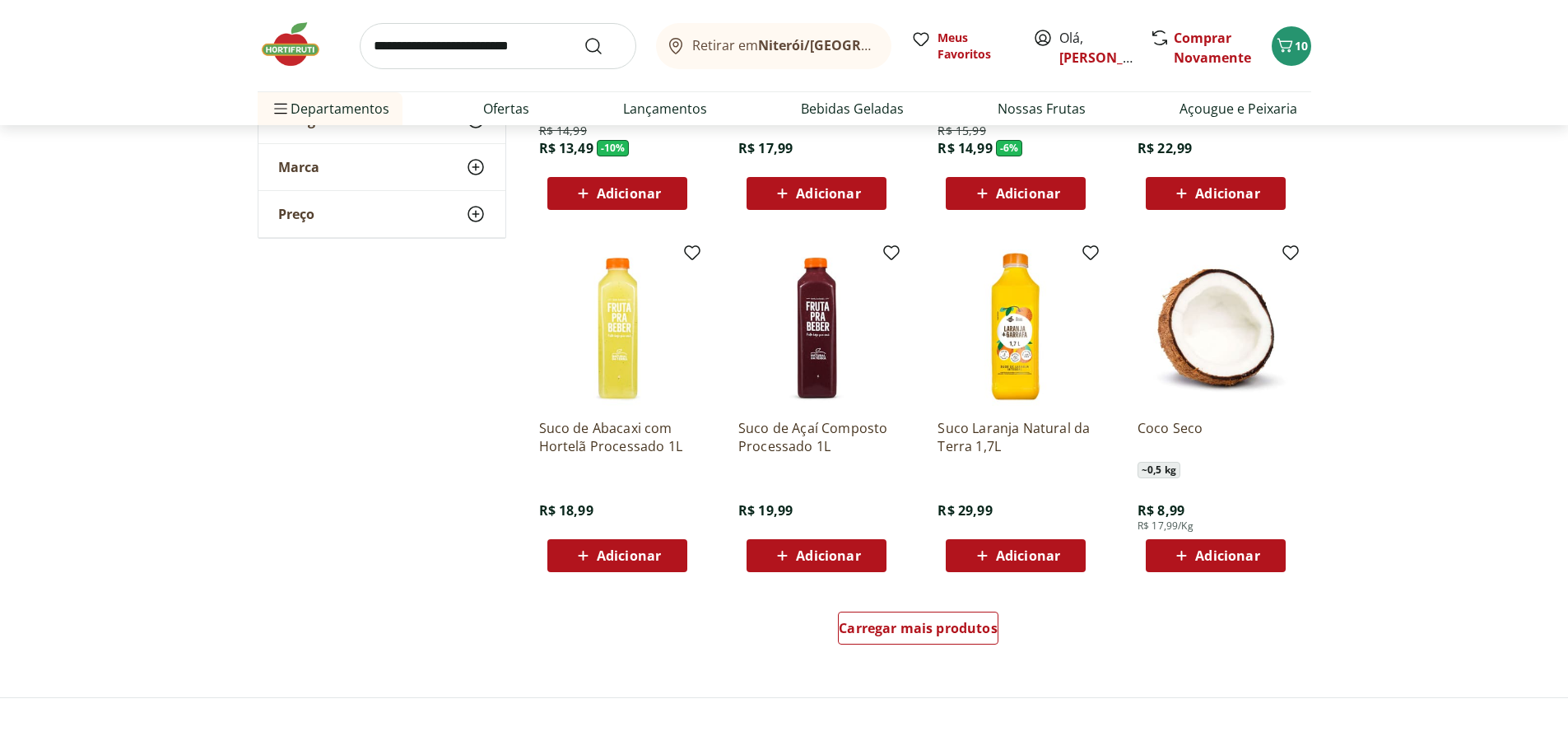
click at [630, 395] on img at bounding box center [617, 327] width 156 height 156
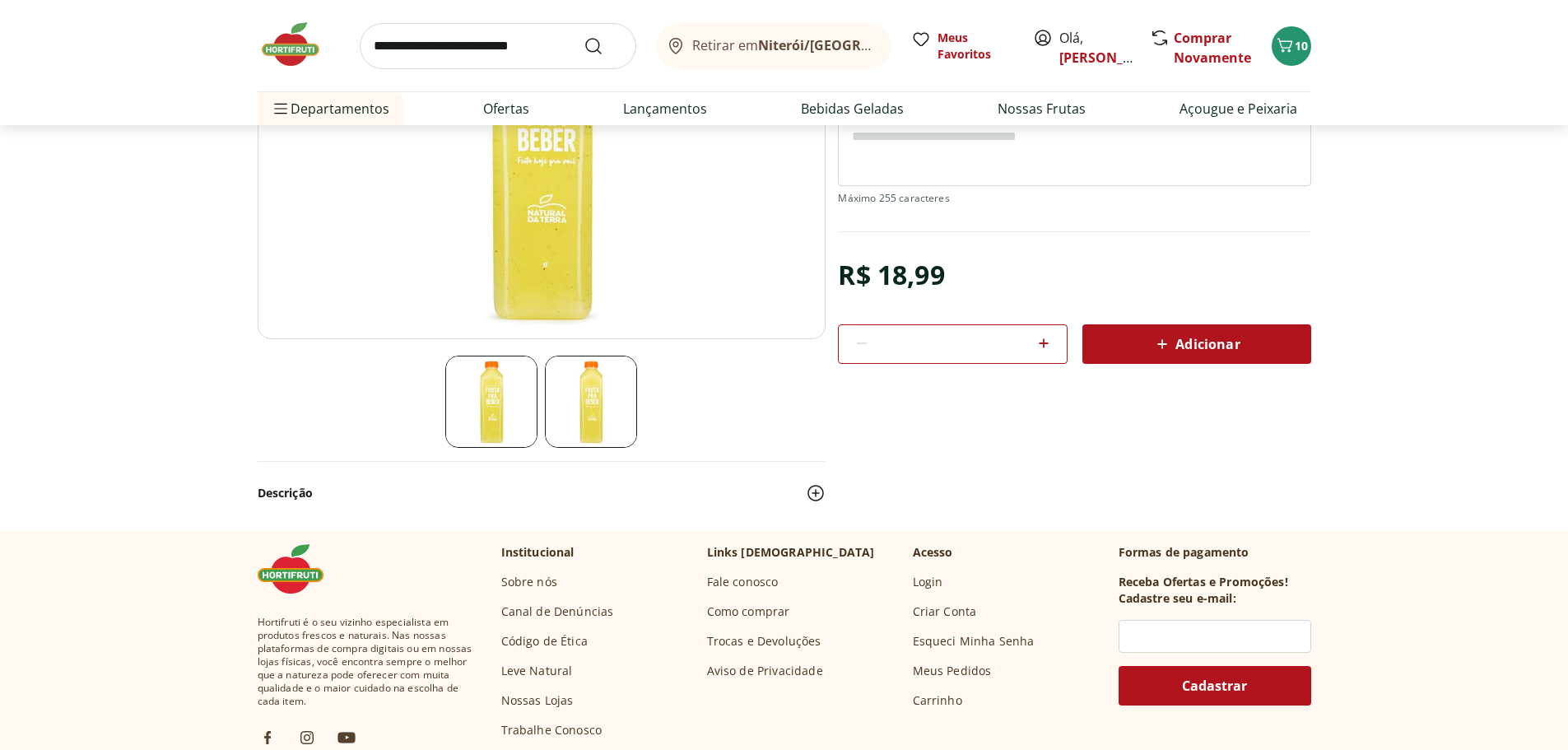
scroll to position [218, 0]
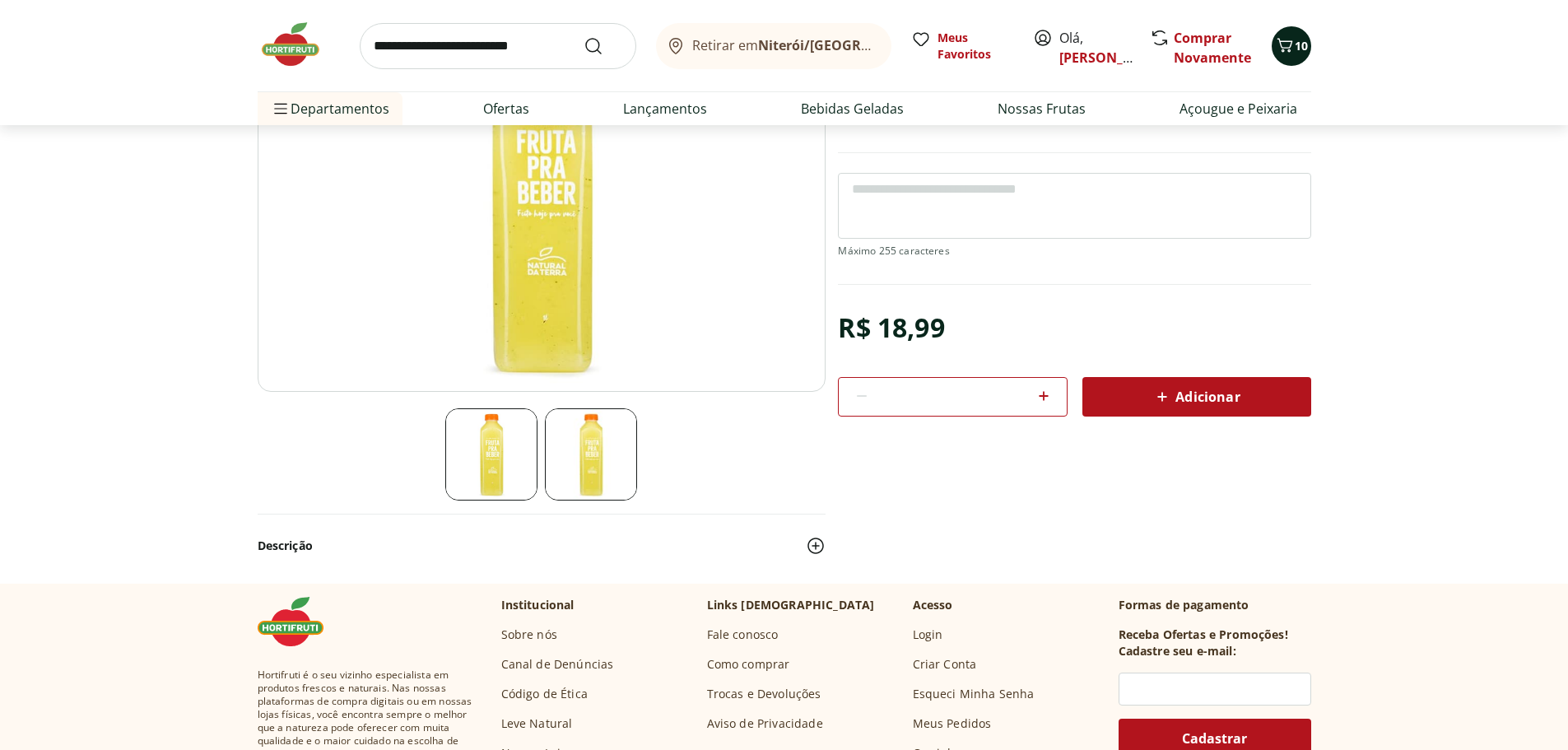
click at [1287, 45] on icon "Carrinho" at bounding box center [1285, 46] width 20 height 20
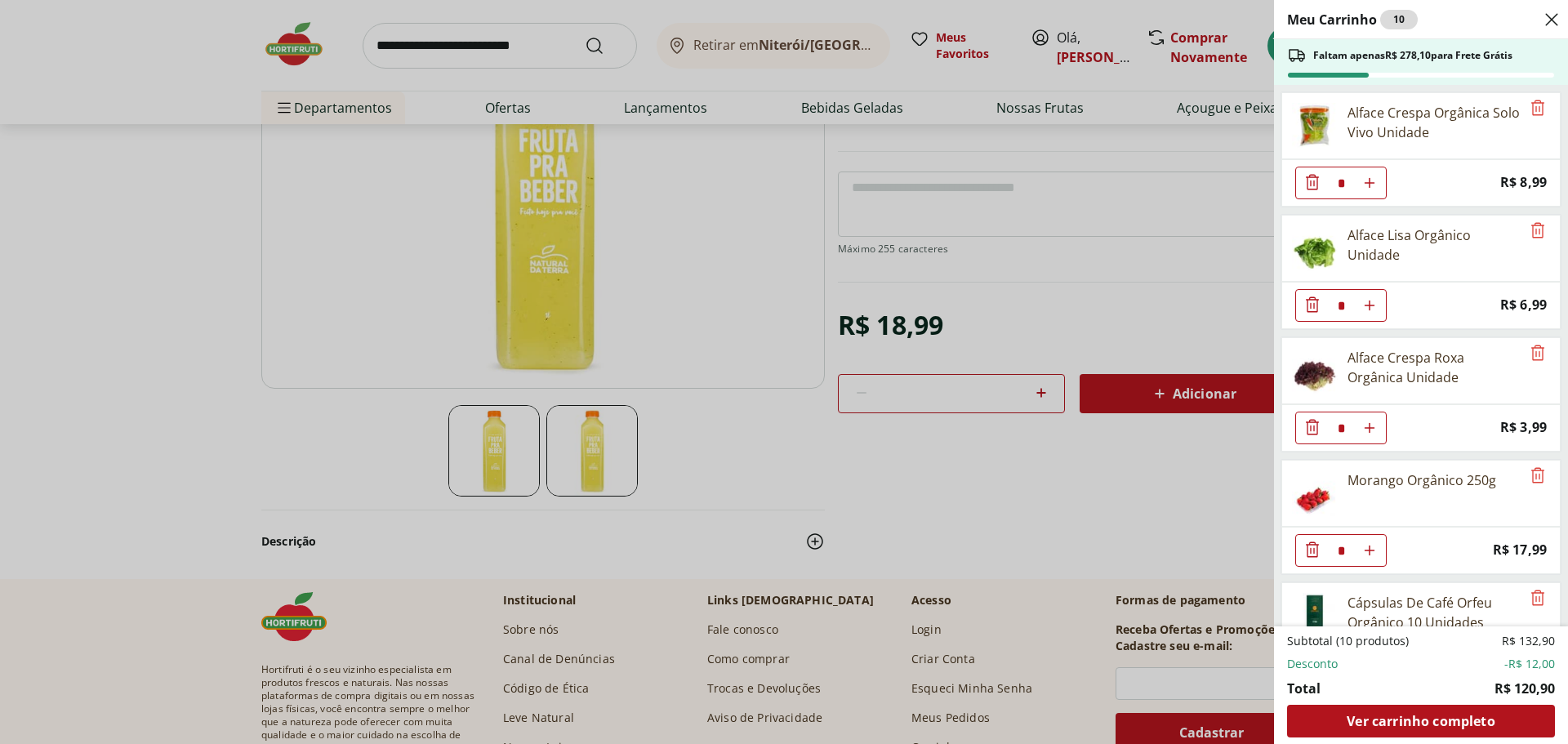
click at [437, 38] on div "Meu Carrinho 10 Faltam apenas R$ 278,10 para Frete Grátis Alface Crespa Orgânic…" at bounding box center [784, 372] width 1568 height 744
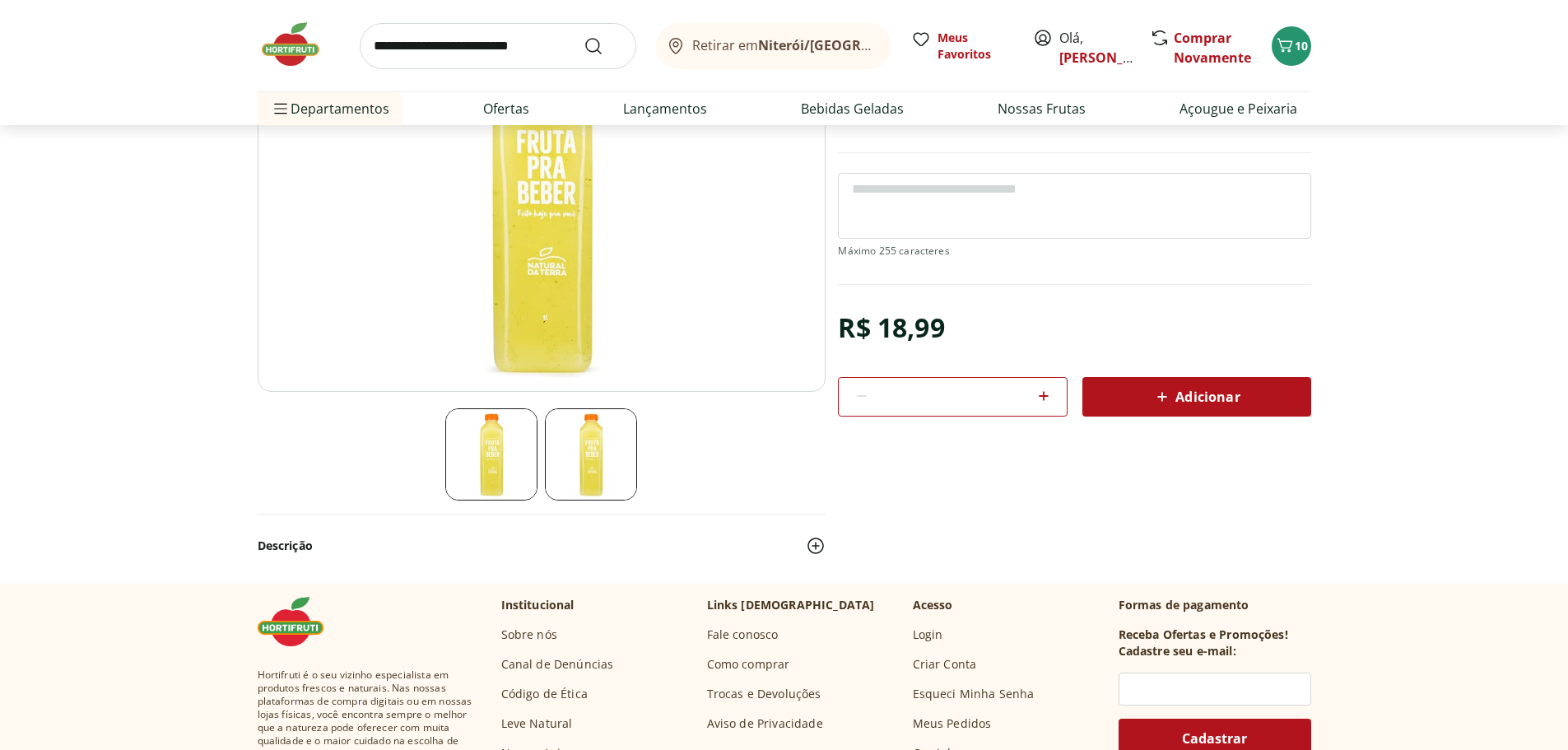
click at [440, 38] on input "search" at bounding box center [498, 46] width 277 height 46
type input "**********"
click at [584, 37] on button "Submit Search" at bounding box center [604, 46] width 39 height 20
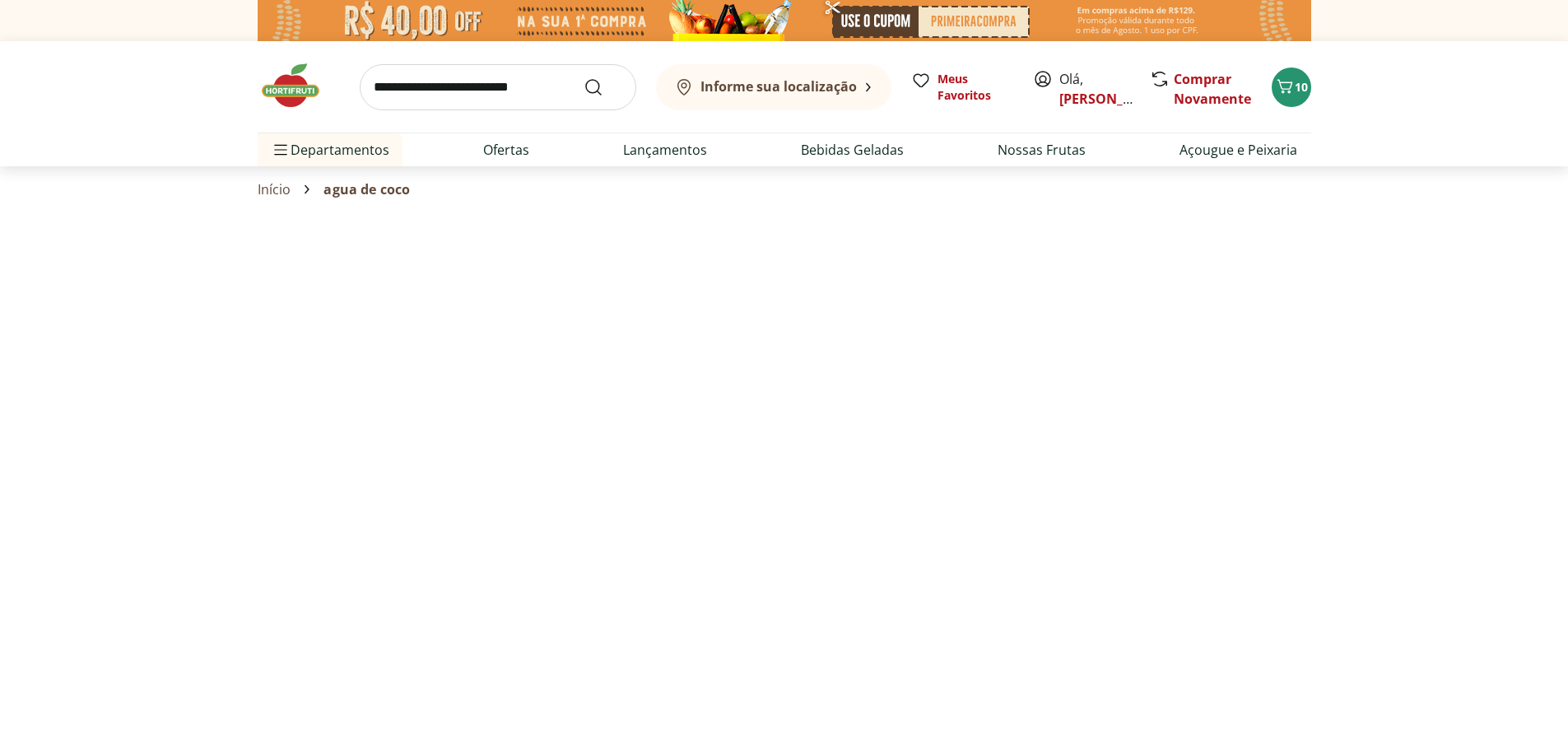
select select "**********"
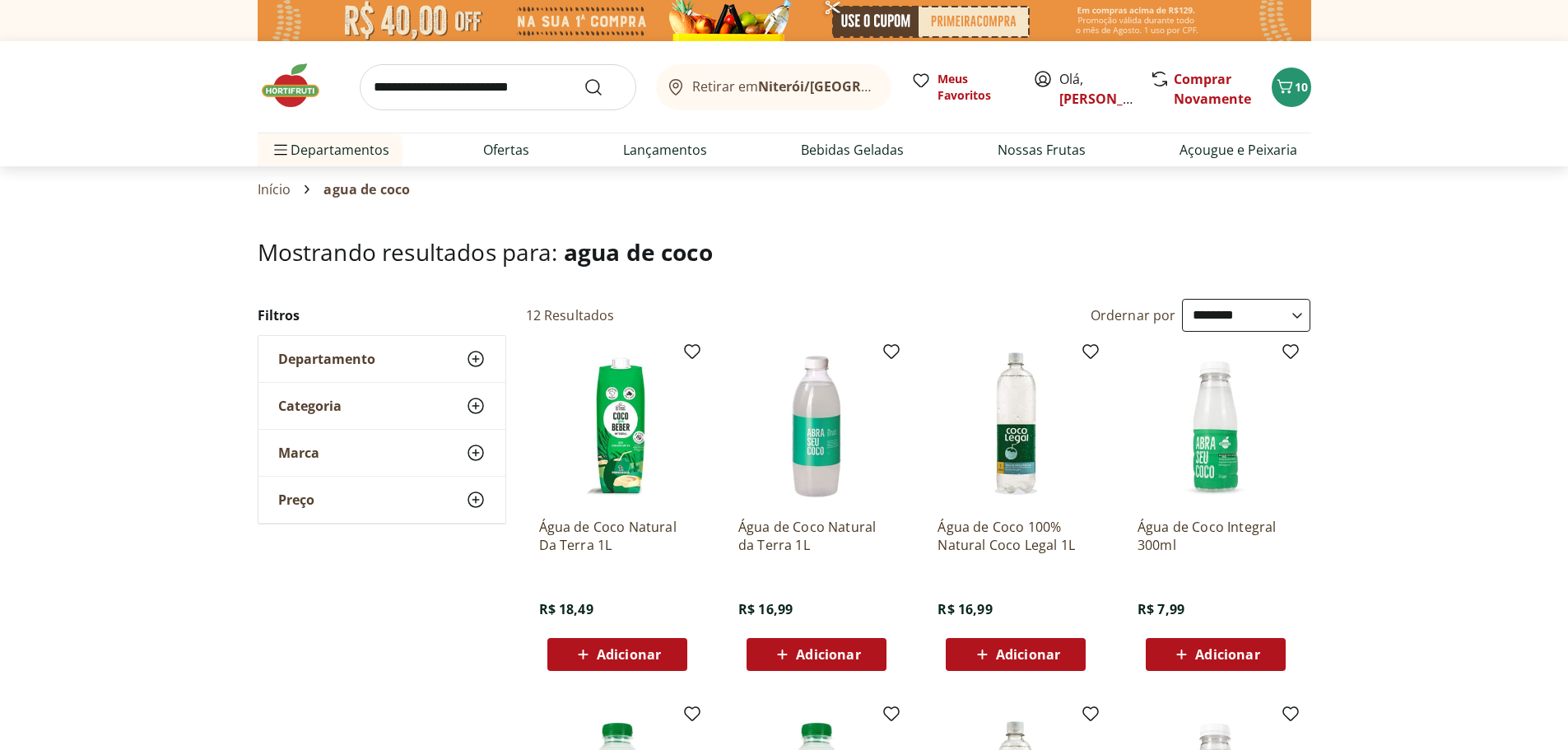
scroll to position [164, 0]
select select "**********"
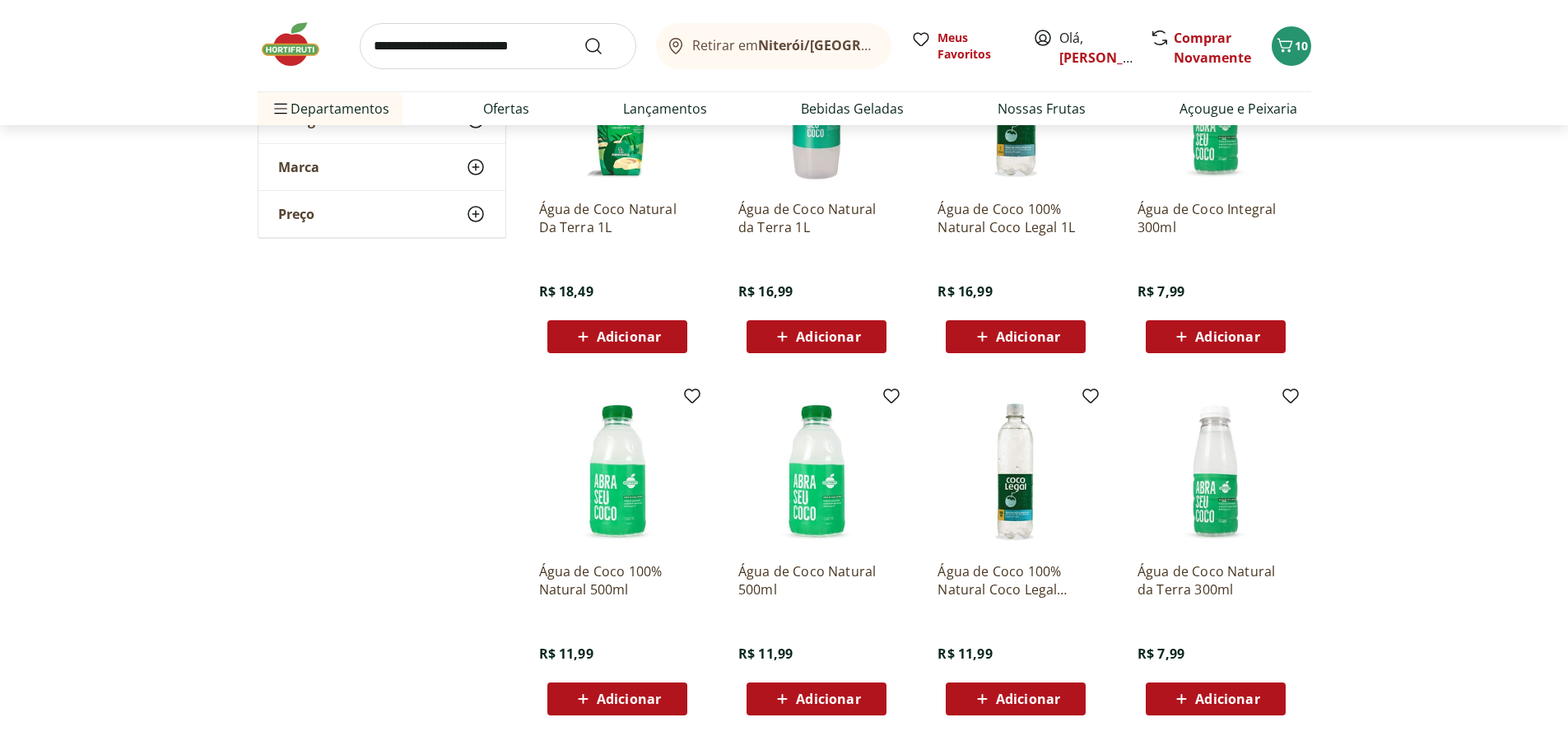
scroll to position [329, 0]
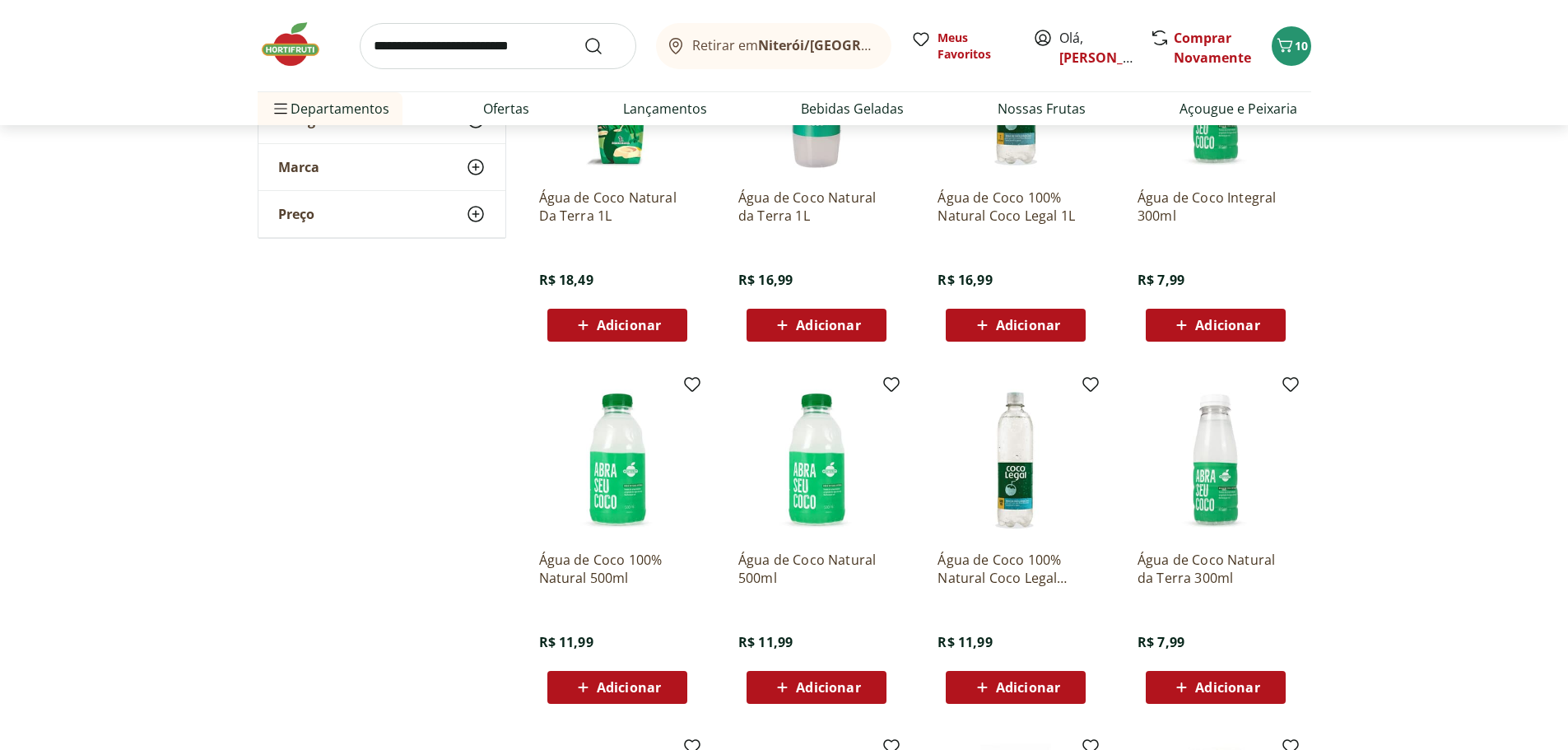
click at [862, 340] on div "Adicionar" at bounding box center [816, 324] width 113 height 29
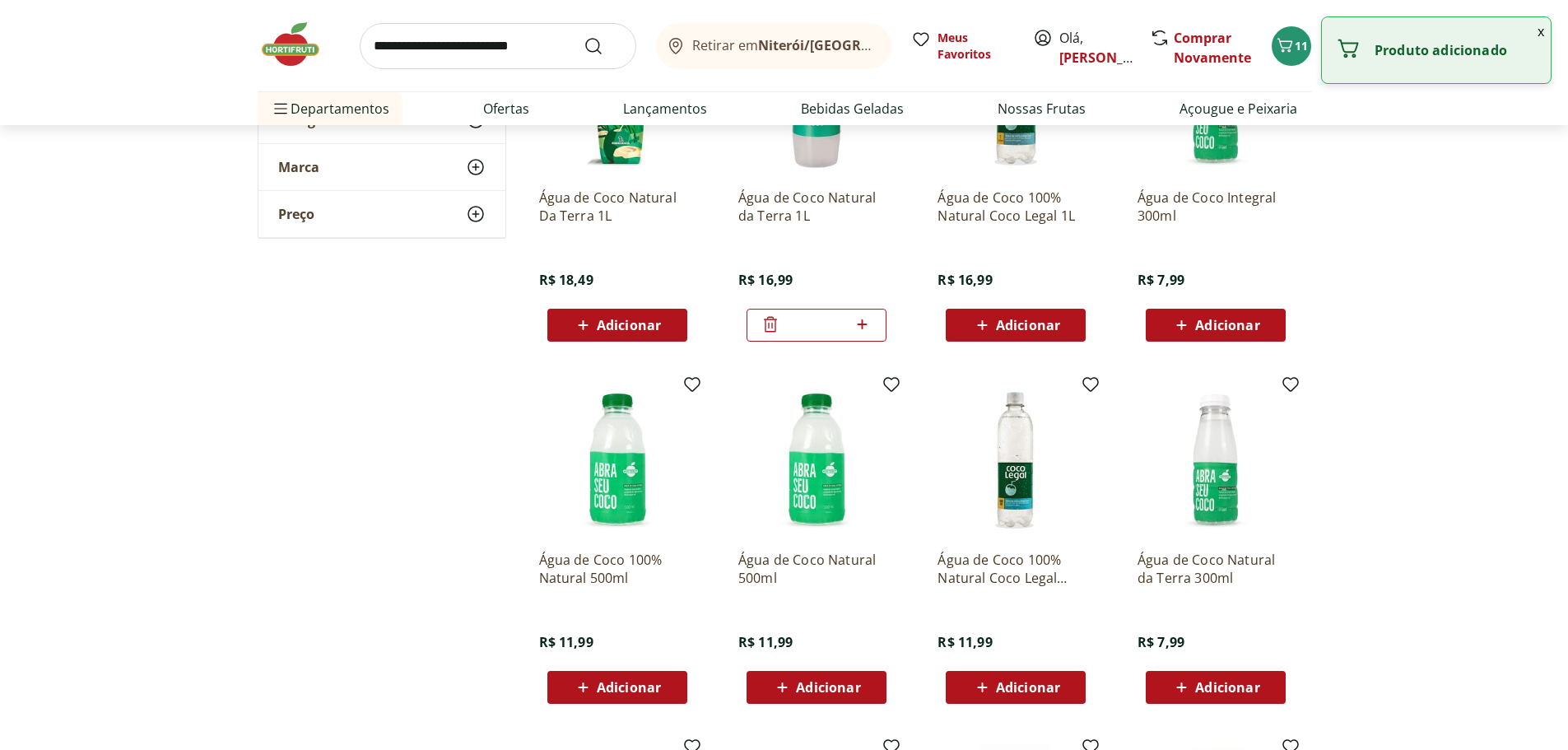
click at [864, 334] on icon at bounding box center [862, 324] width 21 height 20
type input "*"
click at [1464, 288] on section "**********" at bounding box center [784, 494] width 1568 height 1169
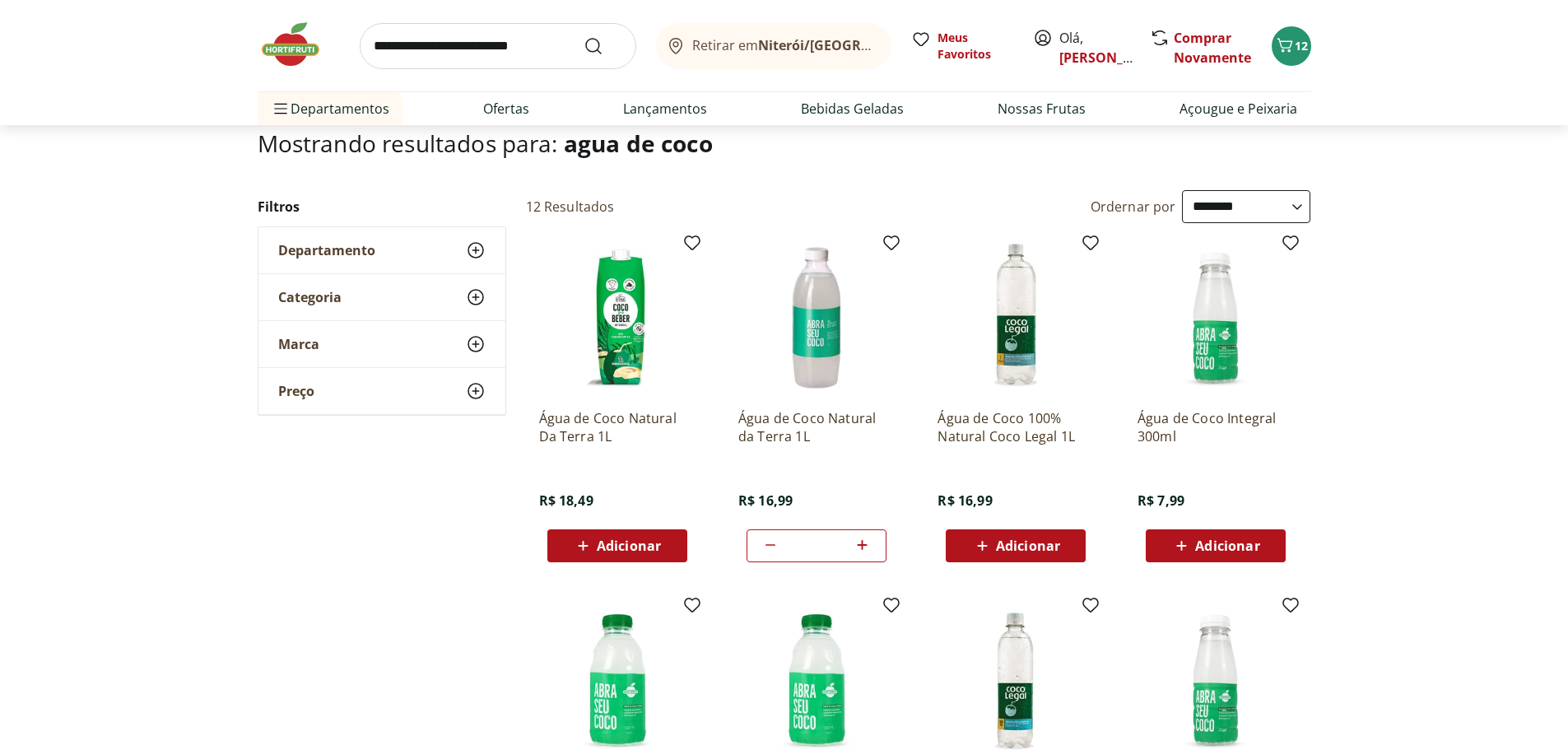
scroll to position [0, 0]
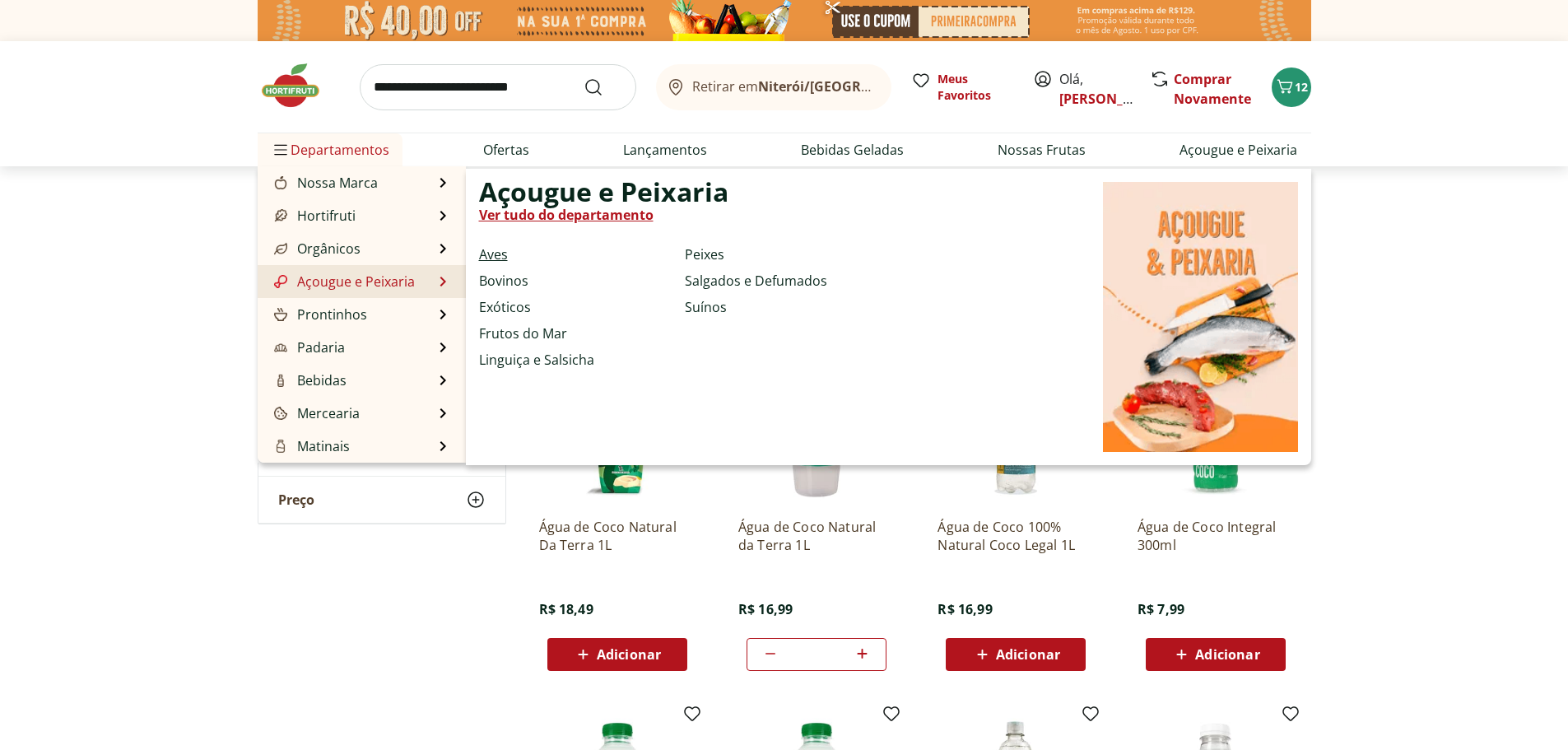
click at [504, 256] on link "Aves" at bounding box center [493, 254] width 29 height 20
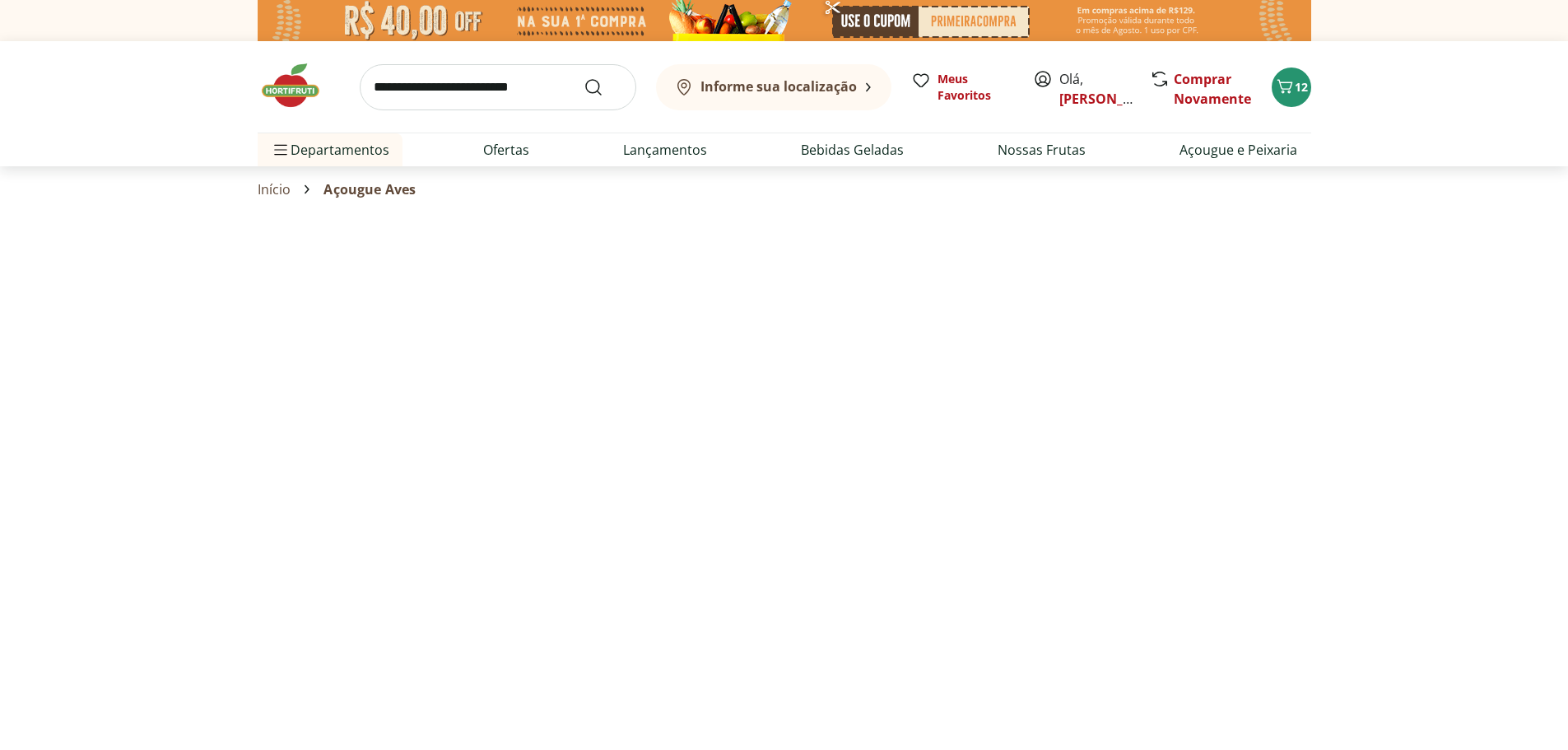
select select "**********"
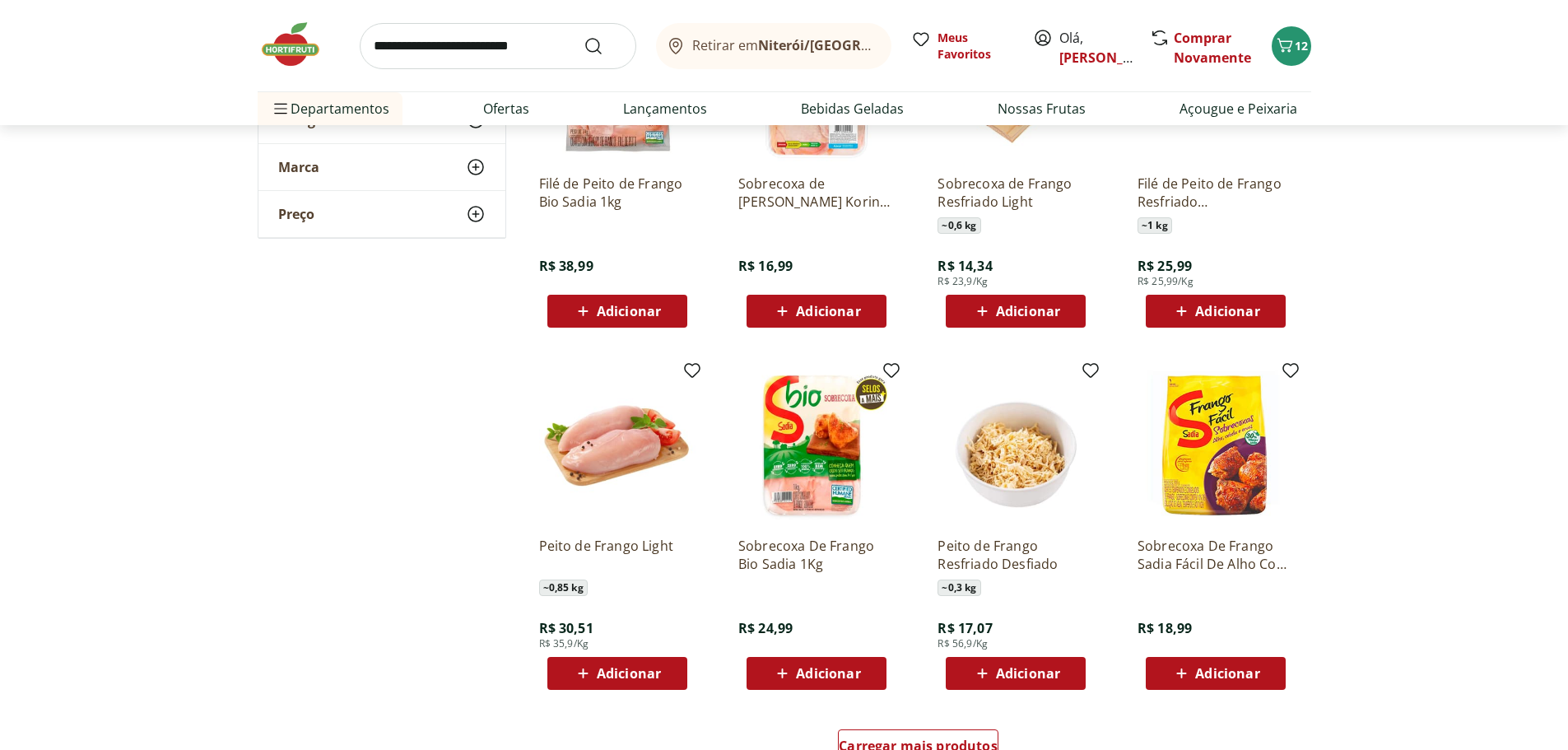
scroll to position [741, 0]
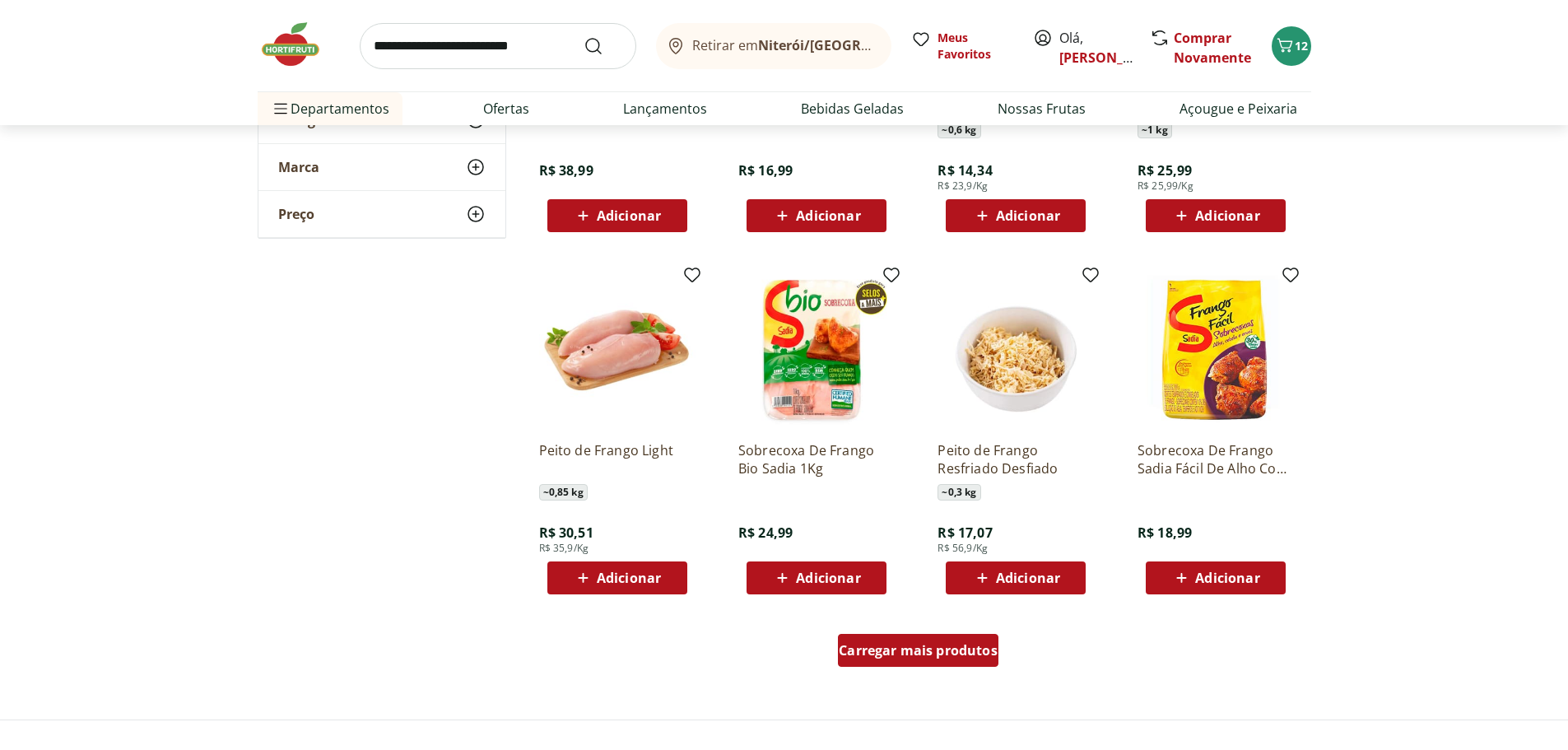
click at [903, 657] on span "Carregar mais produtos" at bounding box center [918, 650] width 159 height 13
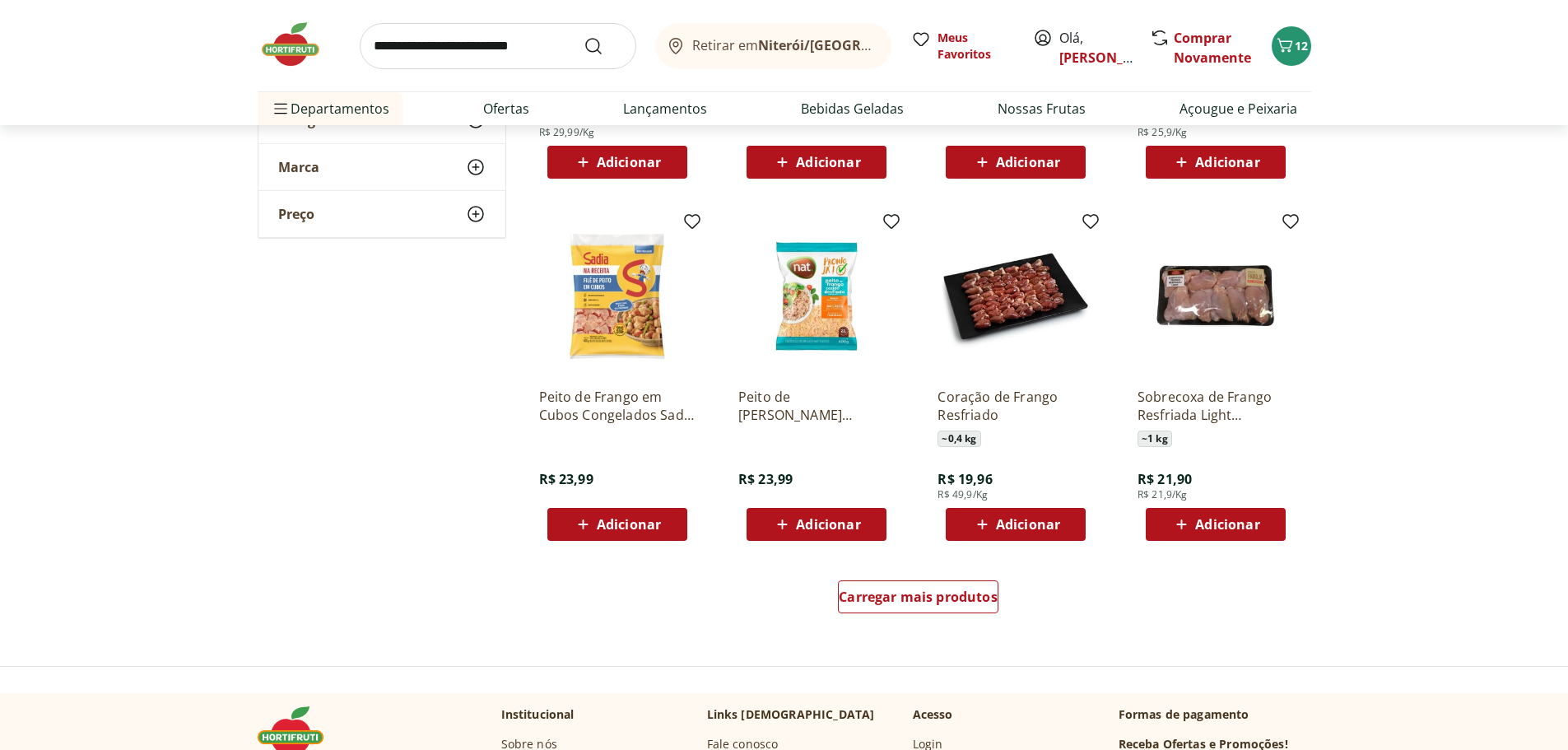
scroll to position [1893, 0]
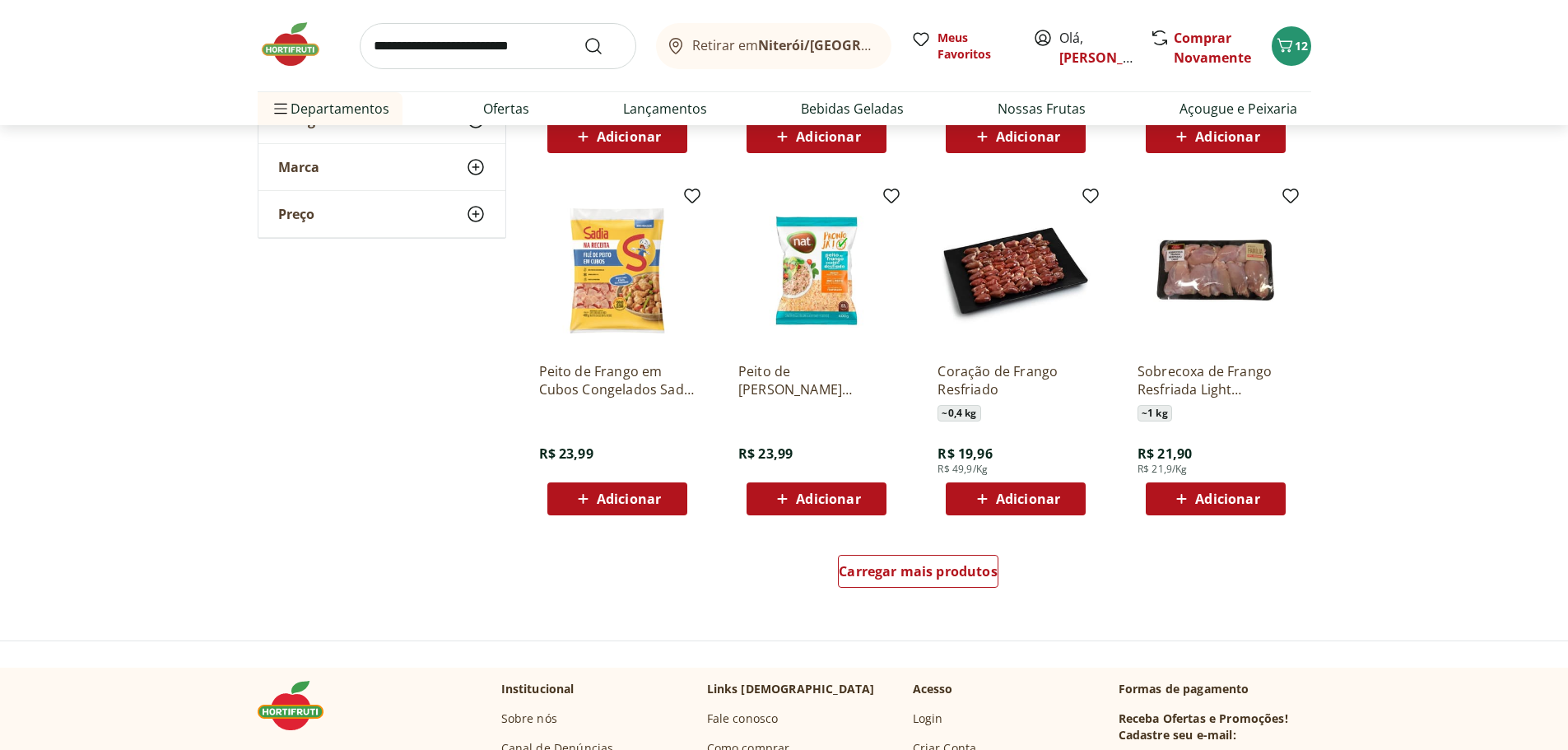
click at [588, 513] on div "Adicionar" at bounding box center [617, 498] width 113 height 29
click at [432, 54] on input "search" at bounding box center [498, 46] width 277 height 46
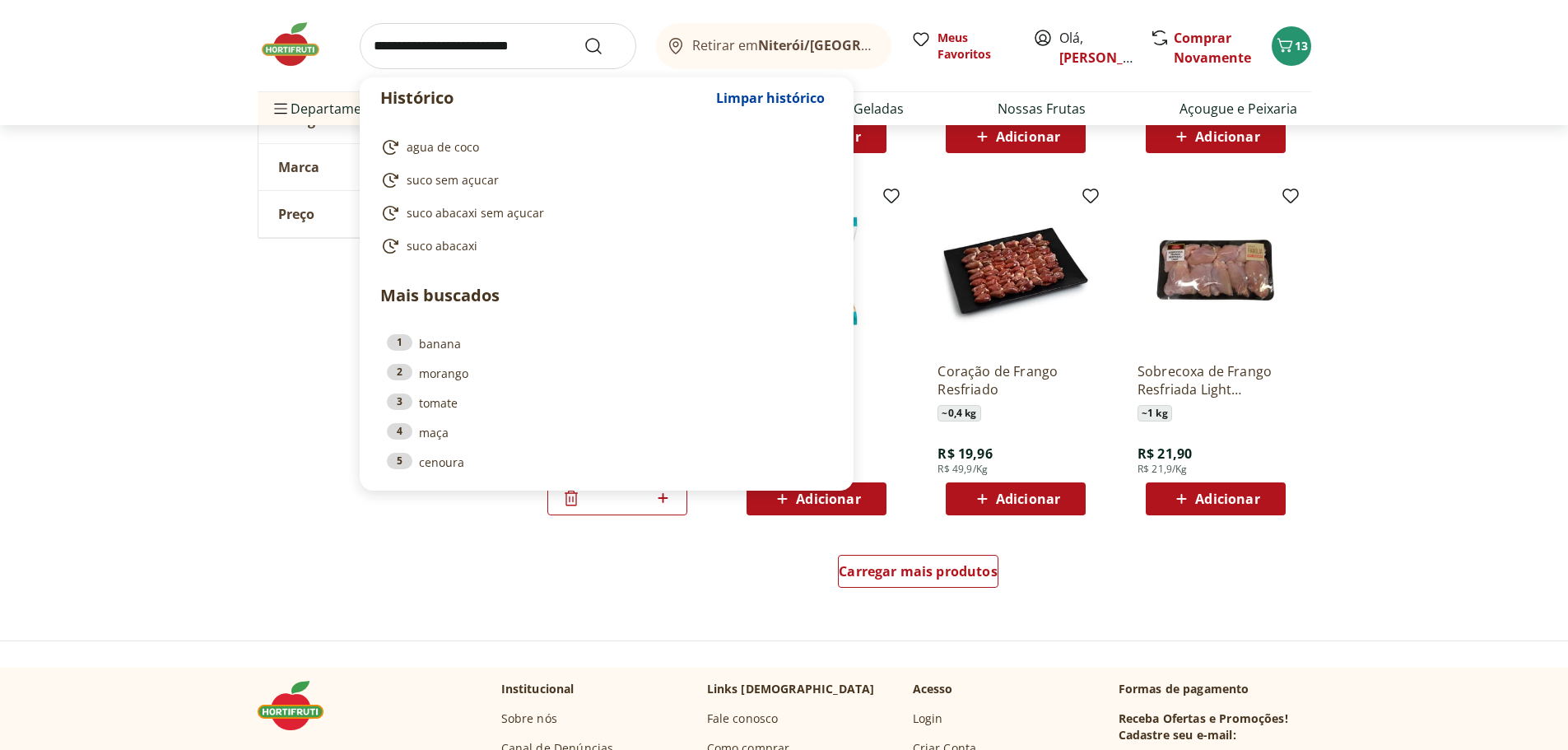
click at [432, 54] on input "search" at bounding box center [498, 46] width 277 height 46
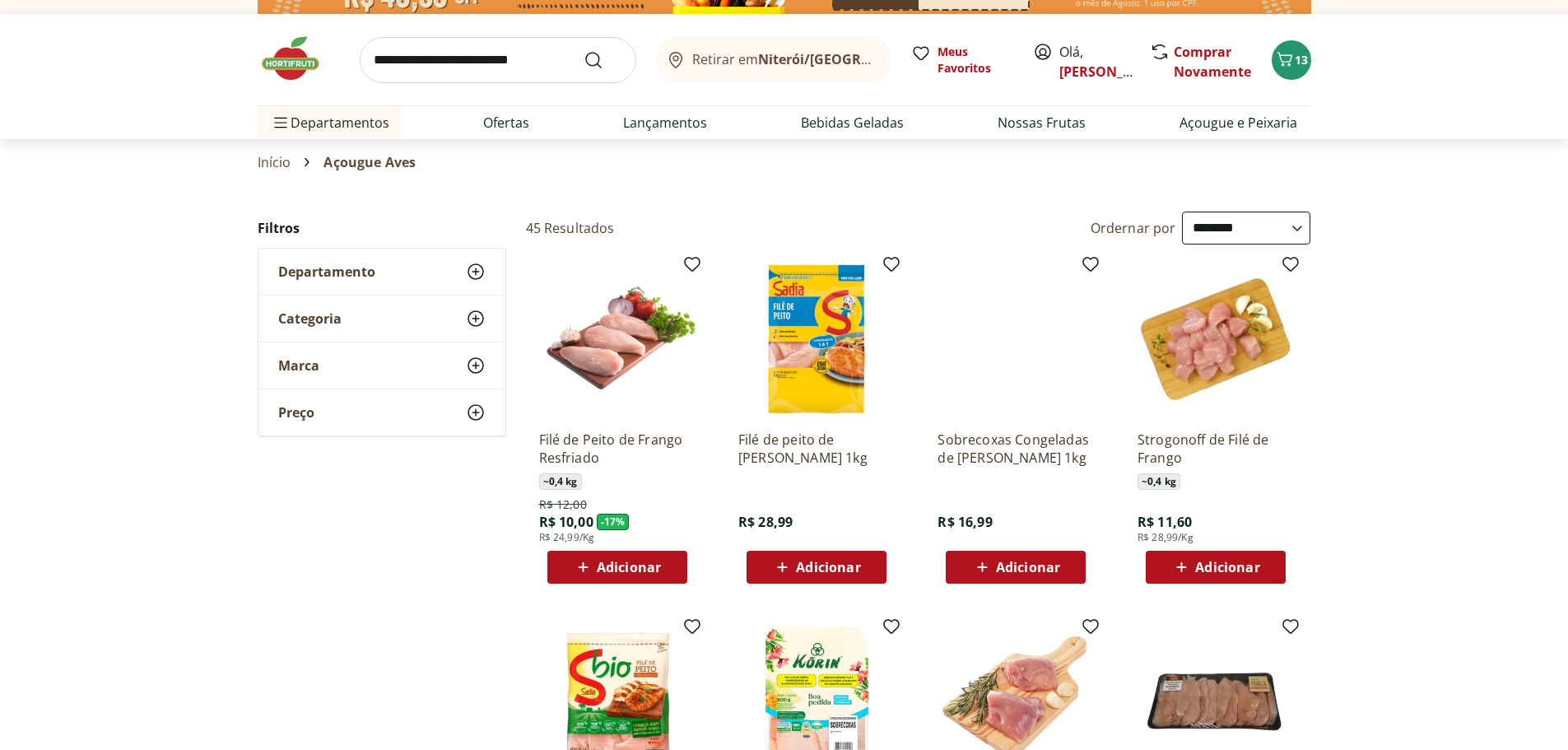
scroll to position [0, 0]
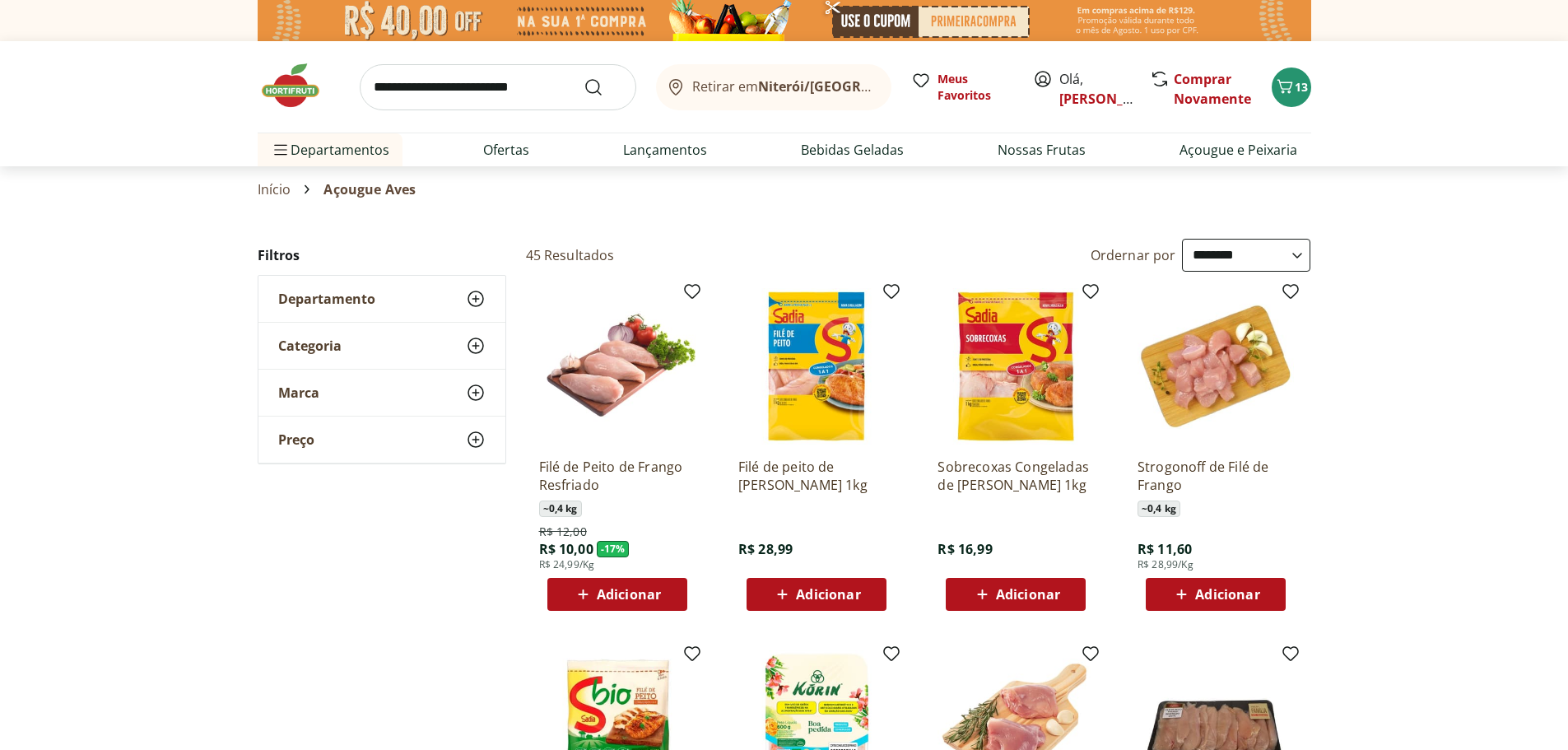
click at [452, 87] on input "search" at bounding box center [498, 88] width 277 height 46
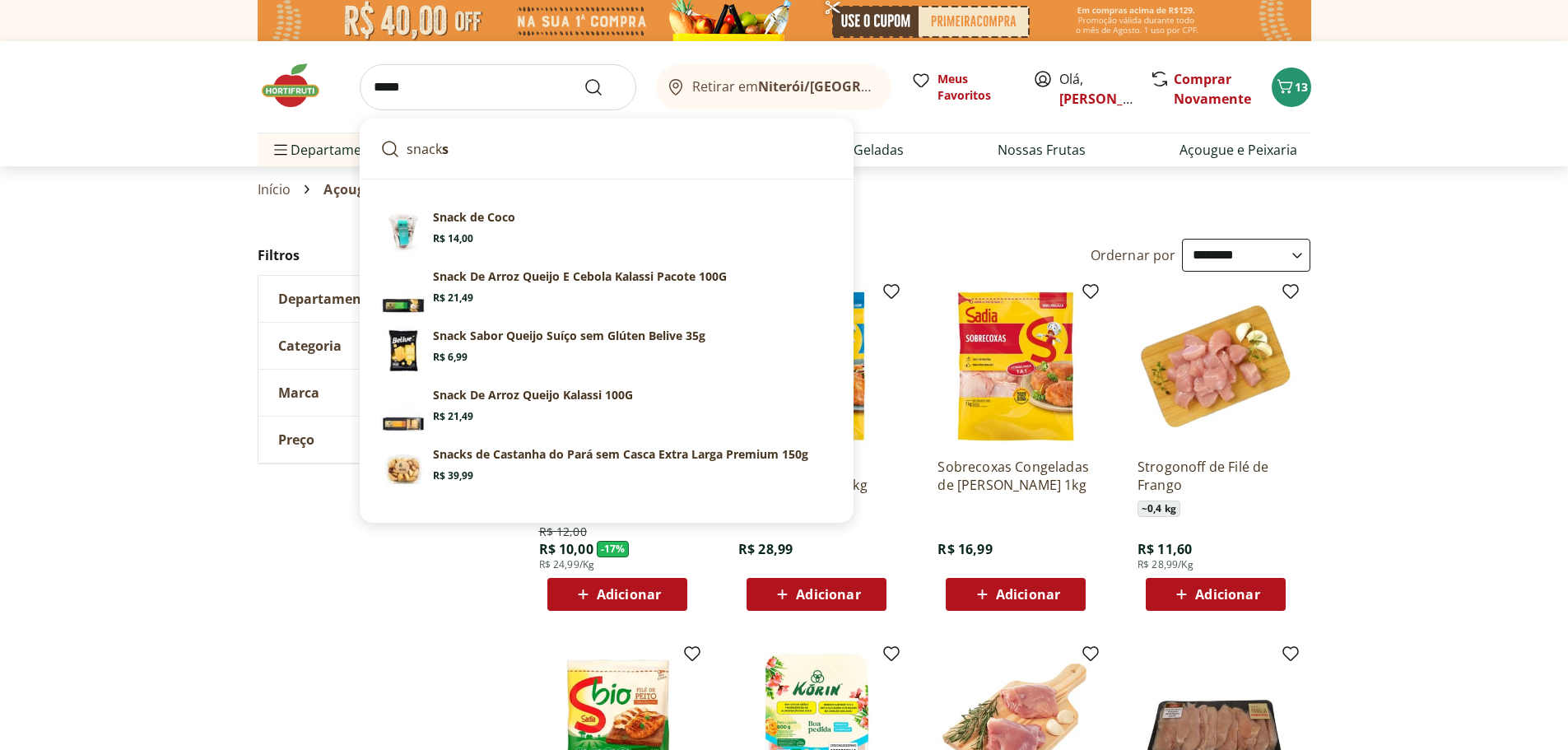
type input "*****"
click at [584, 78] on button "Submit Search" at bounding box center [604, 88] width 39 height 20
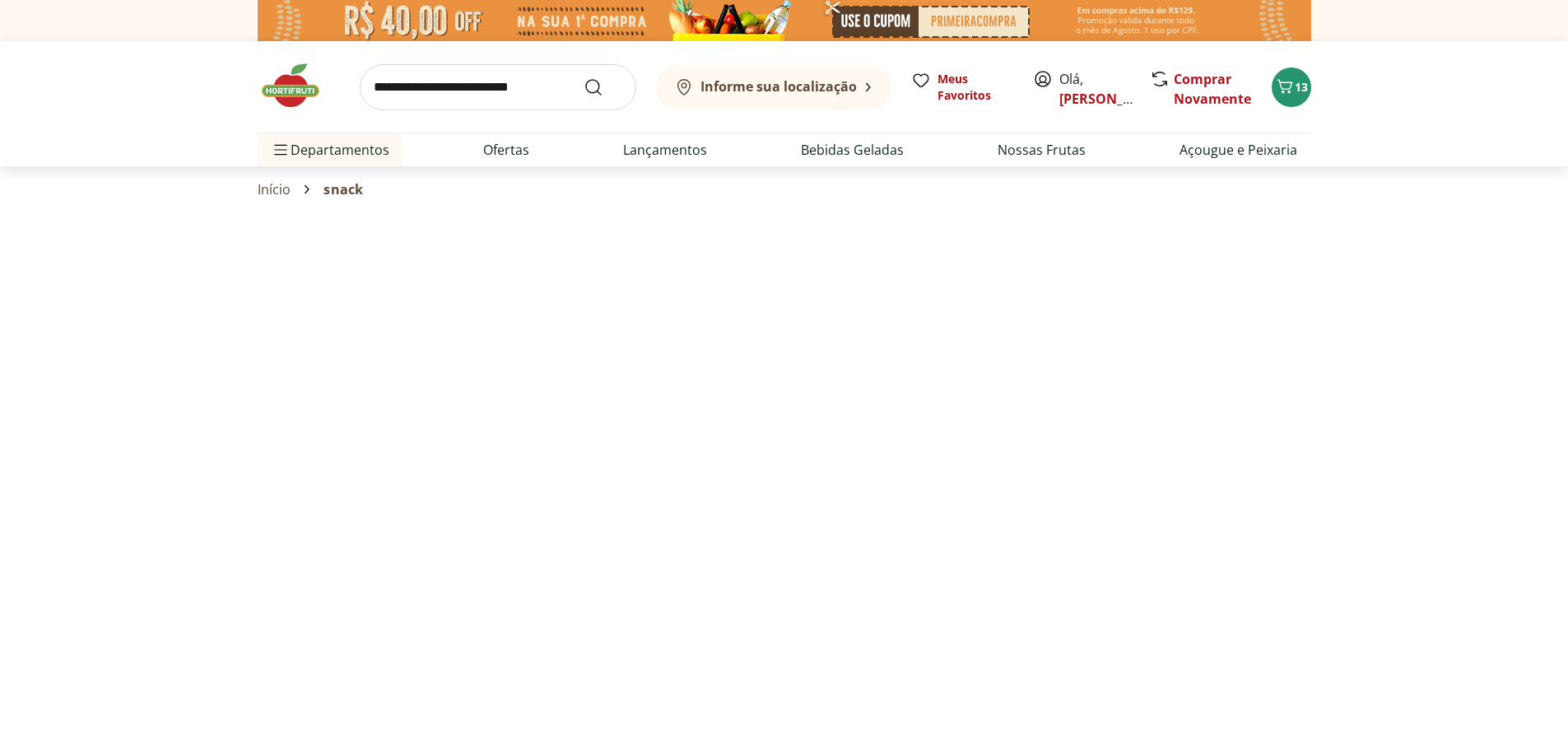
select select "**********"
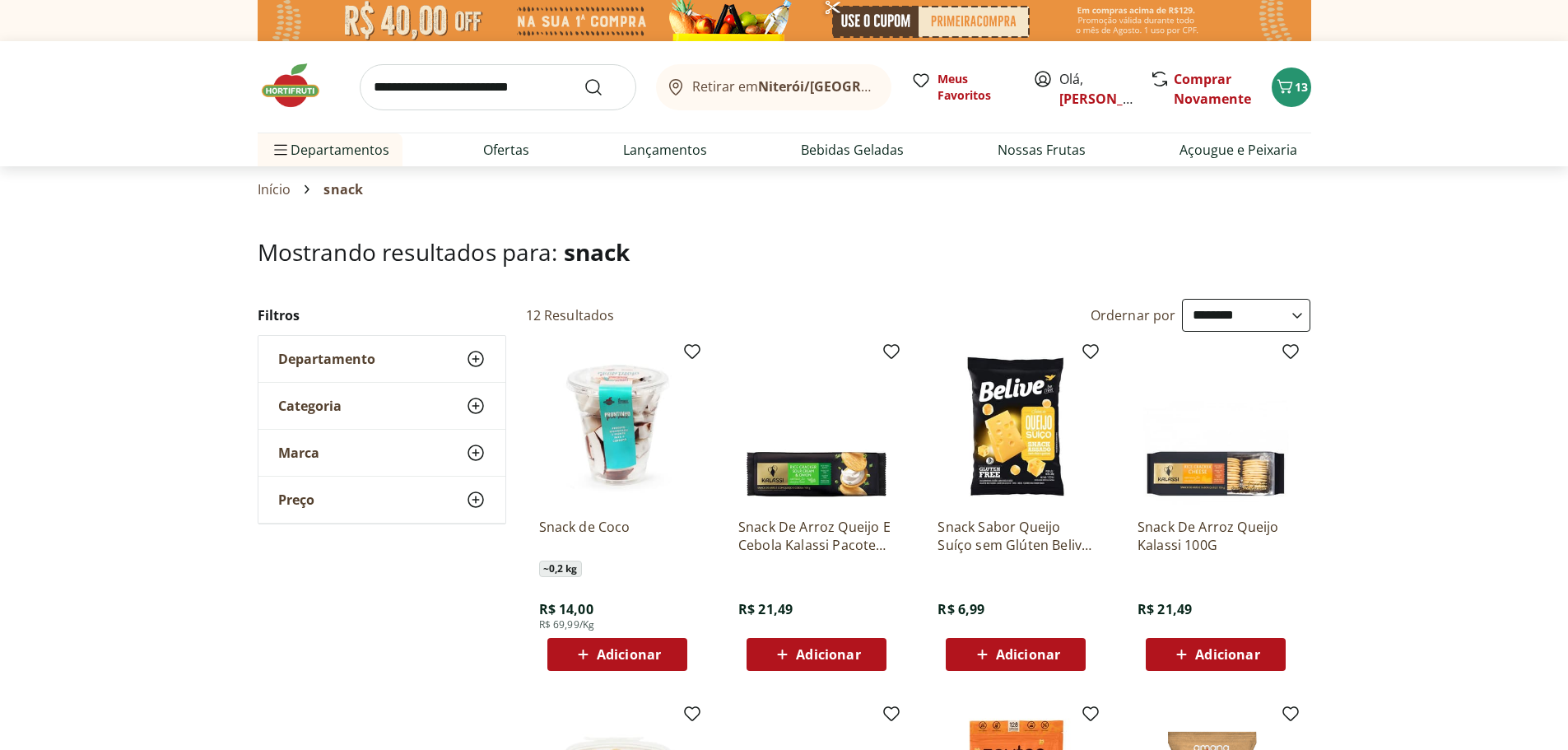
click at [1005, 430] on img at bounding box center [1015, 426] width 156 height 156
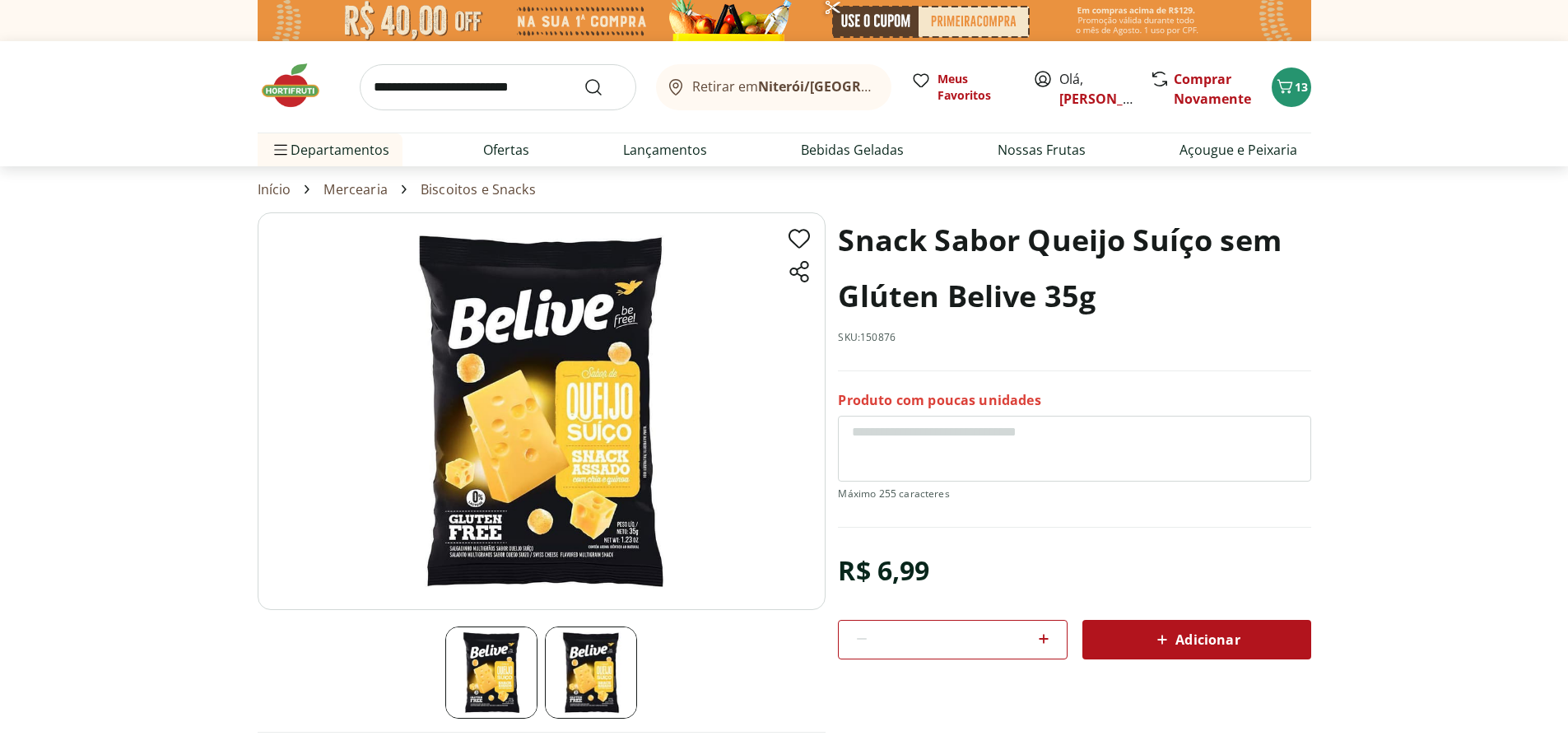
click at [514, 547] on img at bounding box center [542, 411] width 568 height 397
click at [1040, 648] on icon at bounding box center [1044, 638] width 20 height 20
click at [1047, 648] on icon at bounding box center [1044, 638] width 20 height 20
type input "*"
click at [1141, 651] on div "Adicionar" at bounding box center [1197, 639] width 203 height 29
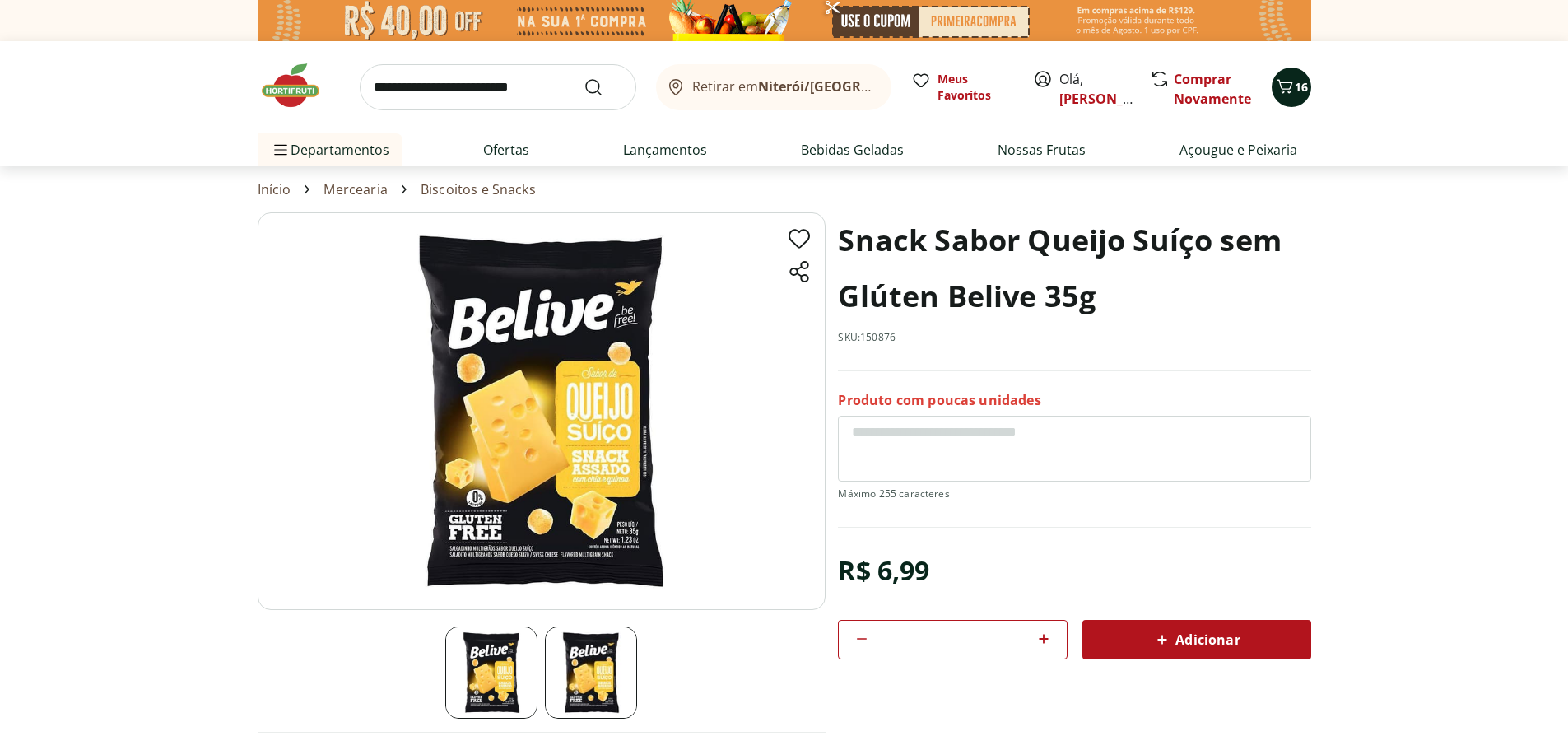
click at [1292, 82] on icon "Carrinho" at bounding box center [1285, 87] width 20 height 20
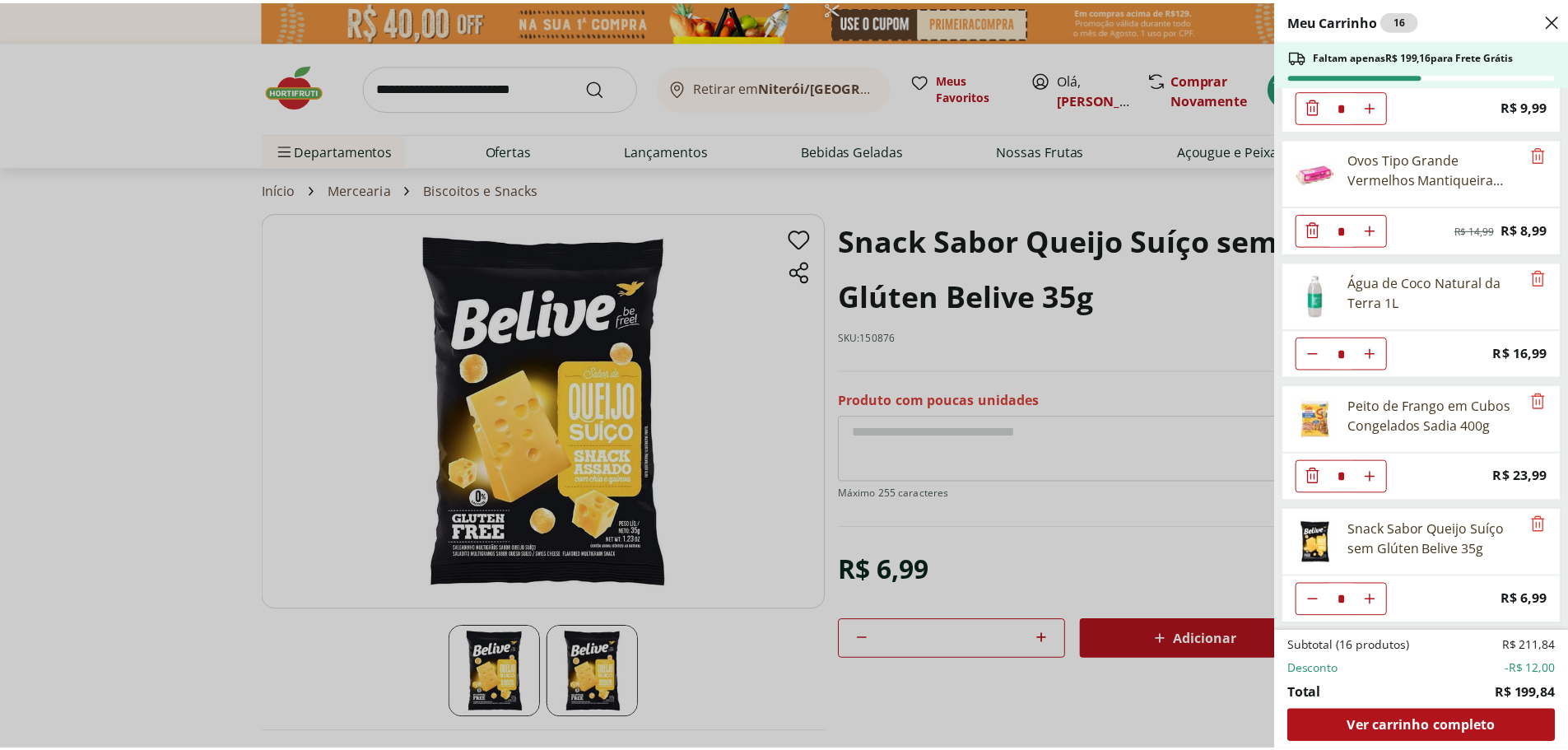
scroll to position [1172, 0]
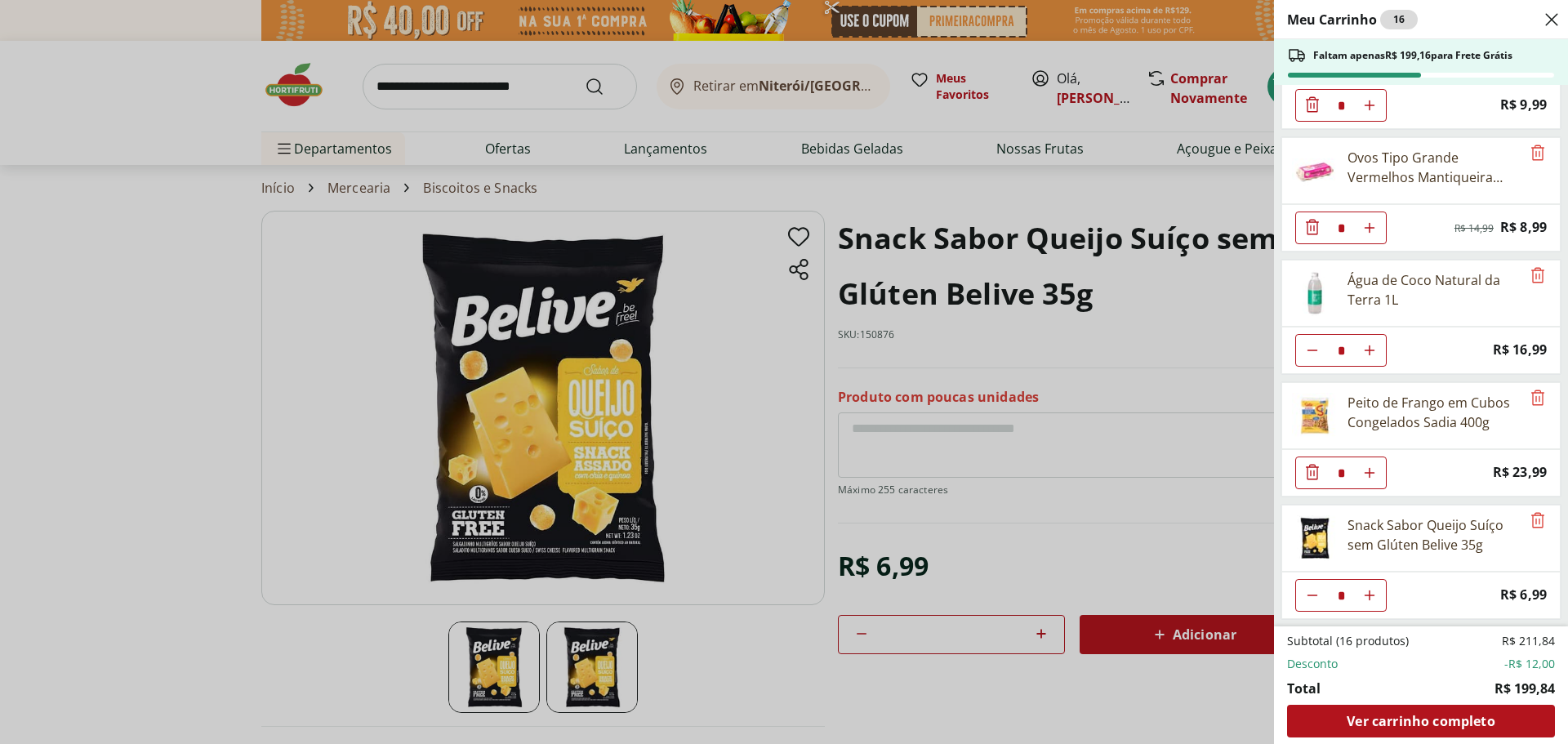
click at [970, 201] on div "Meu Carrinho 16 Faltam apenas R$ 199,16 para Frete Grátis Alface Crespa Orgânic…" at bounding box center [784, 372] width 1568 height 744
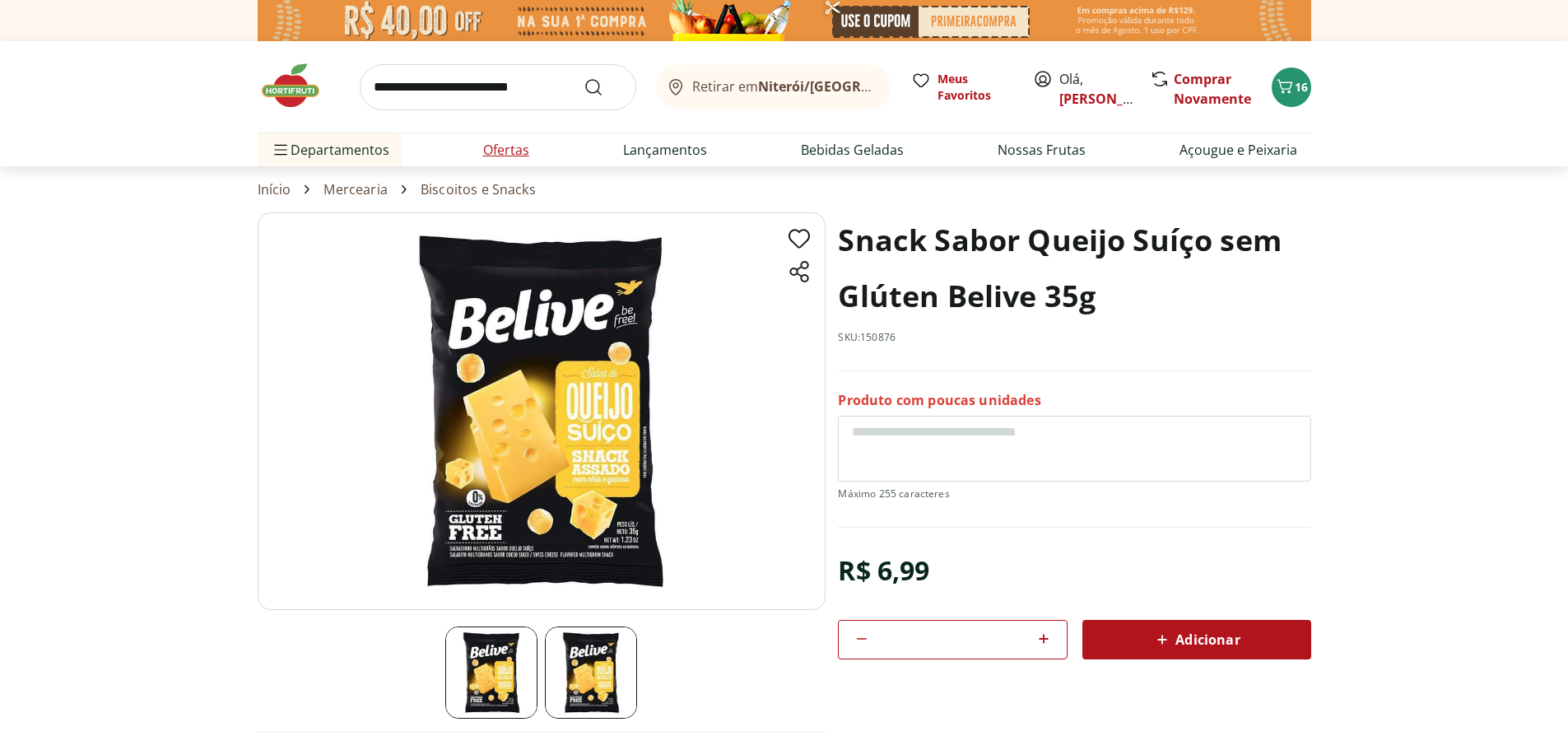
click at [509, 155] on link "Ofertas" at bounding box center [506, 150] width 46 height 20
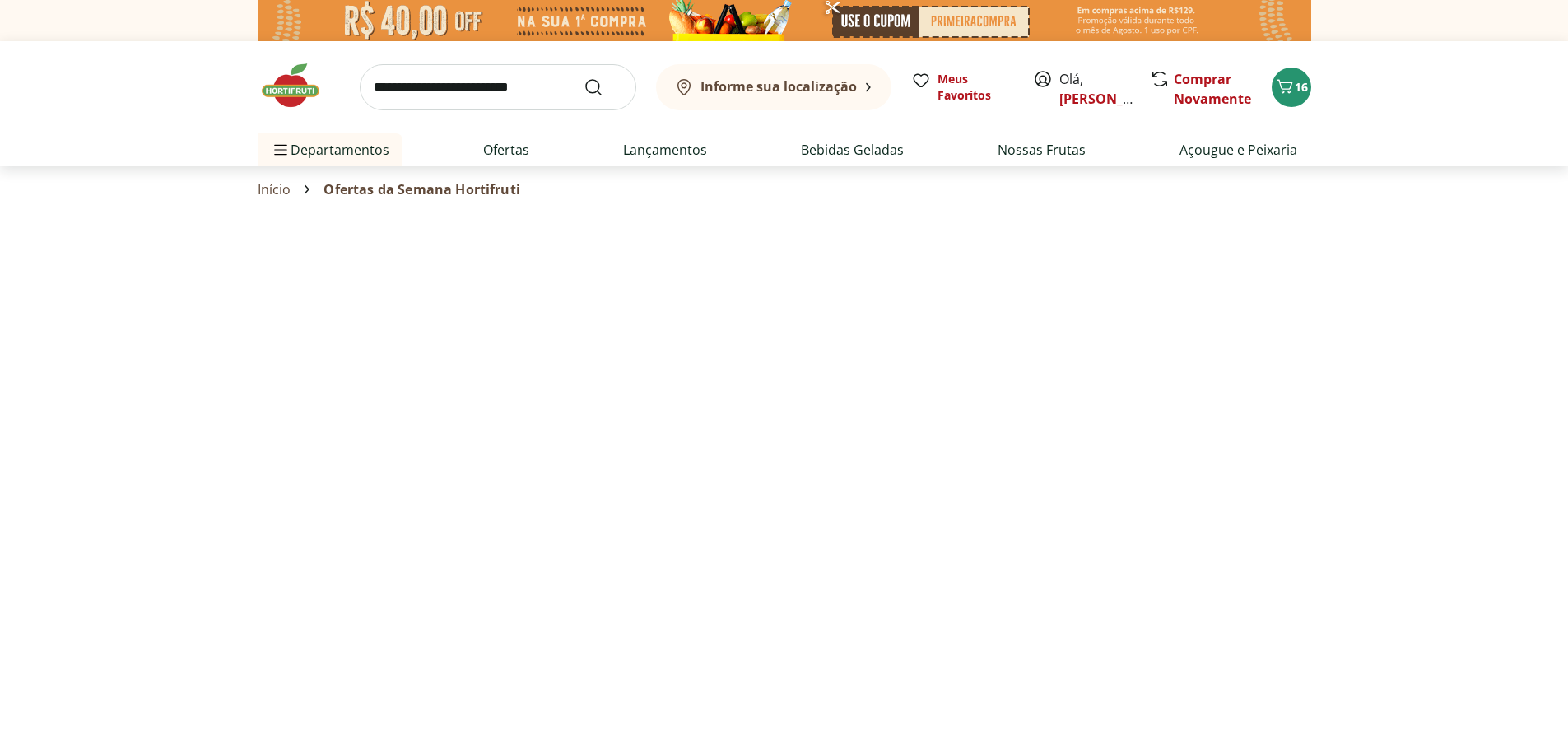
select select "**********"
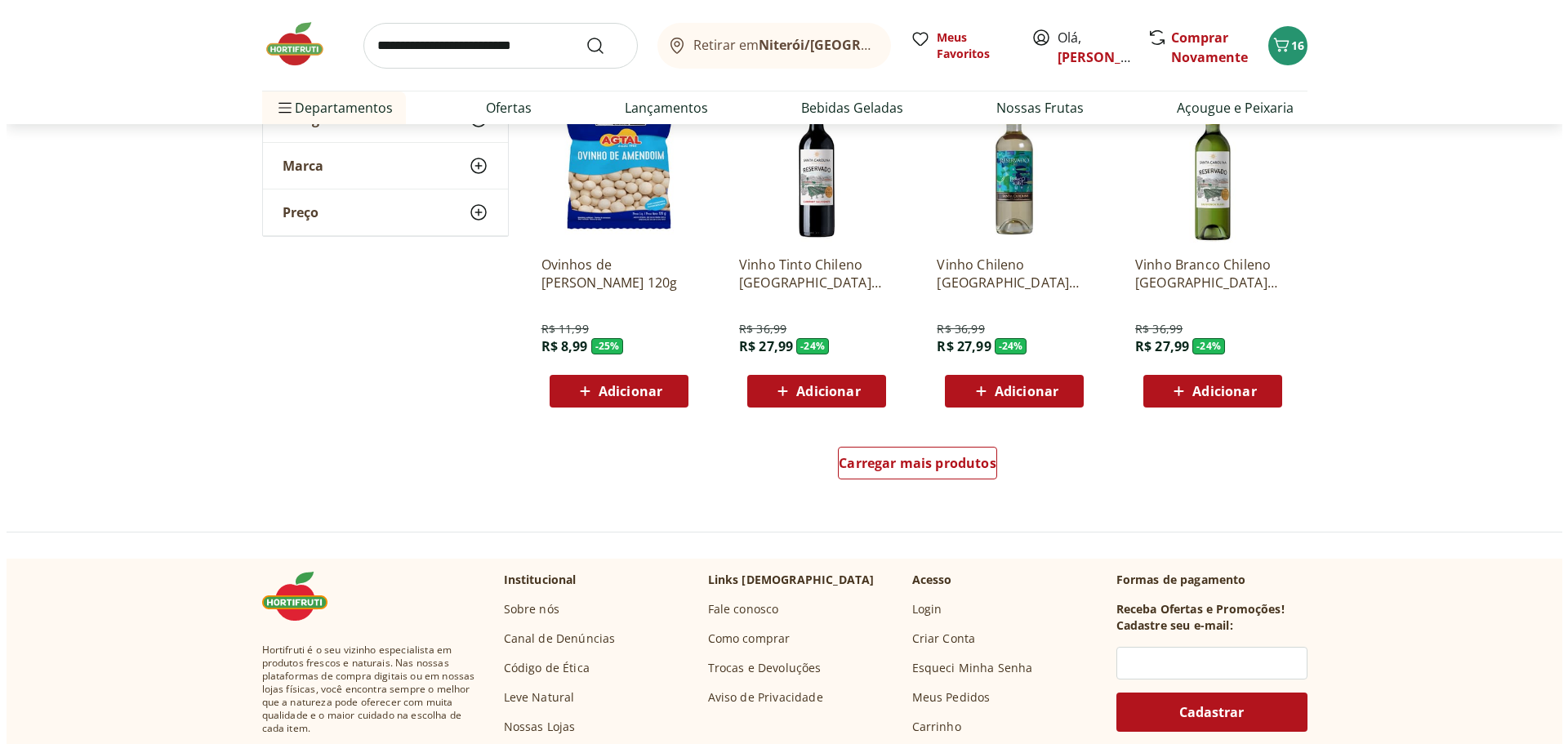
scroll to position [898, 0]
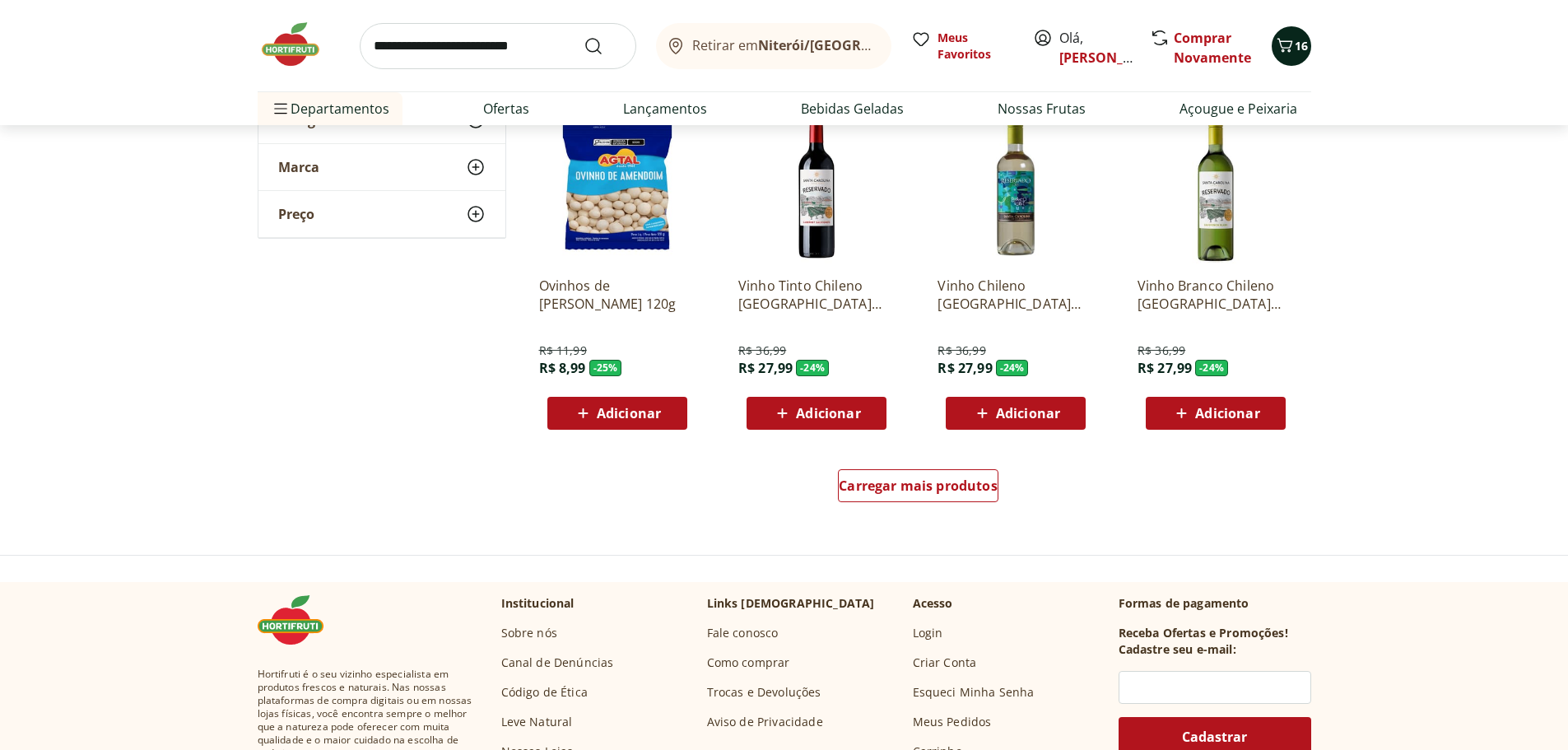
click at [1297, 51] on span "16" at bounding box center [1301, 46] width 13 height 16
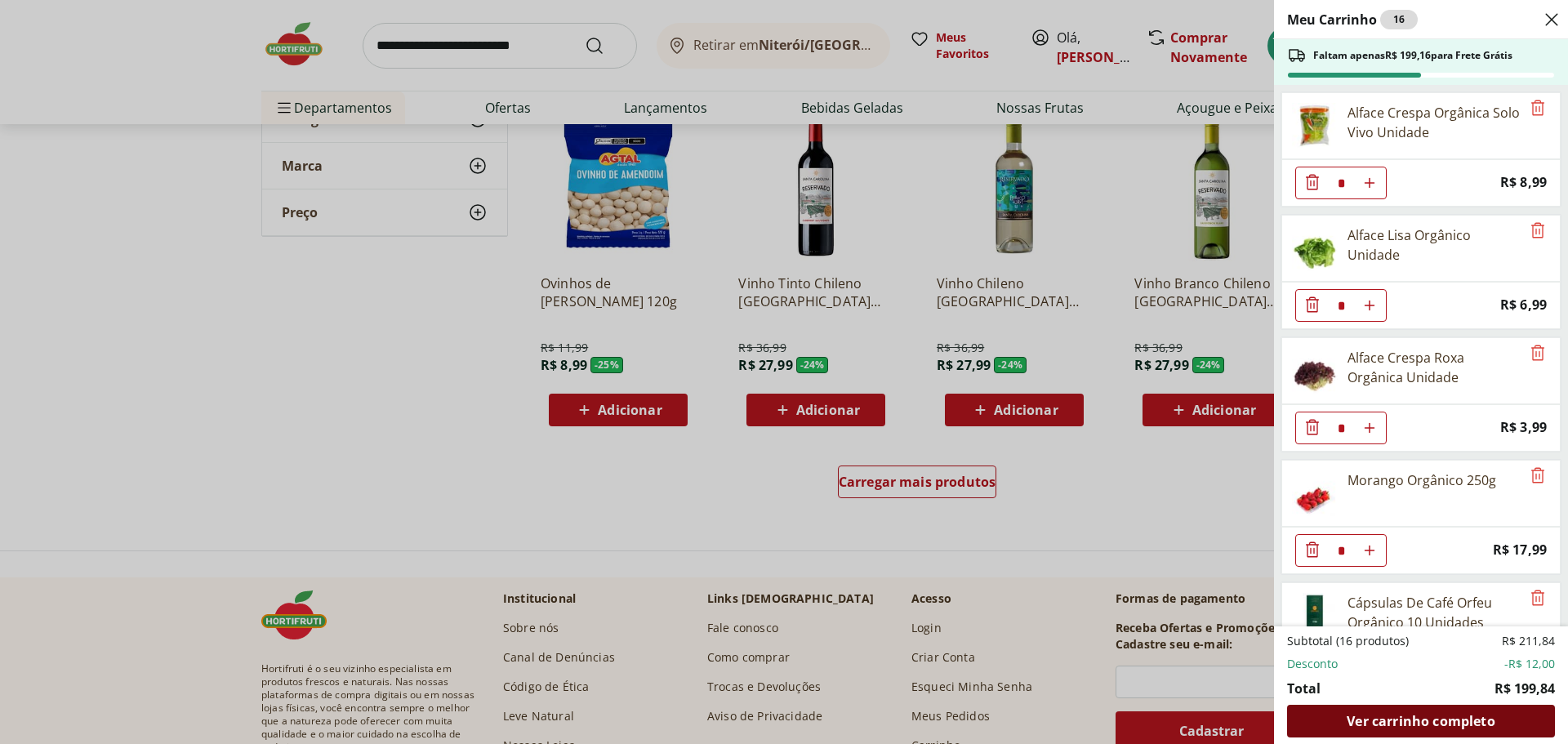
click at [1363, 721] on span "Ver carrinho completo" at bounding box center [1420, 721] width 148 height 13
drag, startPoint x: 1146, startPoint y: 531, endPoint x: 1147, endPoint y: 521, distance: 10.0
click at [1147, 527] on div "Meu Carrinho 16 Faltam apenas R$ 199,16 para Frete Grátis Alface Crespa Orgânic…" at bounding box center [784, 372] width 1568 height 744
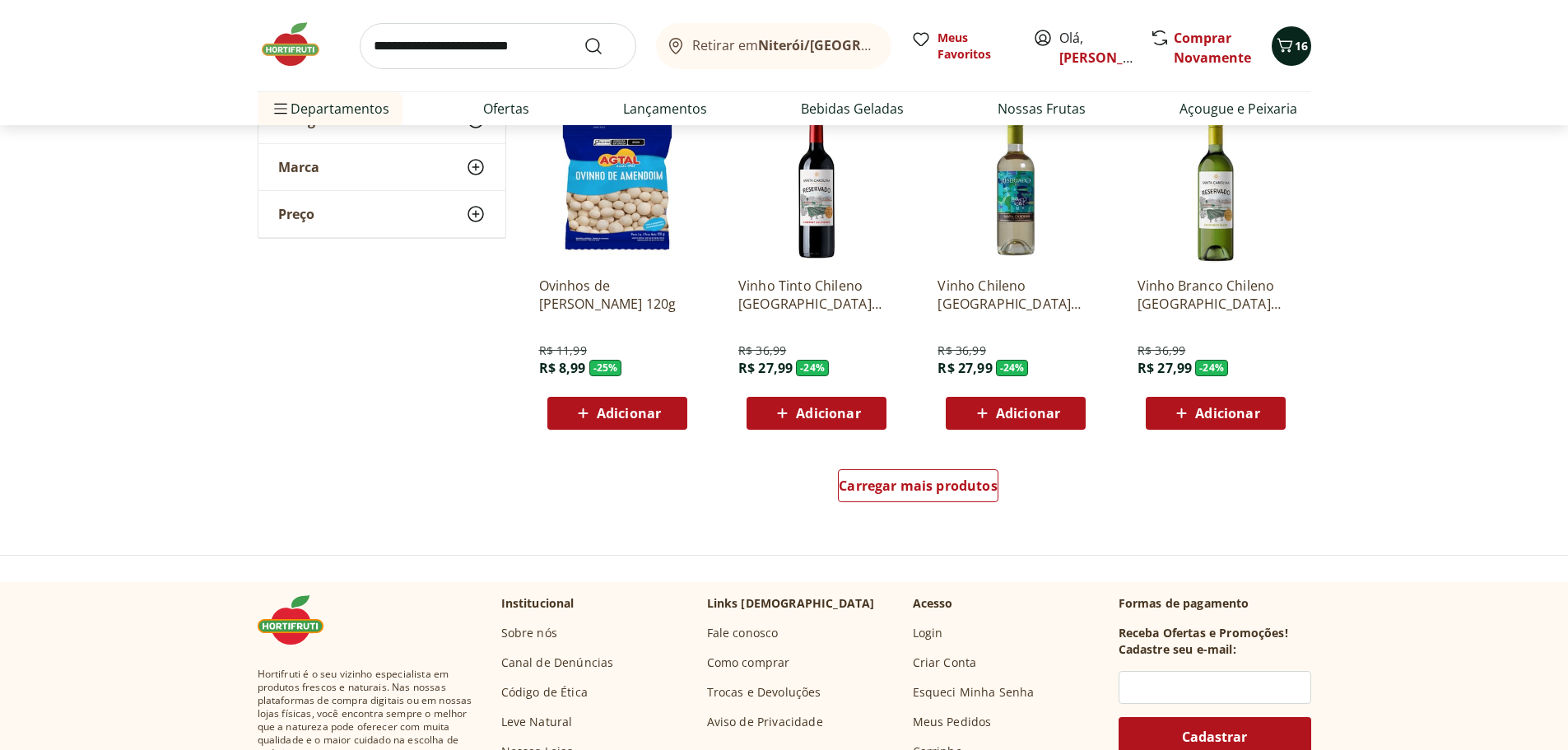
click at [1288, 32] on button "16" at bounding box center [1291, 46] width 39 height 39
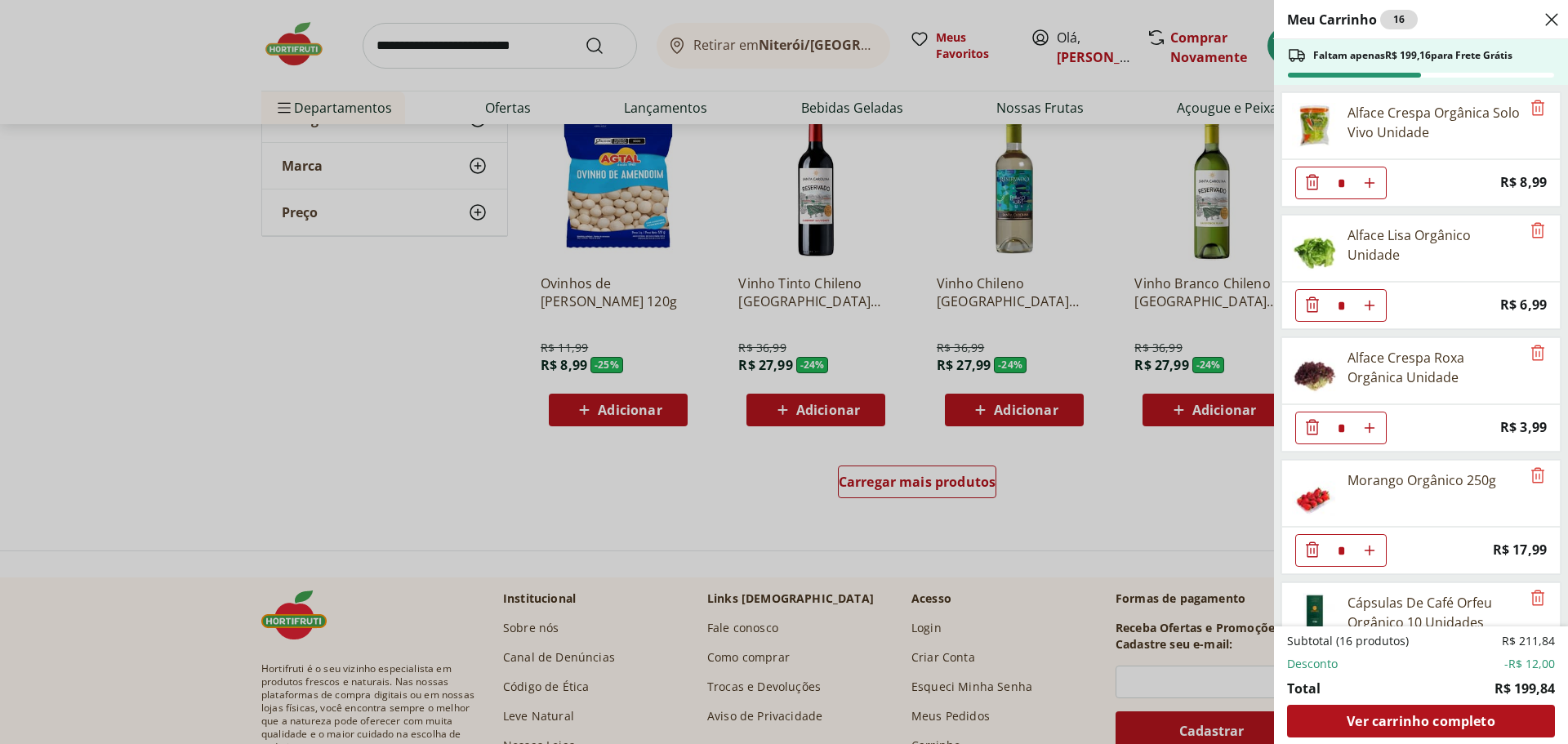
click at [1349, 58] on span "Faltam apenas R$ 199,16 para Frete Grátis" at bounding box center [1412, 55] width 199 height 13
click at [1409, 718] on span "Ver carrinho completo" at bounding box center [1420, 721] width 148 height 13
click at [1100, 51] on div "Meu Carrinho 16 Faltam apenas R$ 199,16 para Frete Grátis Alface Crespa Orgânic…" at bounding box center [784, 372] width 1568 height 744
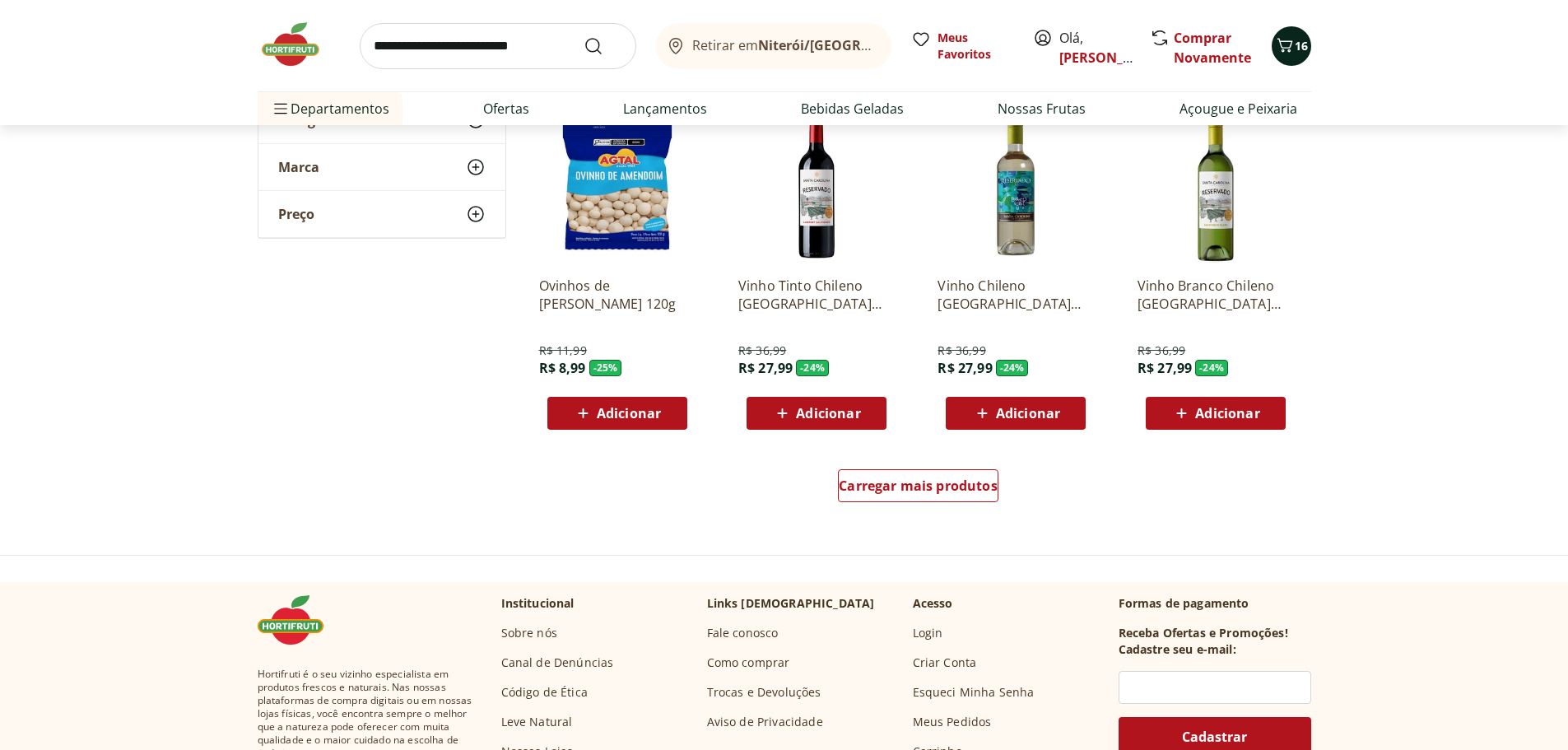
click at [1290, 42] on icon "Carrinho" at bounding box center [1285, 45] width 16 height 14
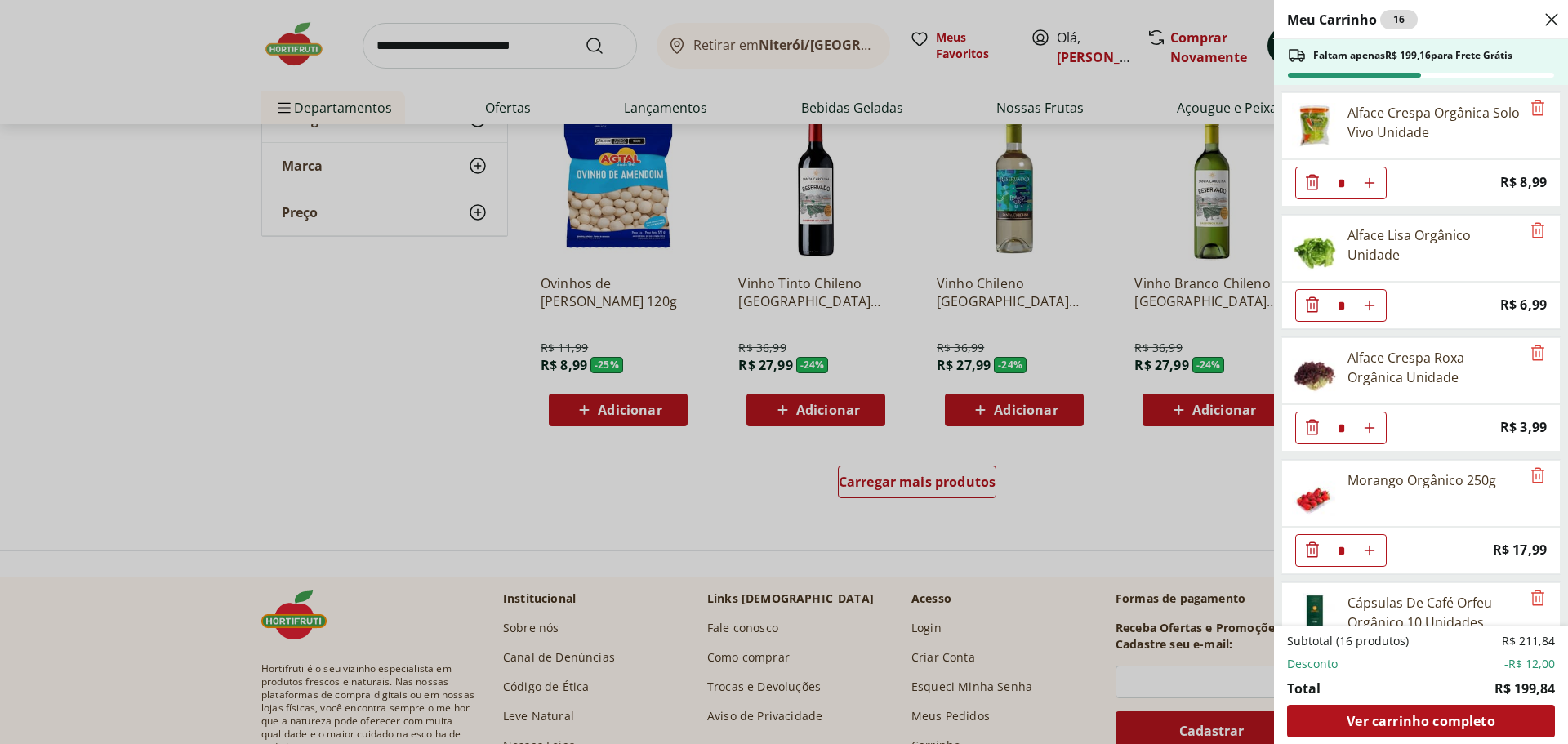
click at [1280, 42] on div "Faltam apenas R$ 199,16 para Frete Grátis" at bounding box center [1421, 62] width 294 height 46
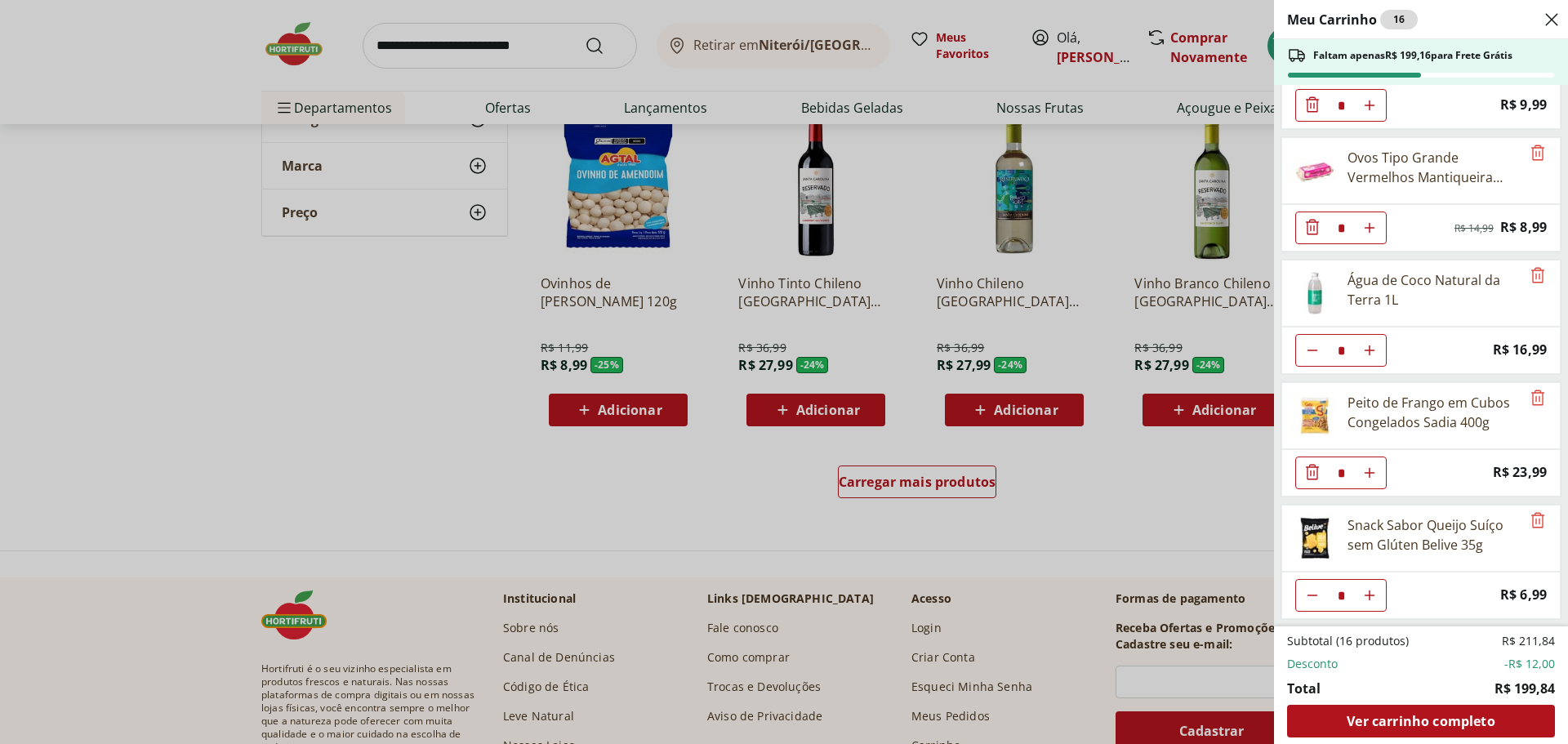
scroll to position [1163, 0]
click at [1500, 707] on div "Ver carrinho completo" at bounding box center [1421, 720] width 268 height 33
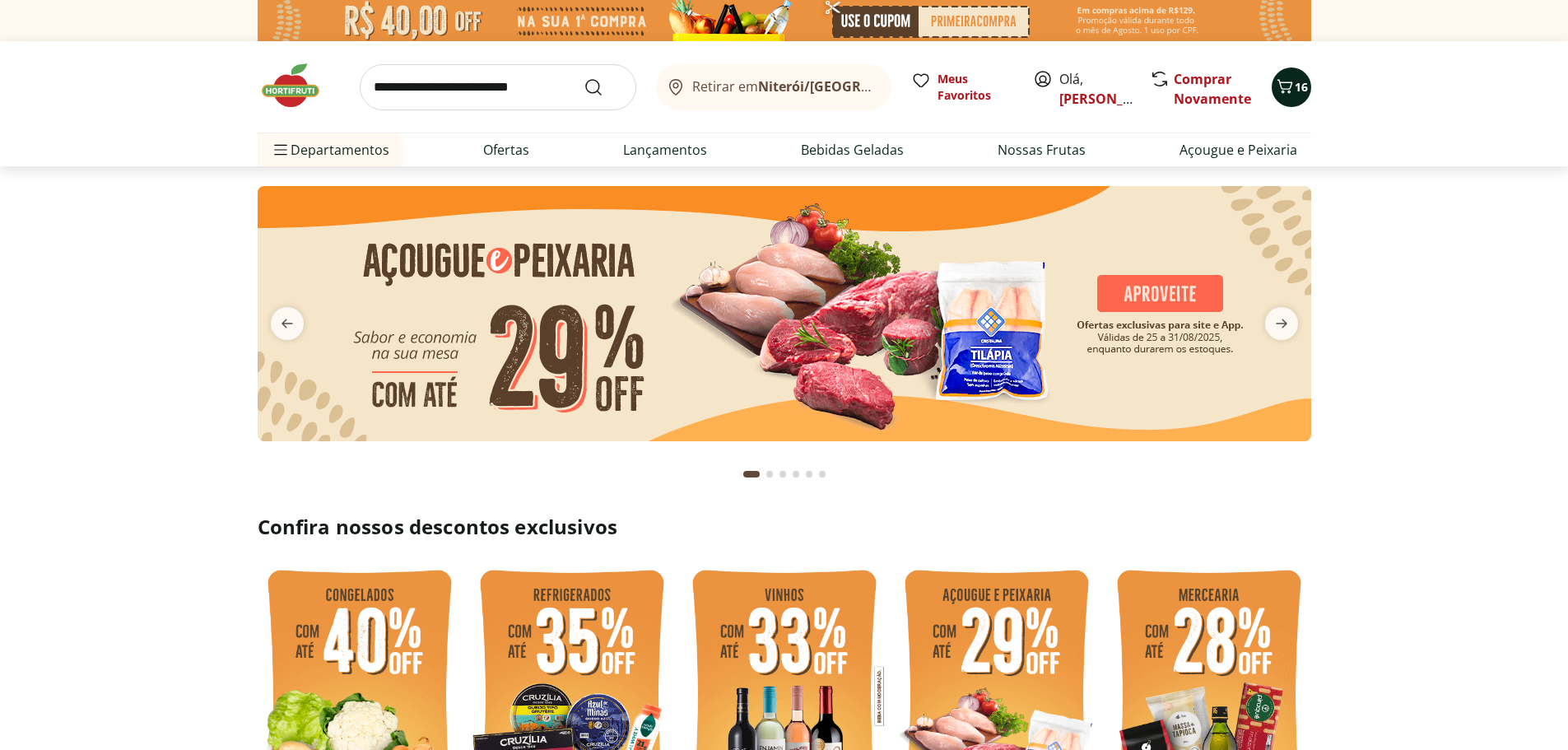
click at [1303, 90] on span "16" at bounding box center [1301, 87] width 13 height 16
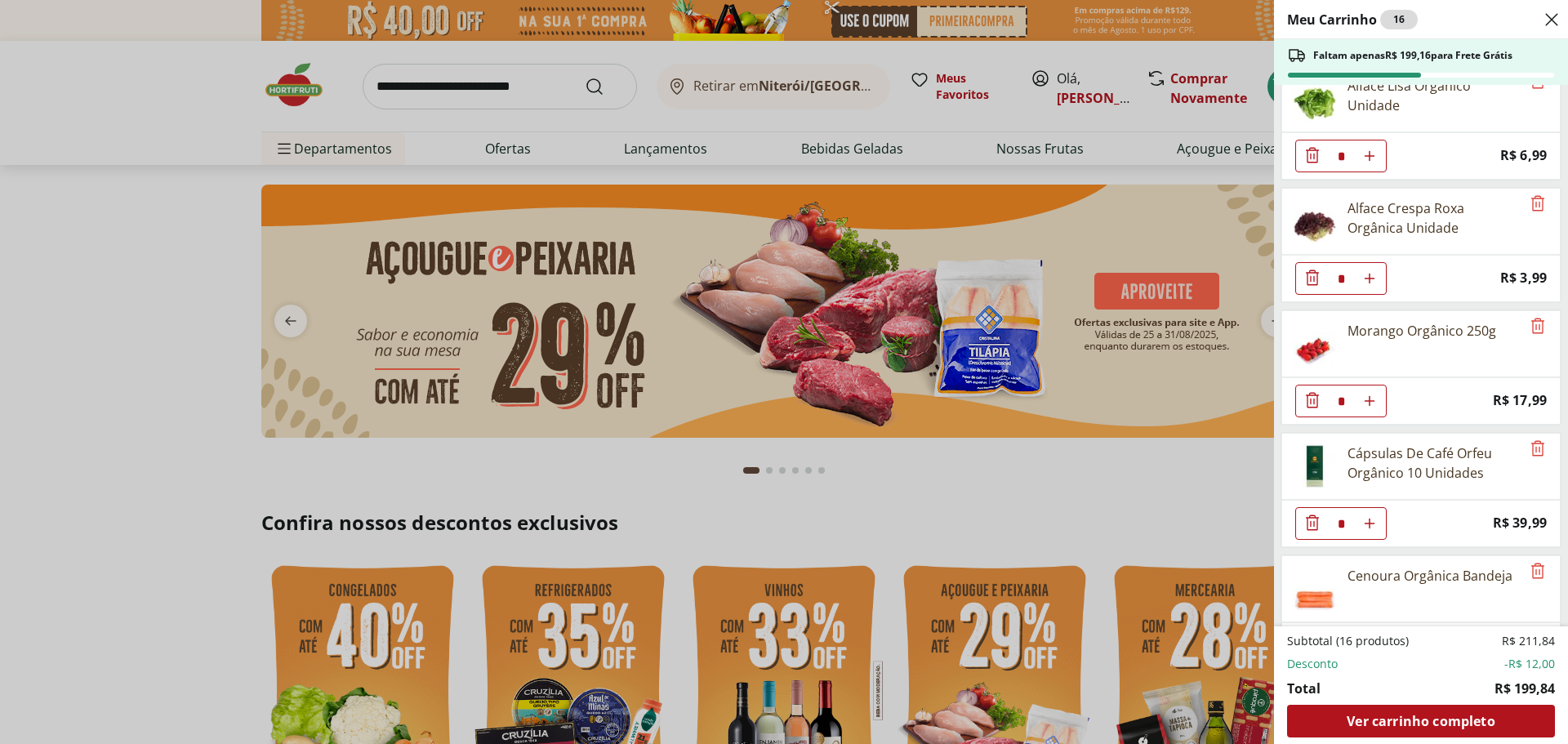
scroll to position [163, 0]
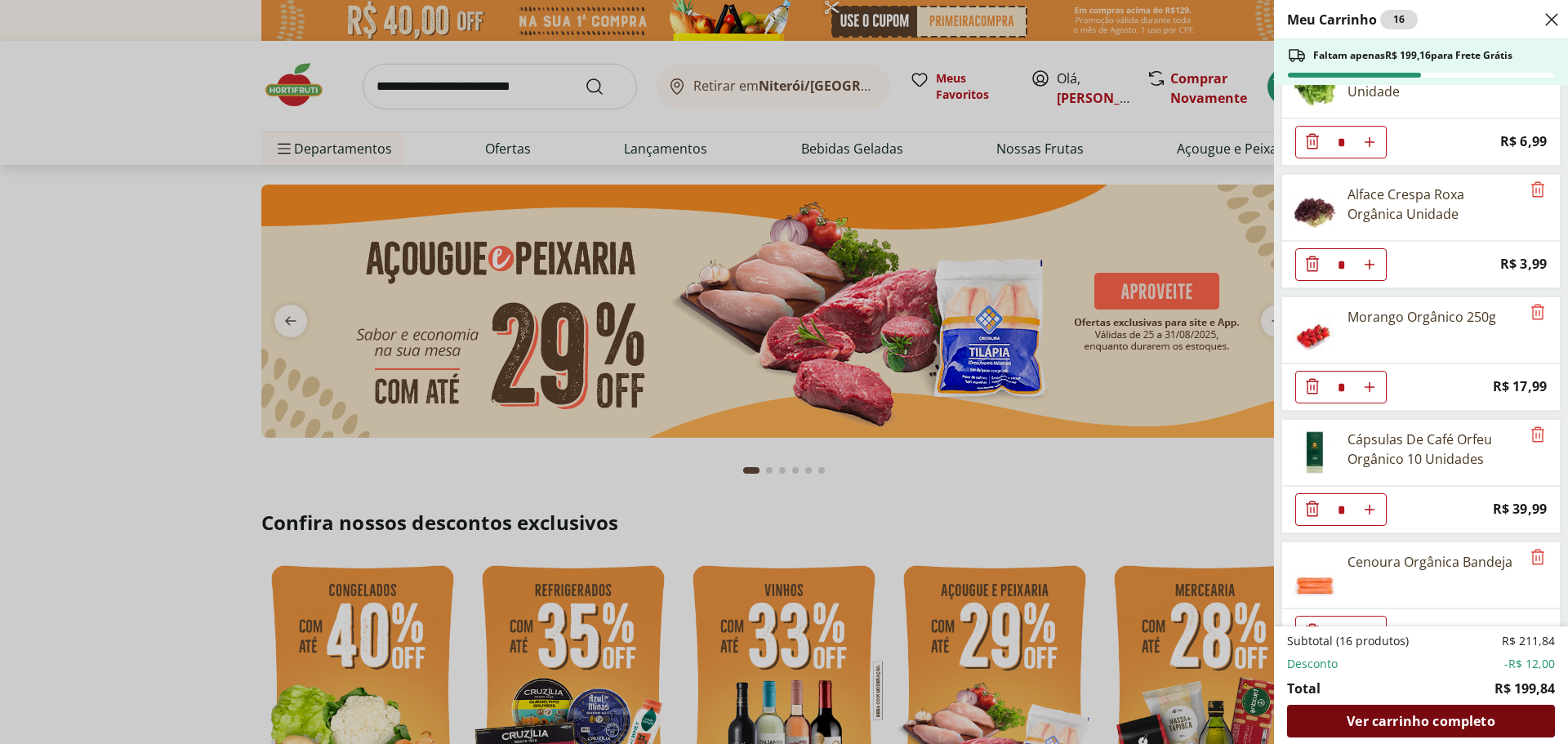
click at [1385, 706] on div "Ver carrinho completo" at bounding box center [1421, 720] width 268 height 33
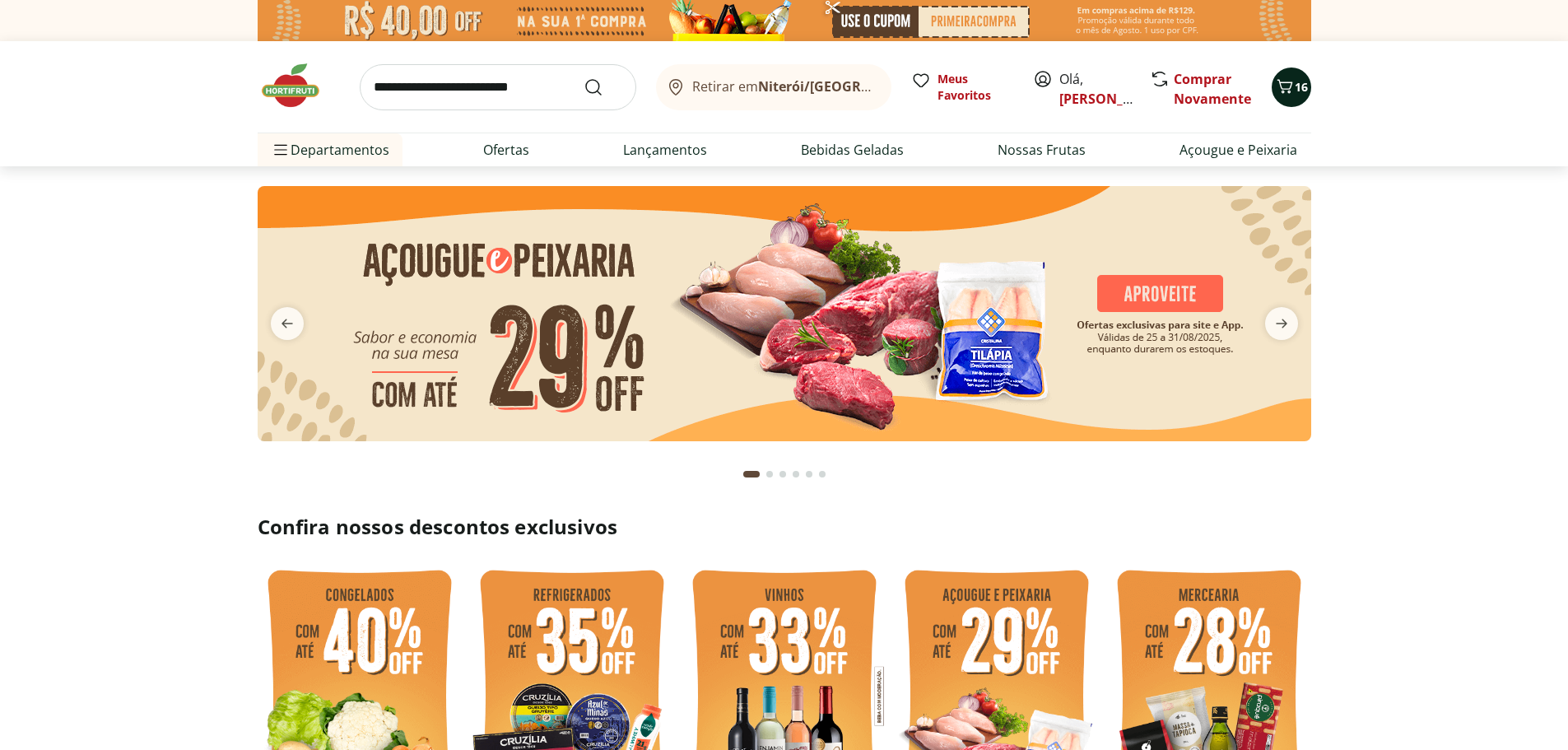
click at [1292, 94] on icon "Carrinho" at bounding box center [1285, 87] width 20 height 20
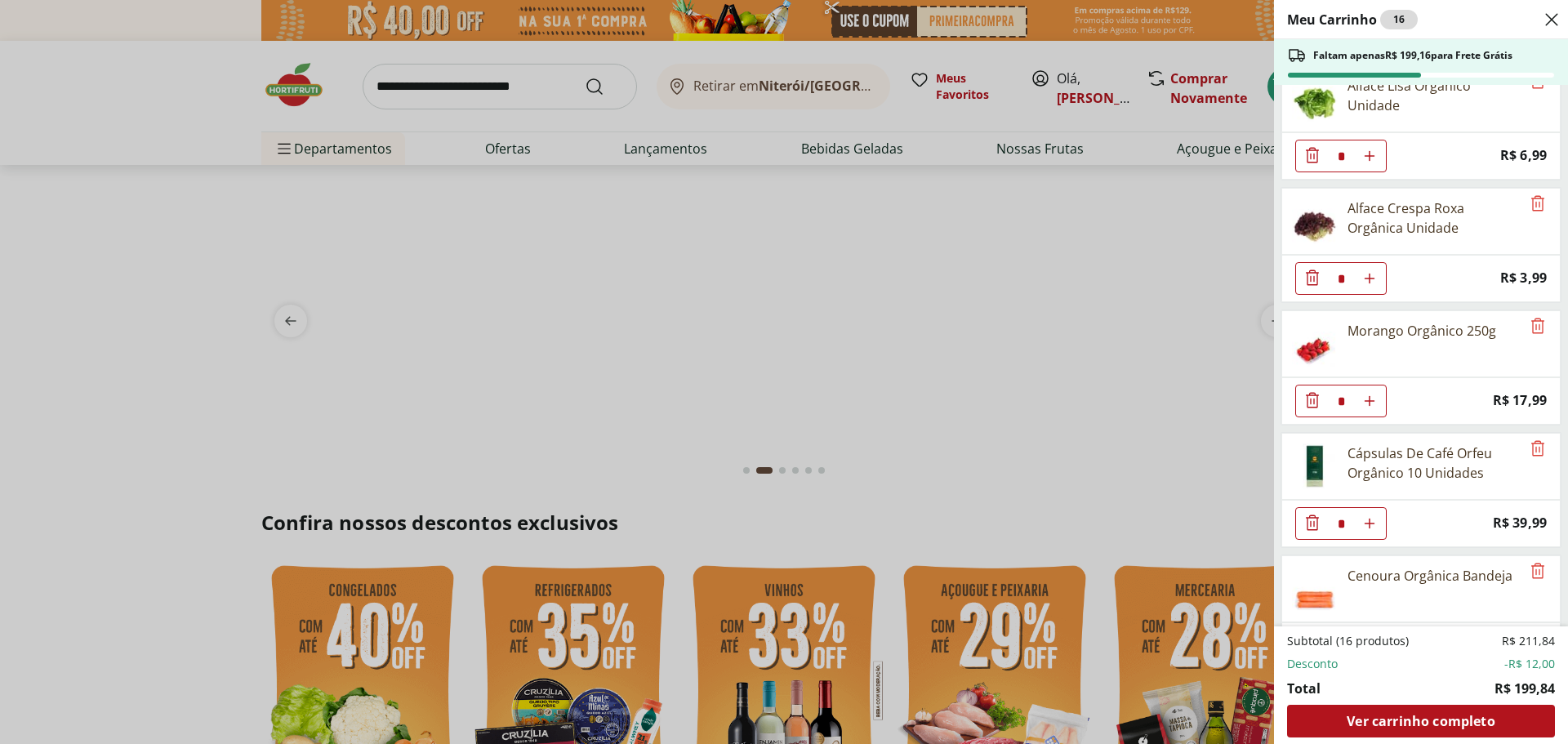
scroll to position [163, 0]
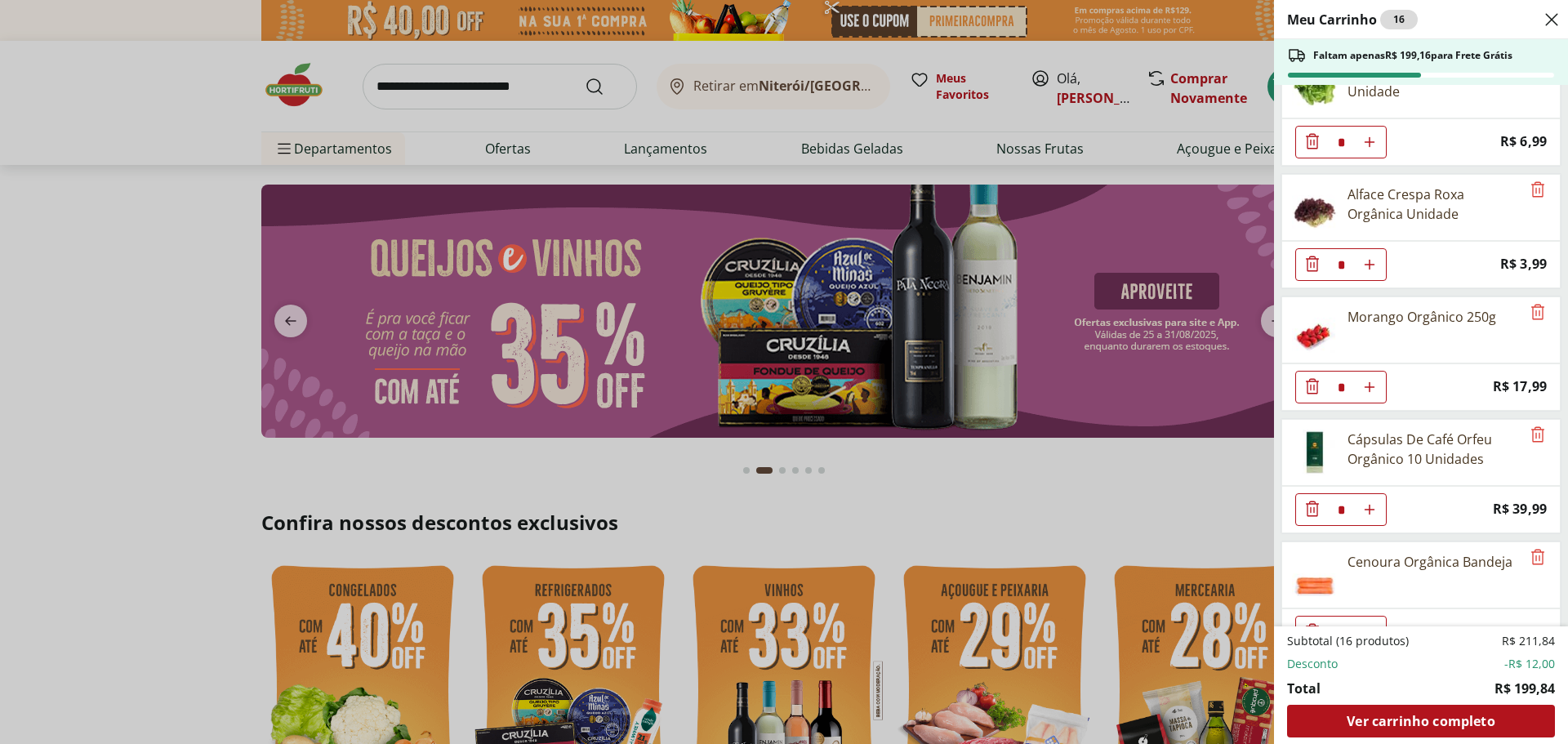
click at [1373, 26] on icon "Aumentar Quantidade" at bounding box center [1369, 19] width 13 height 13
type input "*"
click at [1386, 708] on div "Ver carrinho completo" at bounding box center [1421, 720] width 268 height 33
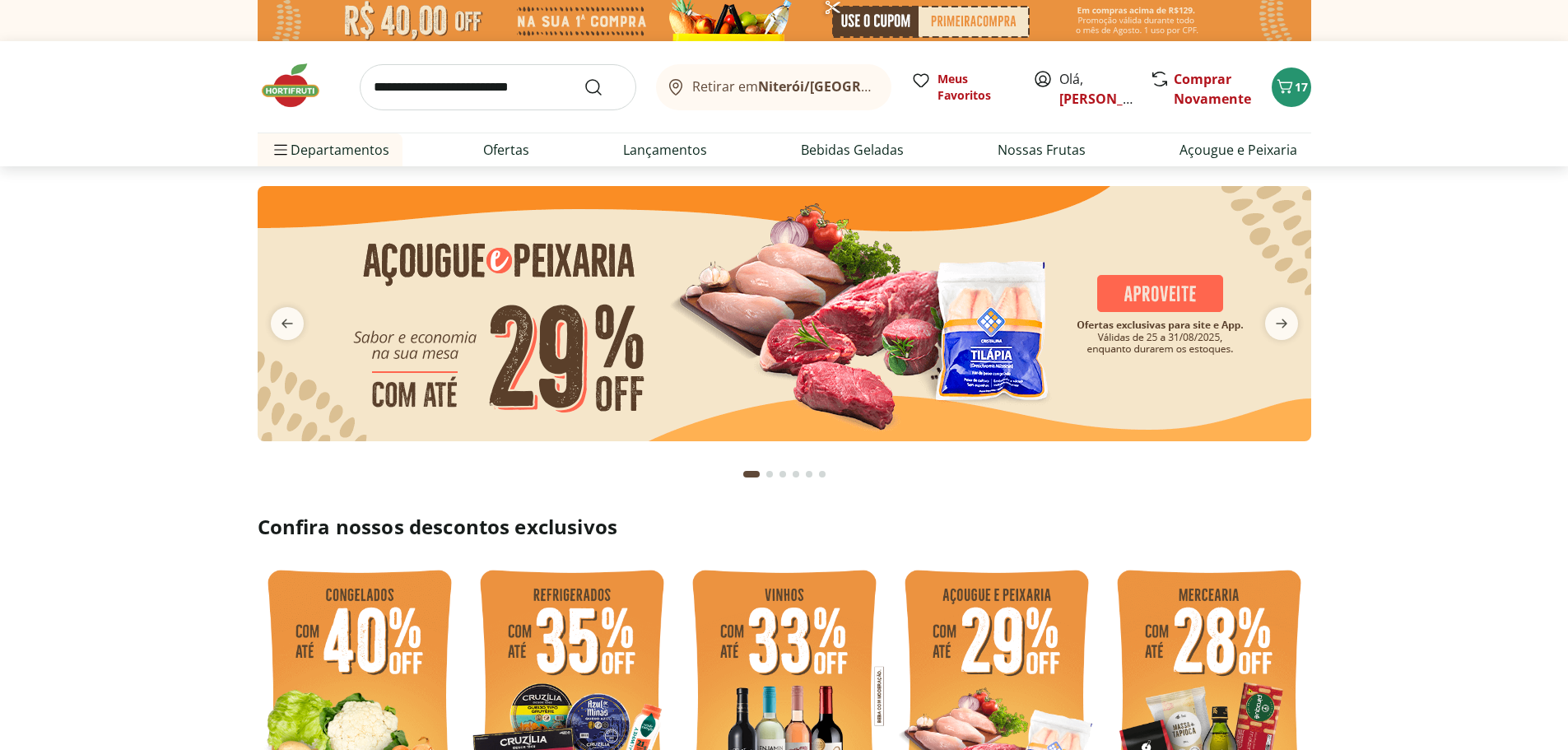
click at [1067, 77] on span "[PERSON_NAME]" at bounding box center [1096, 88] width 73 height 39
click at [1060, 89] on span "[PERSON_NAME]" at bounding box center [1096, 88] width 73 height 39
click at [1060, 96] on link "[PERSON_NAME]" at bounding box center [1113, 98] width 107 height 18
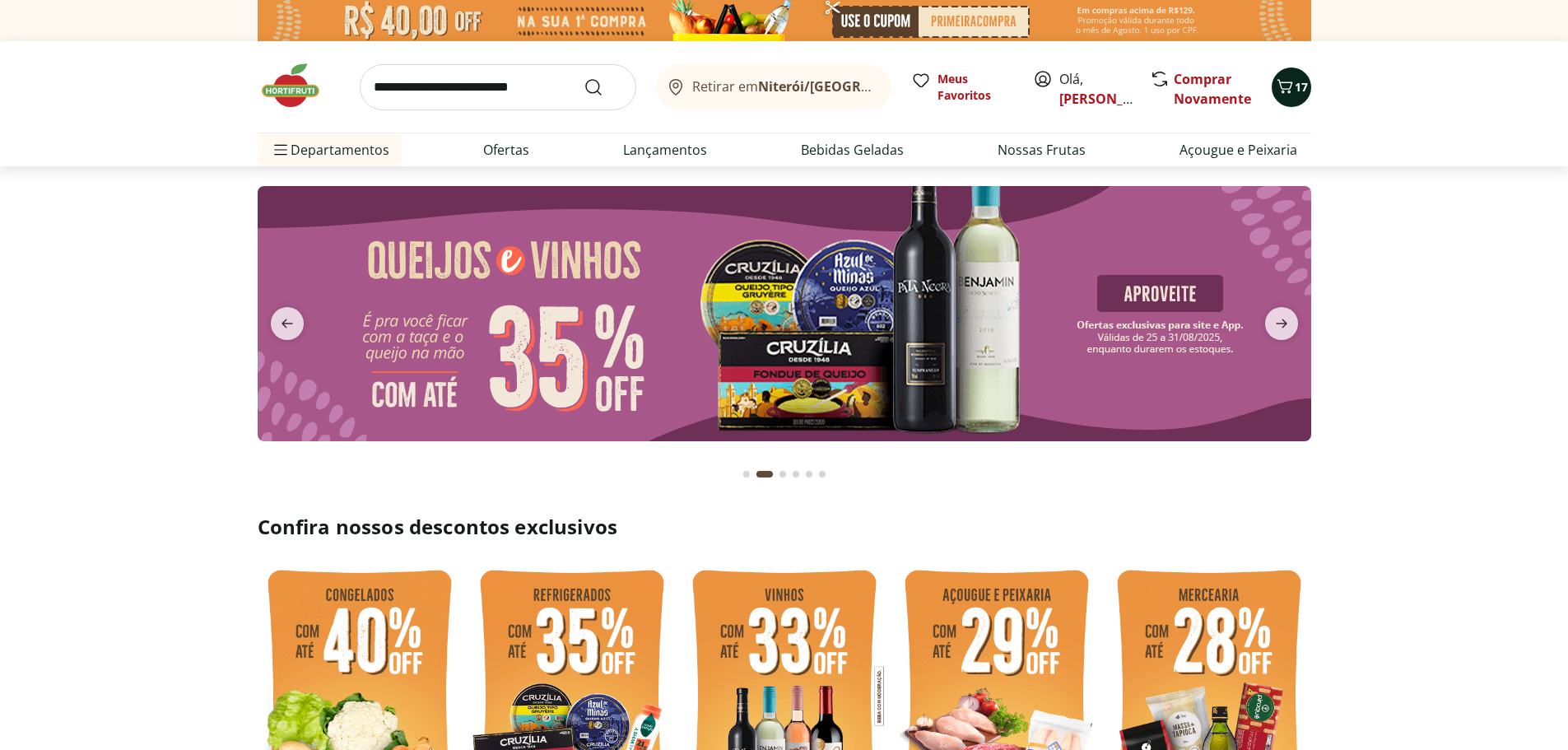
click at [1282, 96] on icon "Carrinho" at bounding box center [1285, 87] width 20 height 20
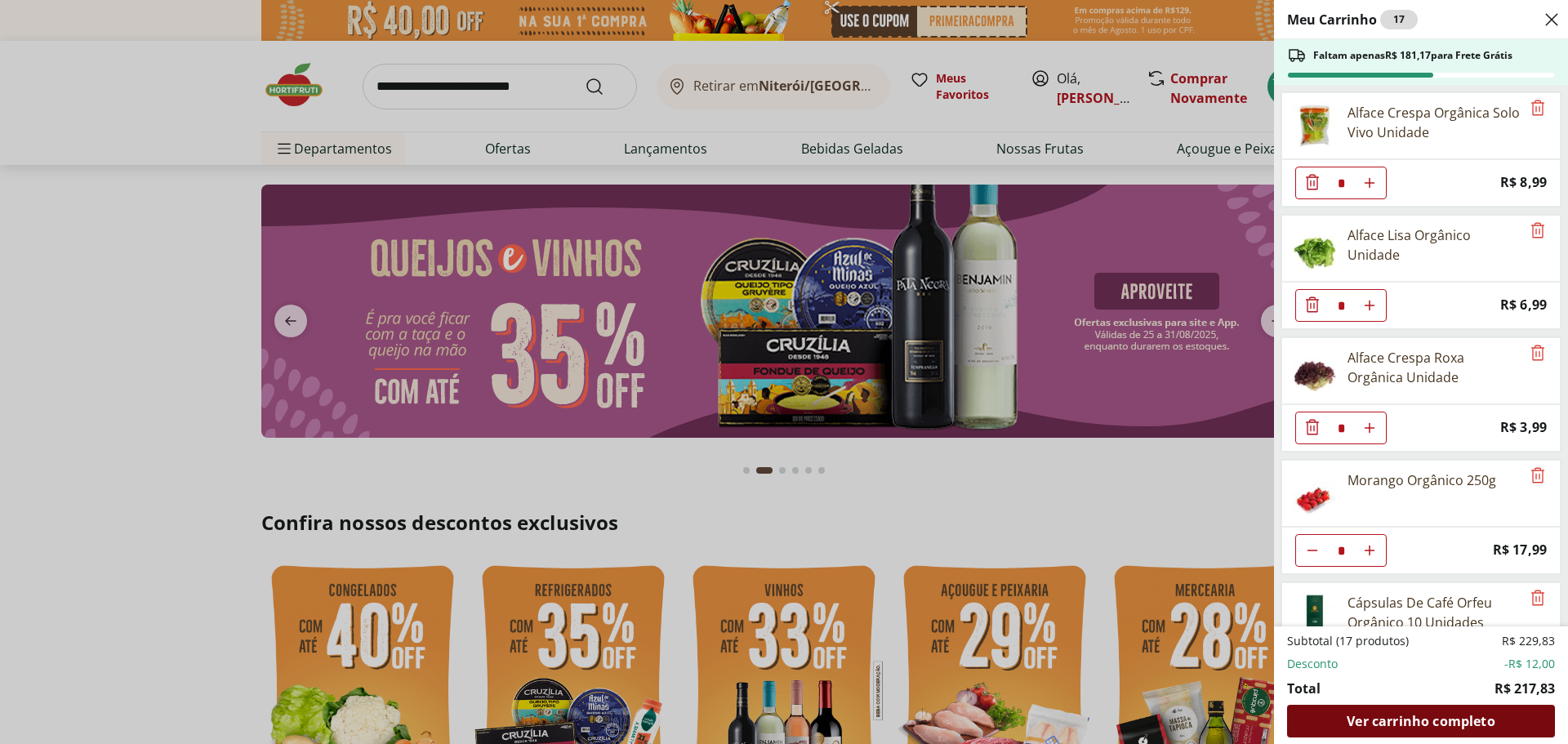
click at [1474, 717] on span "Ver carrinho completo" at bounding box center [1420, 721] width 148 height 13
